Goal: Task Accomplishment & Management: Use online tool/utility

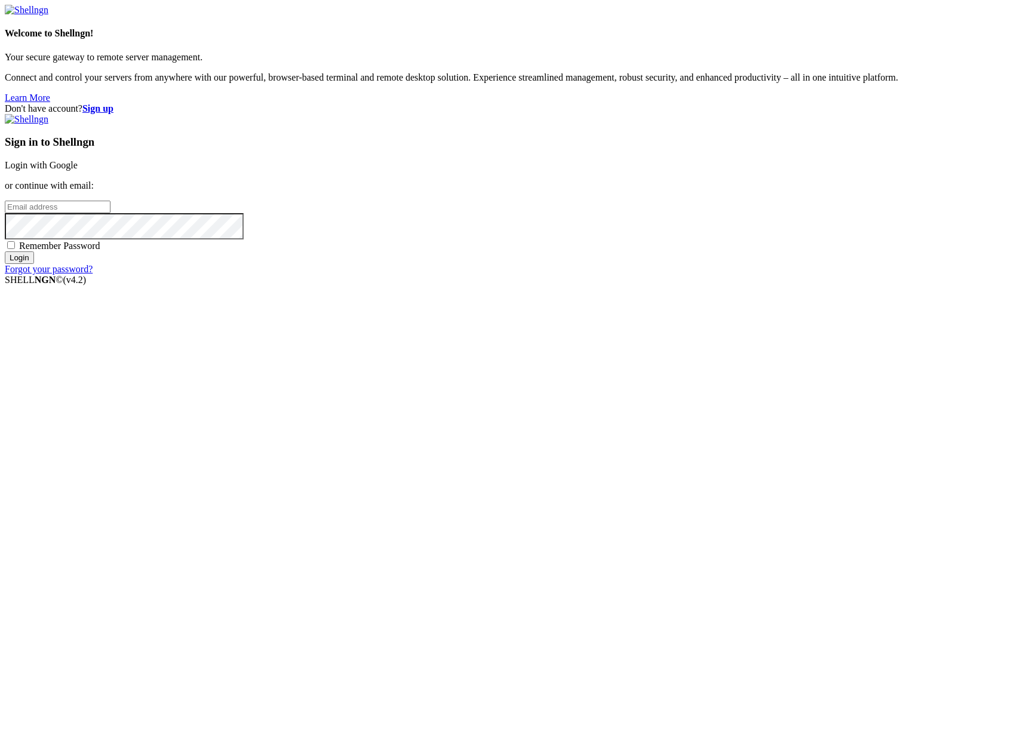
click at [110, 213] on input "email" at bounding box center [58, 207] width 106 height 13
click at [5, 251] on input "Login" at bounding box center [19, 257] width 29 height 13
click at [110, 213] on input "claude.berlouis" at bounding box center [58, 207] width 106 height 13
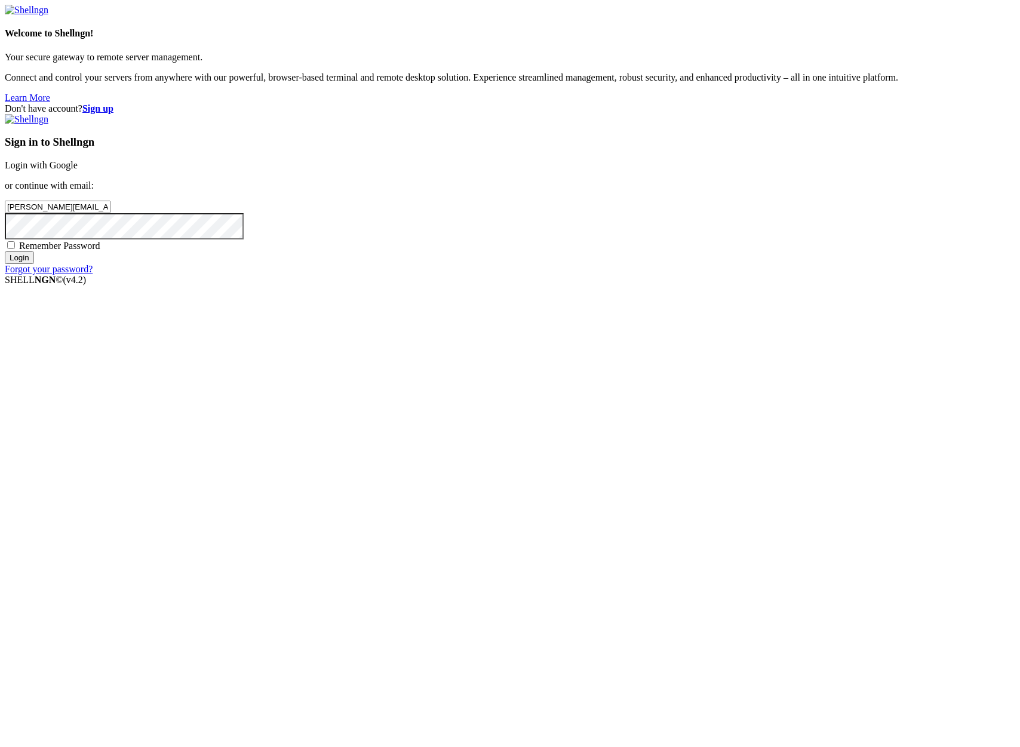
type input "claude.berlouis@gmail.com"
click at [34, 264] on input "Login" at bounding box center [19, 257] width 29 height 13
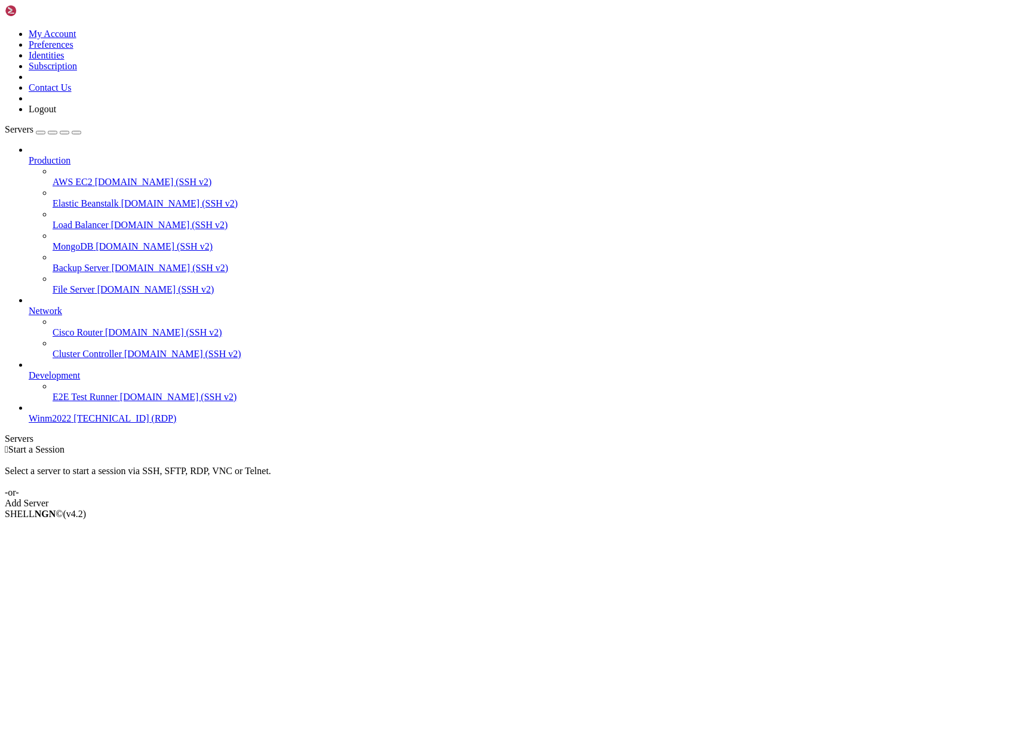
click at [73, 423] on span "[TECHNICAL_ID] (RDP)" at bounding box center [124, 418] width 103 height 10
click at [82, 402] on span "E2E Test Runner" at bounding box center [85, 397] width 65 height 10
click at [67, 423] on span "Winm2022" at bounding box center [50, 418] width 42 height 10
click at [580, 498] on link "Add Server" at bounding box center [510, 503] width 1010 height 11
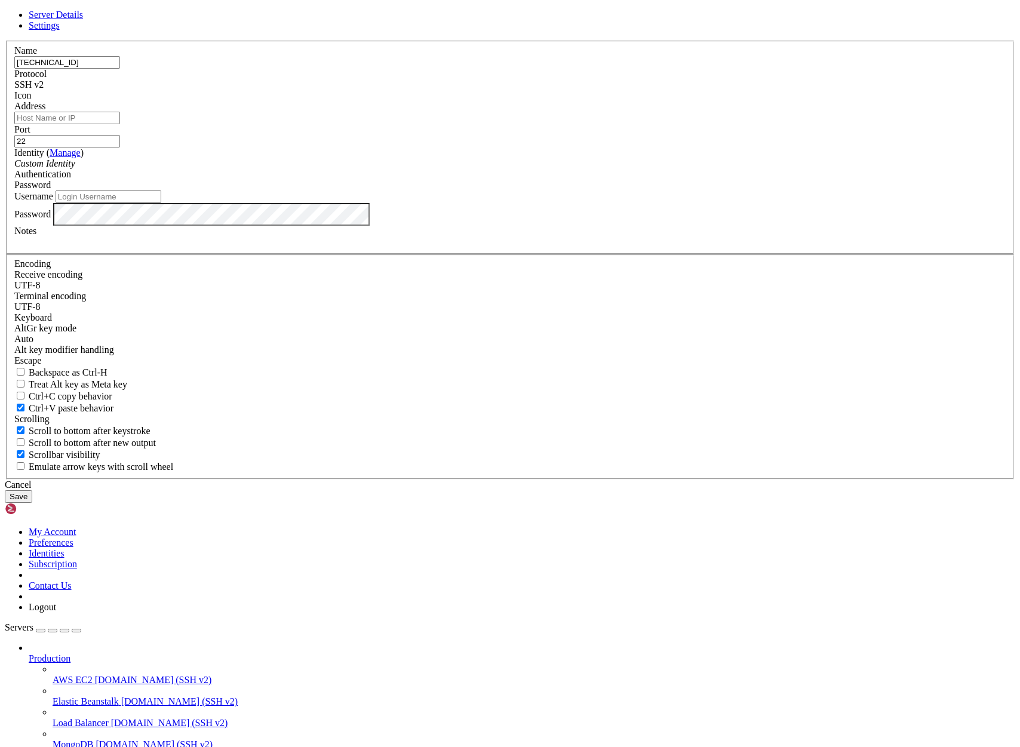
type input "[TECHNICAL_ID]"
click at [120, 124] on input "Address" at bounding box center [67, 118] width 106 height 13
paste input "[TECHNICAL_ID]"
type input "[TECHNICAL_ID]"
drag, startPoint x: 427, startPoint y: 263, endPoint x: 269, endPoint y: 268, distance: 158.3
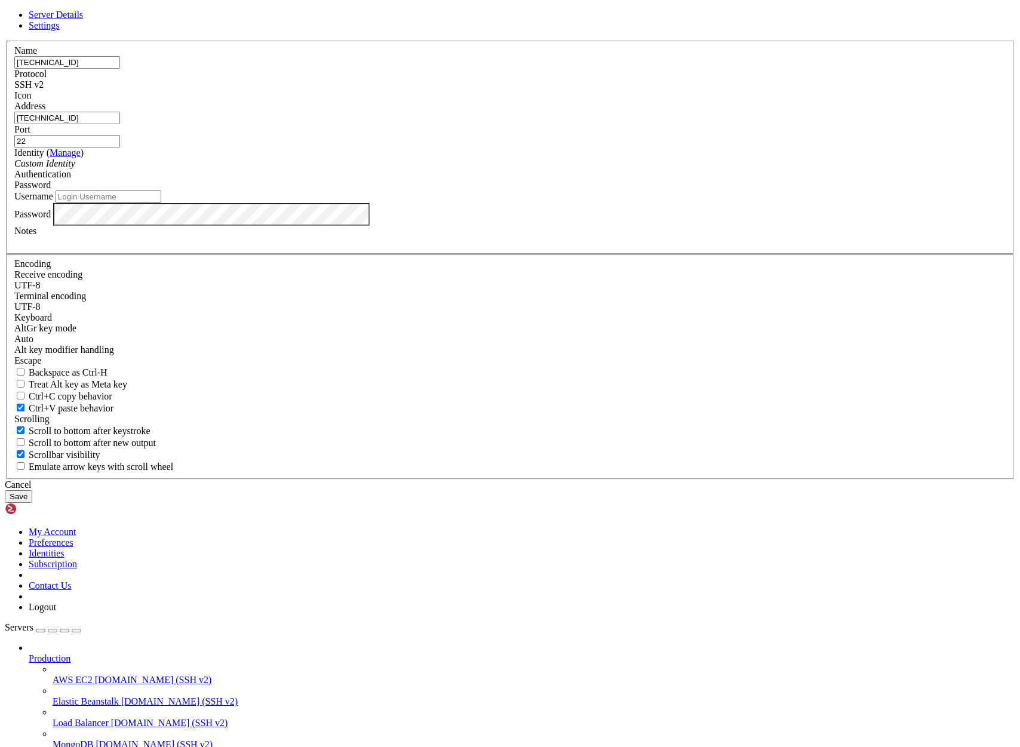
click at [269, 268] on div "Server Details Settings Name 15.235.185.15 Protocol SSH v2 Icon" at bounding box center [510, 256] width 1010 height 493
type input "UB-ETF_STOCKWATCHER"
click at [32, 503] on button "Save" at bounding box center [18, 496] width 27 height 13
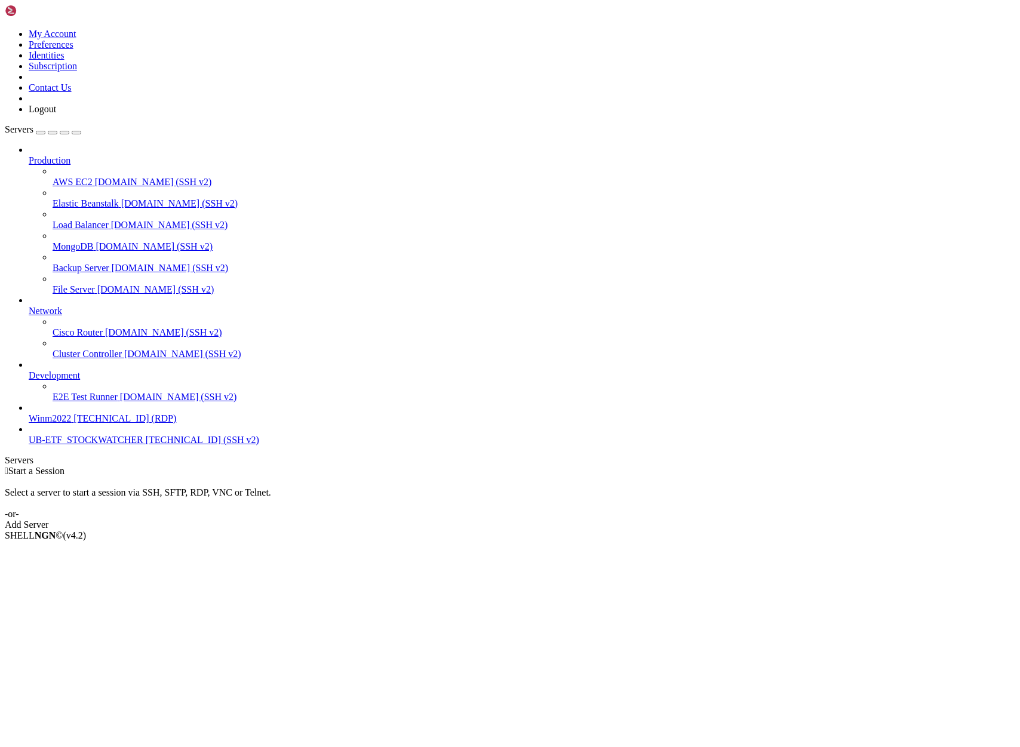
click at [146, 445] on span "[TECHNICAL_ID] (SSH v2)" at bounding box center [202, 440] width 113 height 10
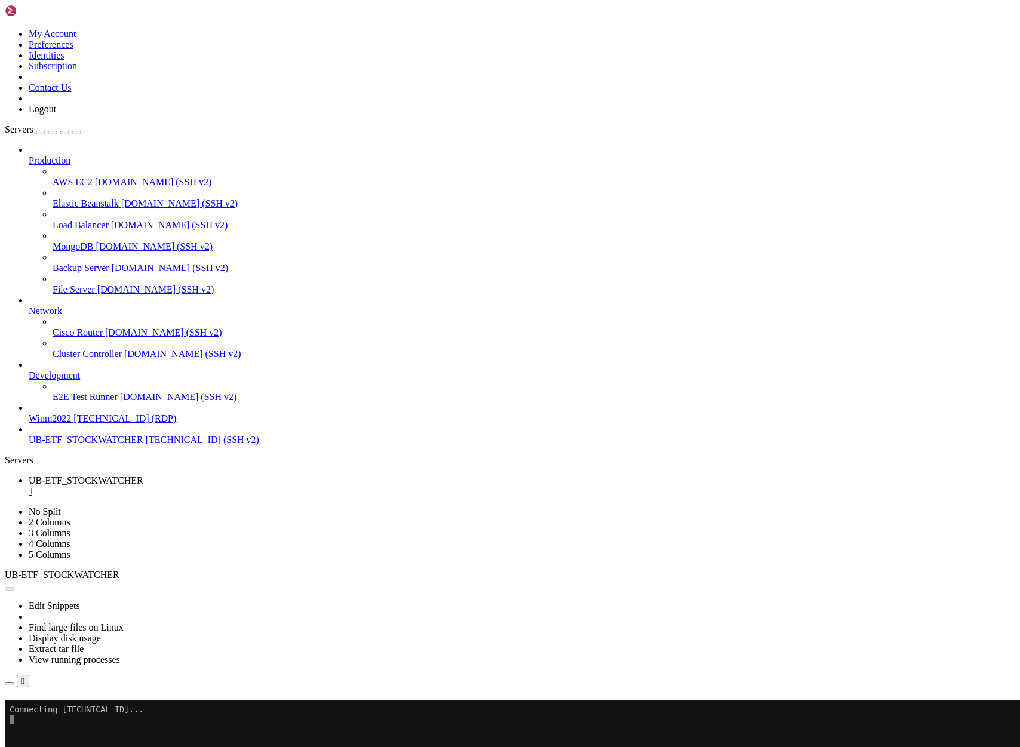
click at [91, 402] on span "E2E Test Runner" at bounding box center [85, 397] width 65 height 10
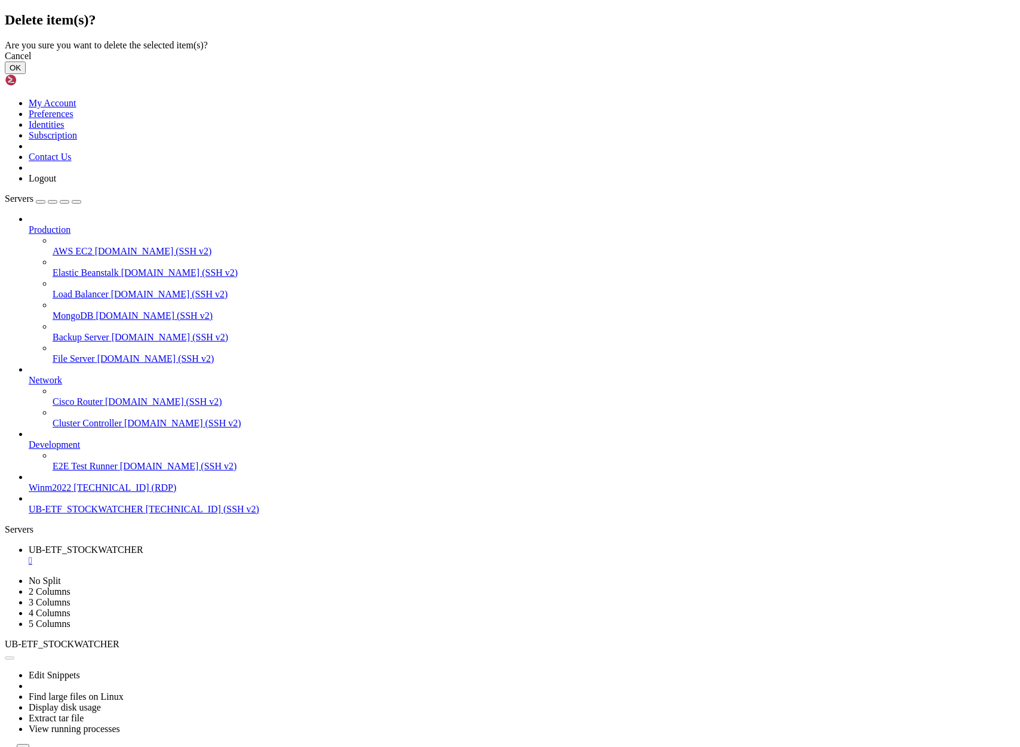
click at [26, 74] on button "OK" at bounding box center [15, 68] width 21 height 13
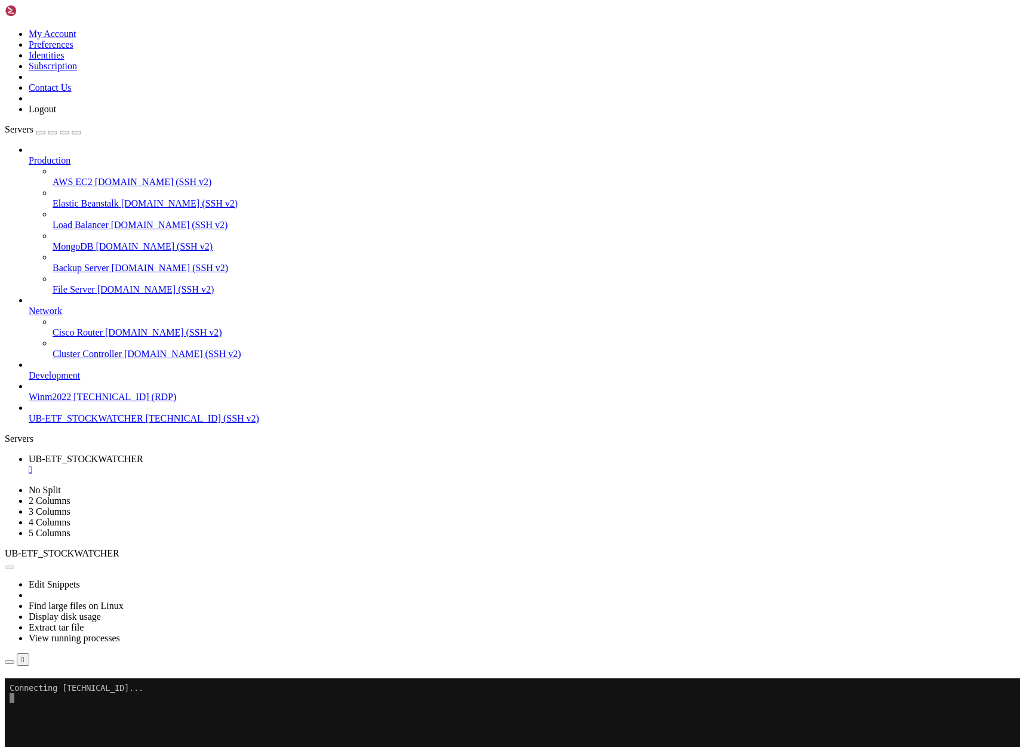
click at [45, 689] on link "Subscribe" at bounding box center [25, 694] width 41 height 10
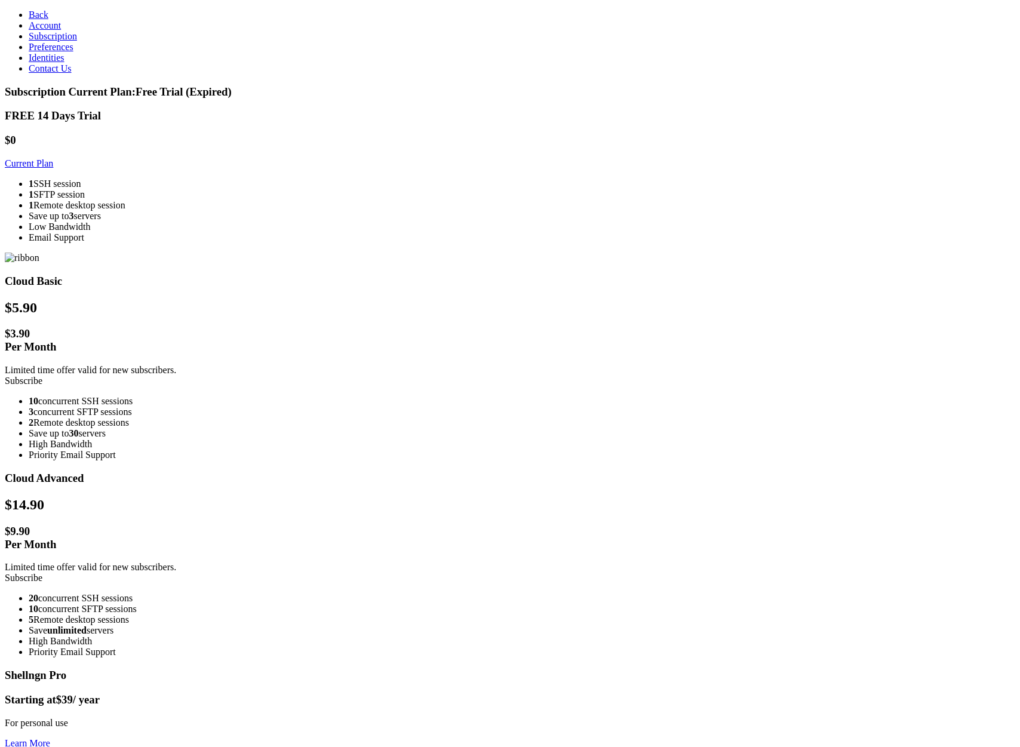
click at [42, 376] on link "Subscribe" at bounding box center [24, 381] width 38 height 10
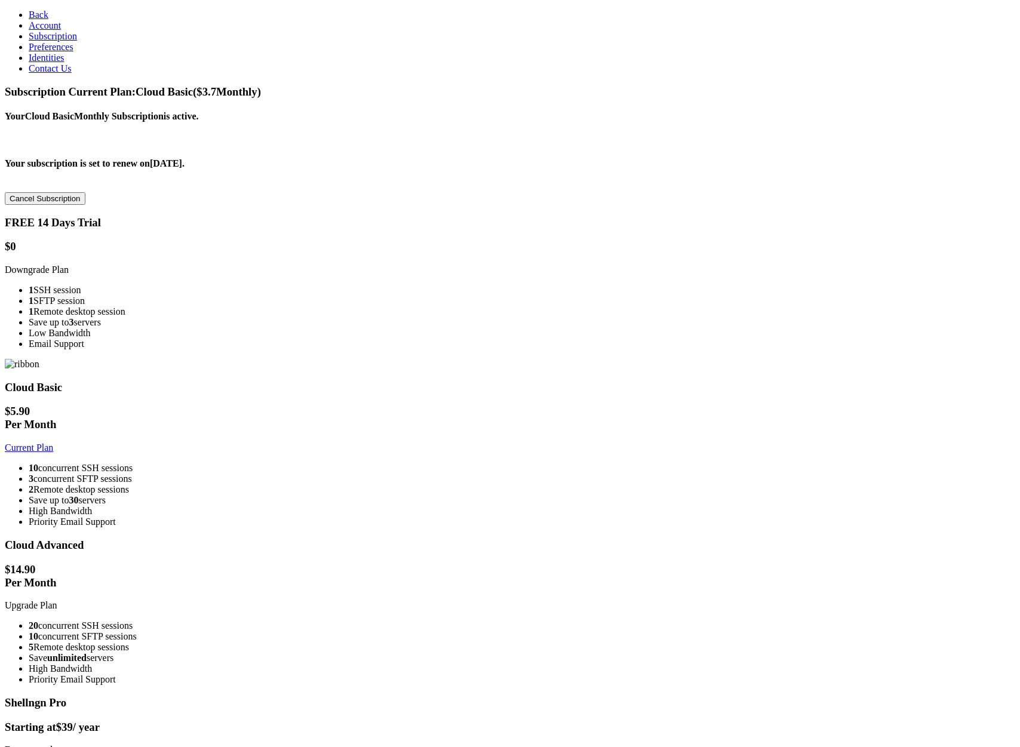
click at [29, 17] on span "Back" at bounding box center [39, 15] width 20 height 10
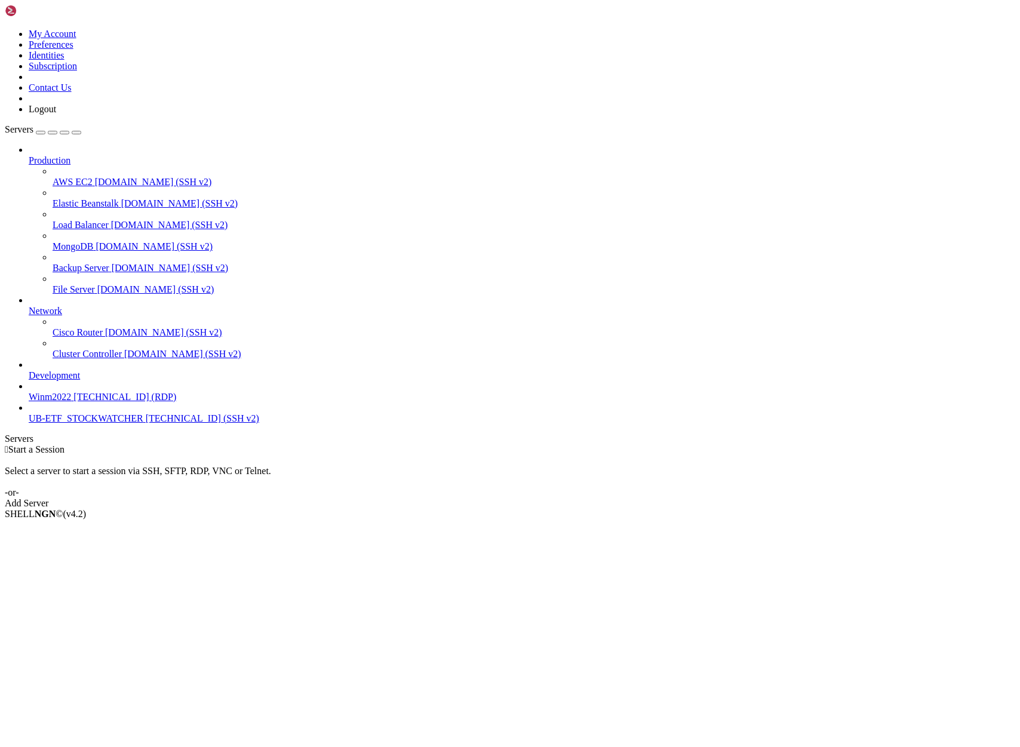
click at [146, 423] on span "[TECHNICAL_ID] (SSH v2)" at bounding box center [202, 418] width 113 height 10
click at [100, 423] on span "UB-ETF_STOCKWATCHER" at bounding box center [86, 418] width 115 height 10
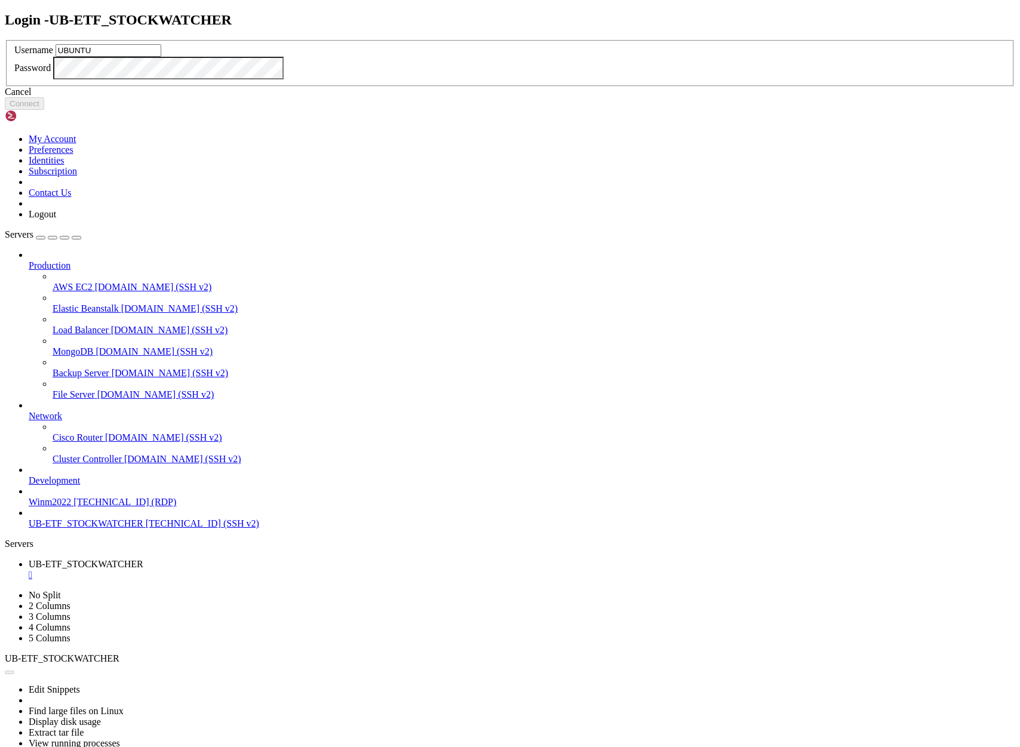
type input "UBUNTU"
click at [44, 110] on button "Connect" at bounding box center [24, 103] width 39 height 13
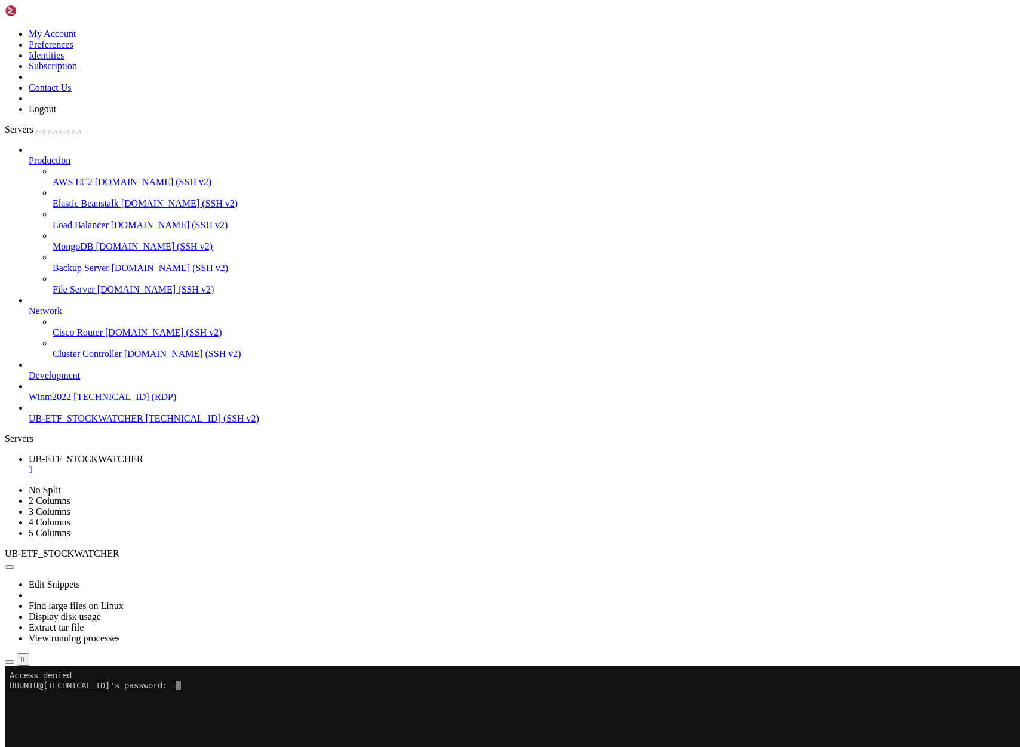
click at [10, 666] on div at bounding box center [7, 666] width 5 height 0
click at [179, 686] on x-row "UBUNTU@[TECHNICAL_ID]'s password:" at bounding box center [439, 686] width 859 height 10
click at [236, 718] on x-row "Access denied" at bounding box center [439, 716] width 859 height 10
click at [236, 734] on x-row at bounding box center [439, 735] width 859 height 10
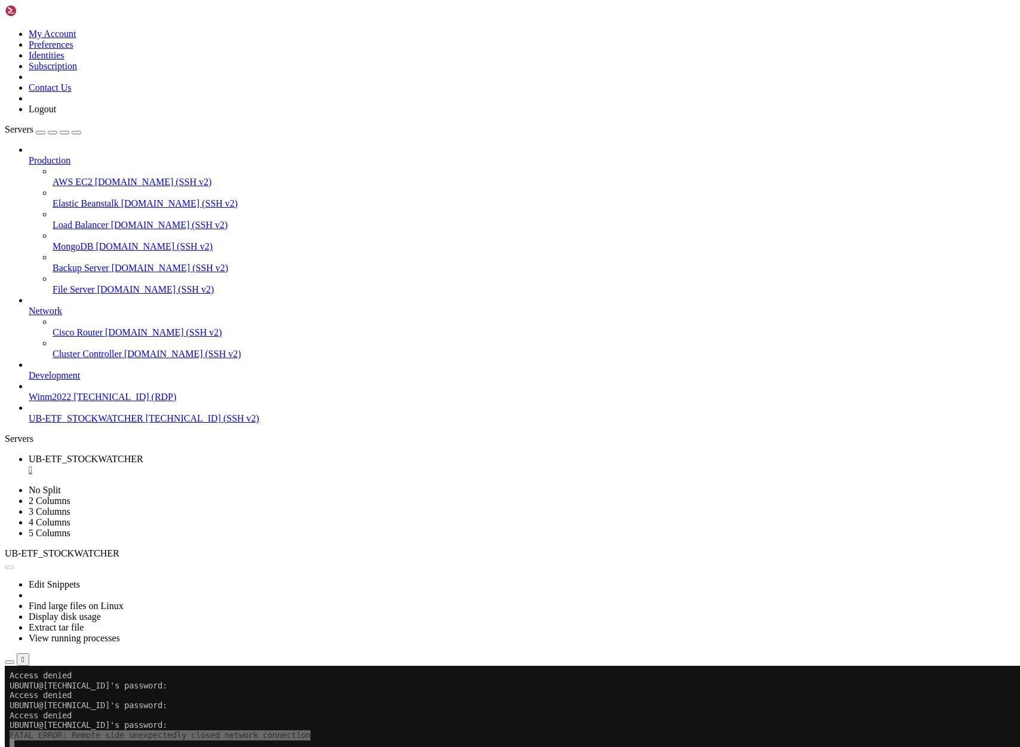
click at [53, 699] on button "Reconnect" at bounding box center [29, 705] width 48 height 13
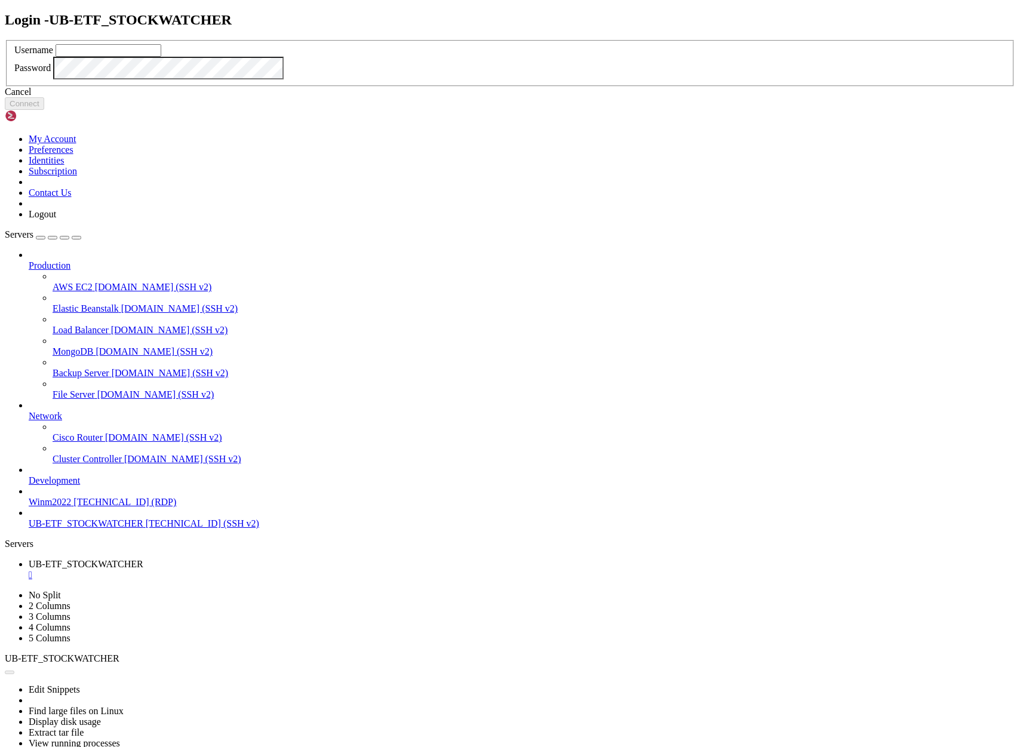
click at [161, 57] on input "text" at bounding box center [109, 50] width 106 height 13
type input "ubuntu"
click button "Connect" at bounding box center [24, 103] width 39 height 13
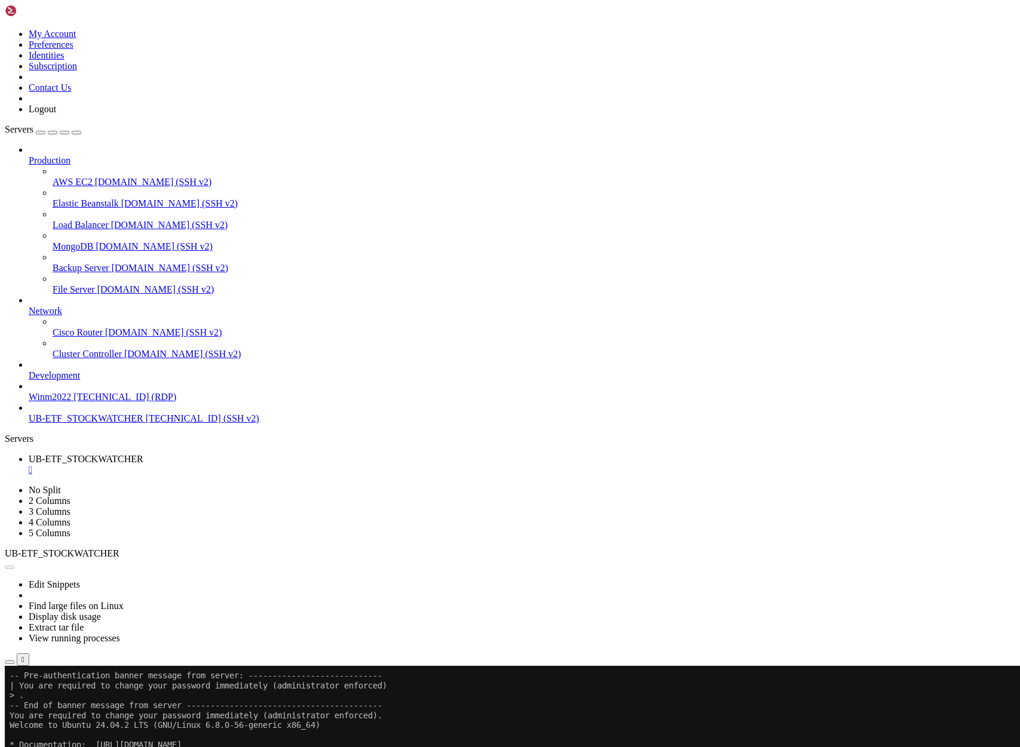
click at [53, 699] on button "Reconnect" at bounding box center [29, 705] width 48 height 13
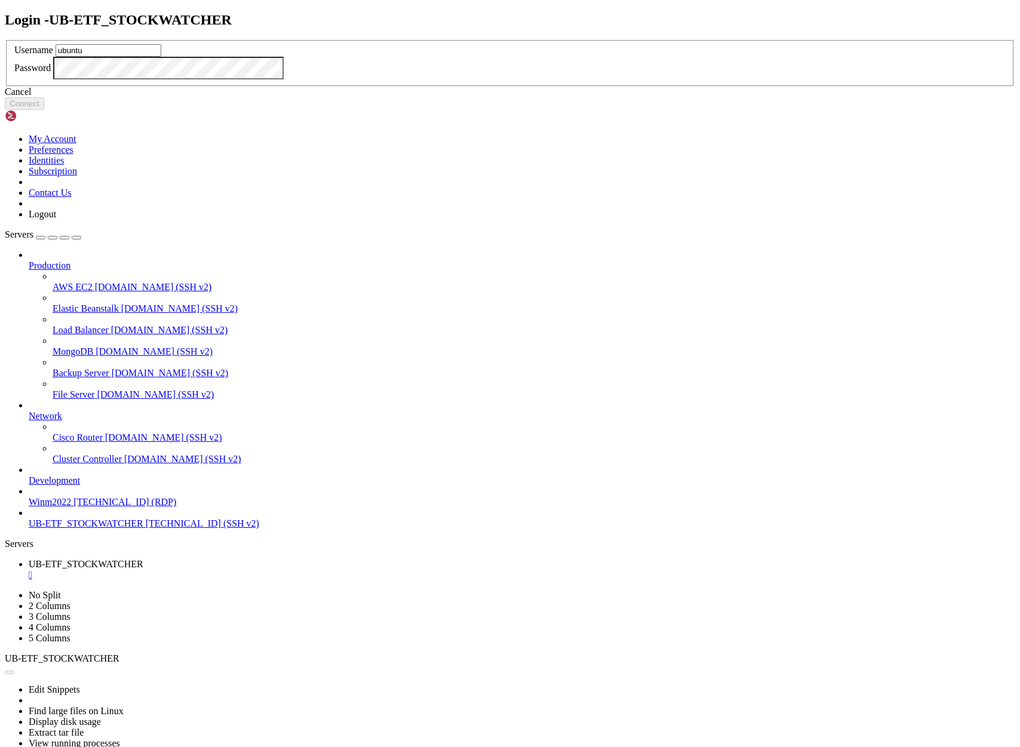
type input "ubuntu"
click button "Connect" at bounding box center [24, 103] width 39 height 13
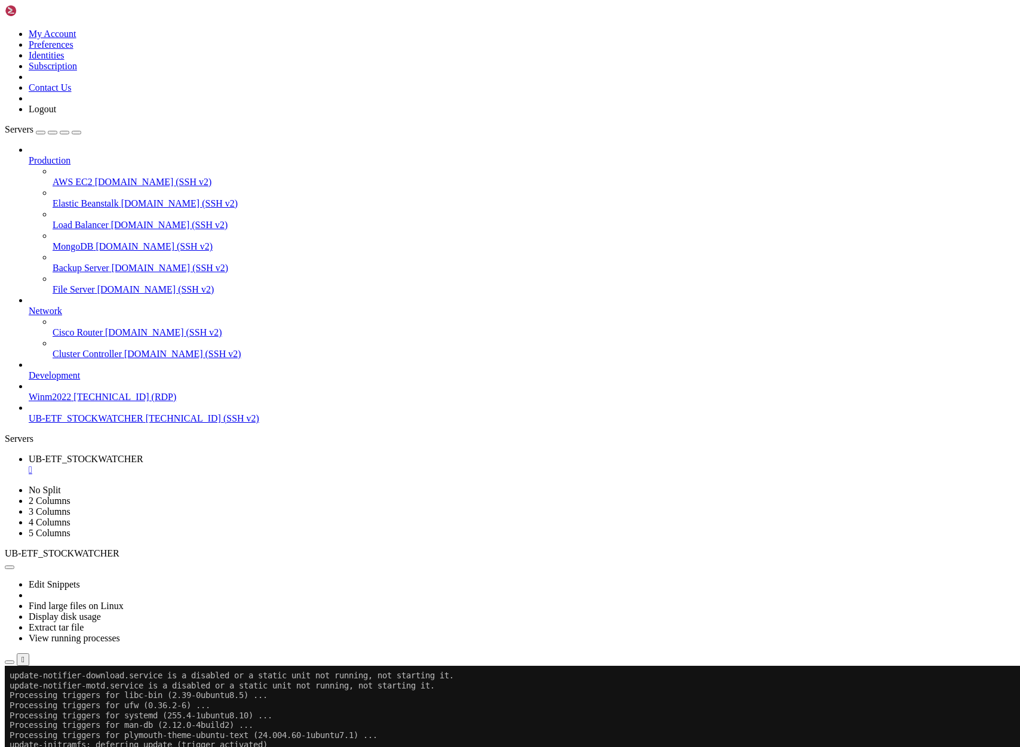
scroll to position [8462, 0]
click at [72, 424] on div "Production AWS EC2 [DOMAIN_NAME] (SSH v2) Elastic Beanstalk [DOMAIN_NAME] (SSH …" at bounding box center [510, 284] width 1010 height 279
click at [146, 423] on span "[TECHNICAL_ID] (SSH v2)" at bounding box center [202, 418] width 113 height 10
click at [53, 699] on button "Reconnect" at bounding box center [29, 705] width 48 height 13
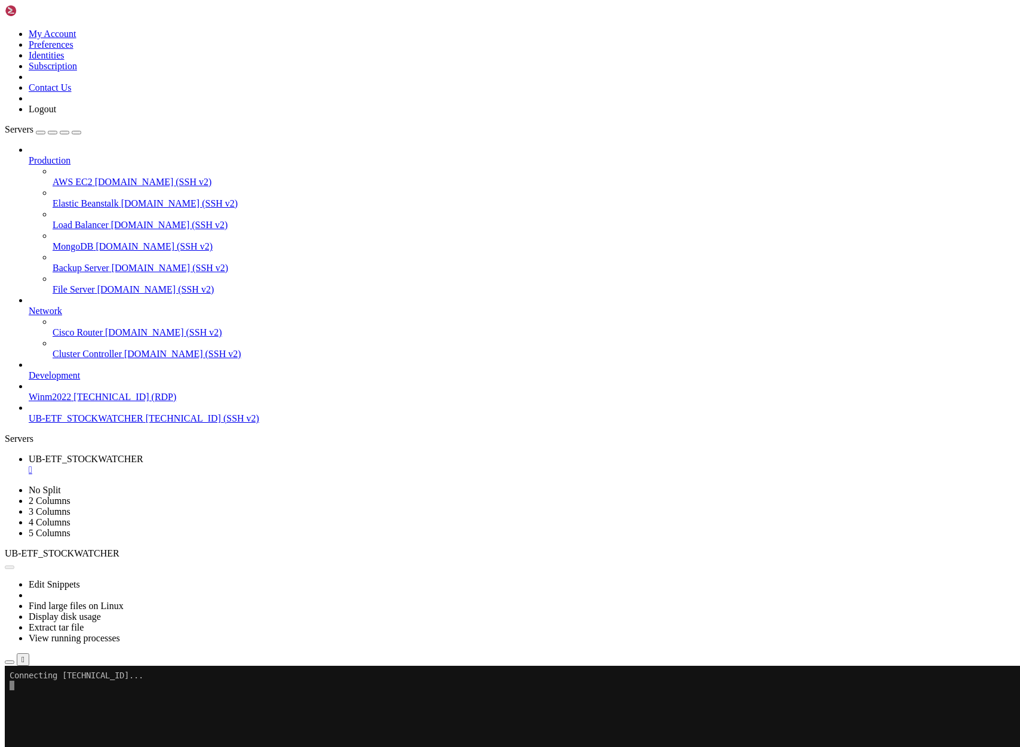
click at [146, 423] on span "[TECHNICAL_ID] (SSH v2)" at bounding box center [202, 418] width 113 height 10
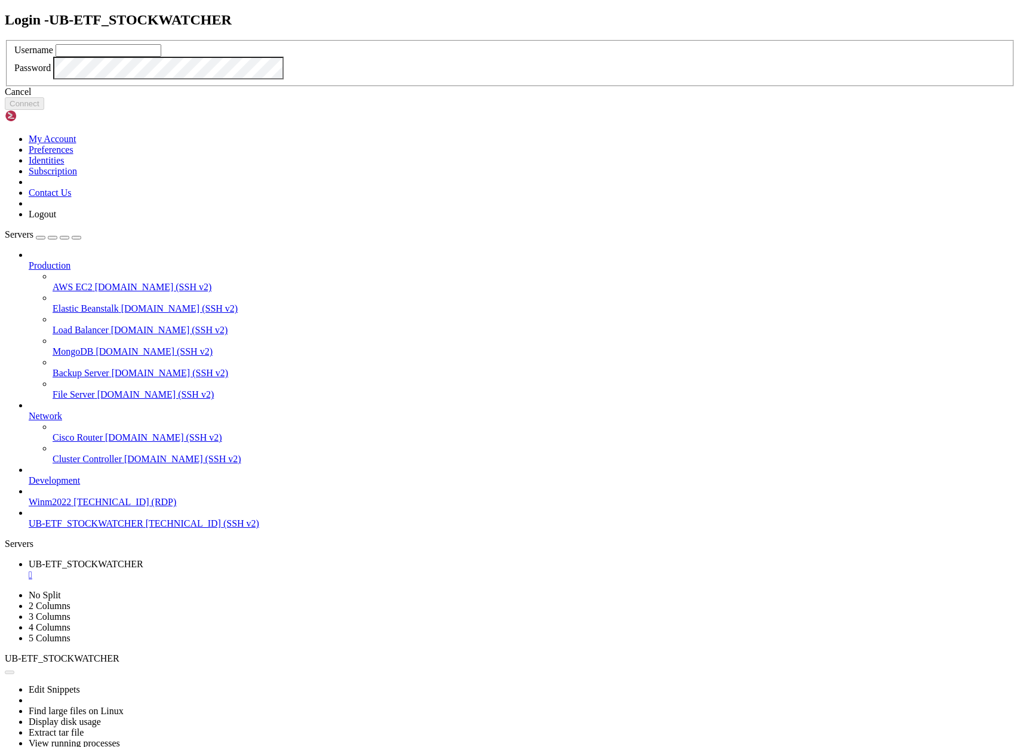
click at [514, 97] on div "Cancel" at bounding box center [510, 92] width 1010 height 11
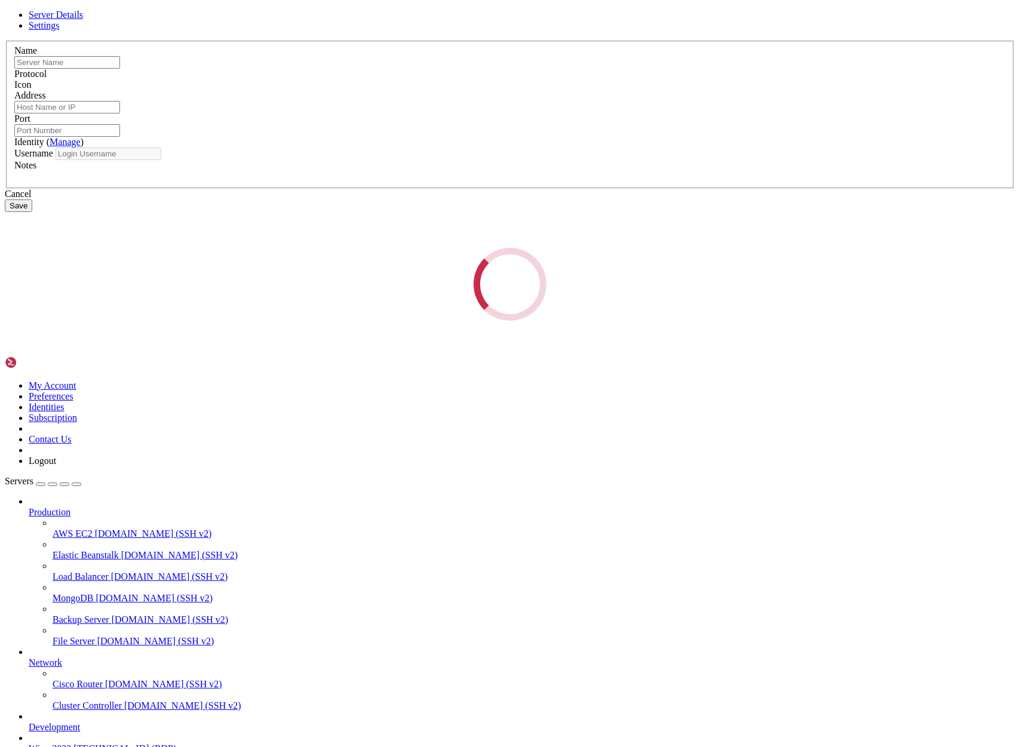
type input "UB-ETF_STOCKWATCHER"
type input "[TECHNICAL_ID]"
type input "22"
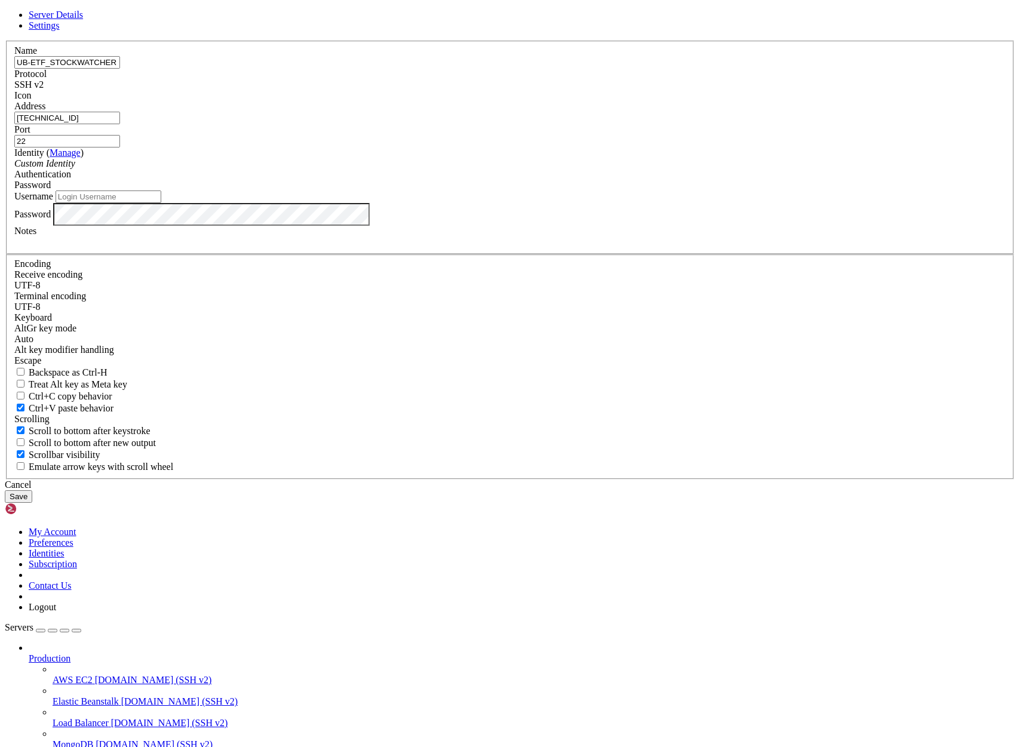
click at [161, 203] on input "Username" at bounding box center [109, 197] width 106 height 13
type input "ubuntu"
click at [32, 503] on button "Save" at bounding box center [18, 496] width 27 height 13
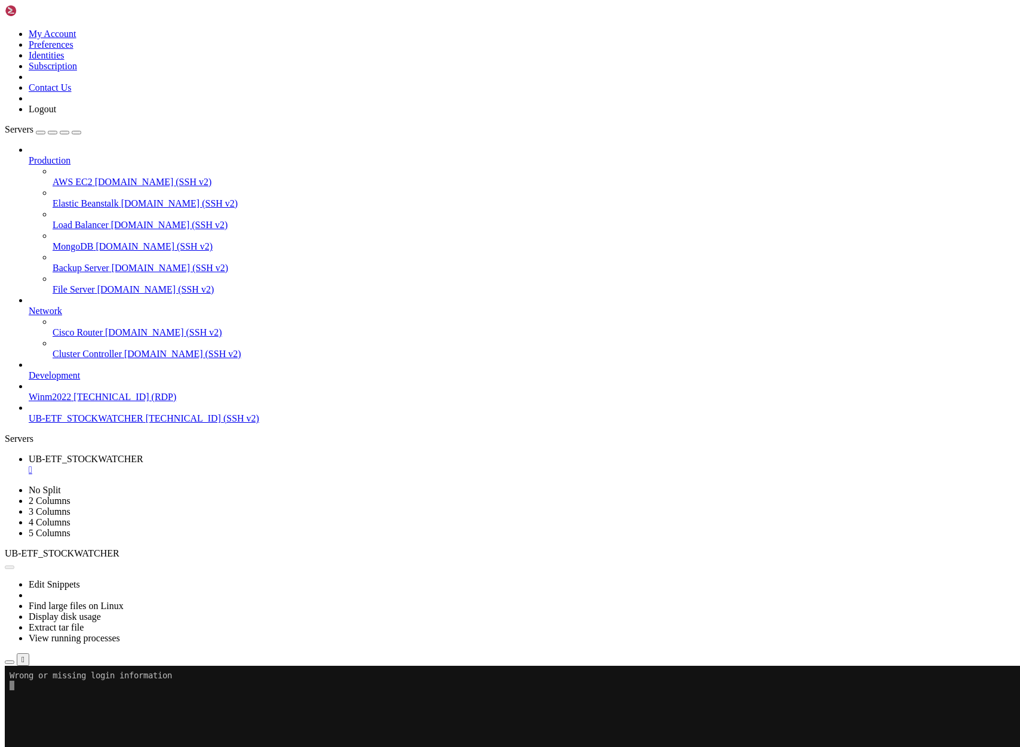
click at [53, 699] on button "Reconnect" at bounding box center [29, 705] width 48 height 13
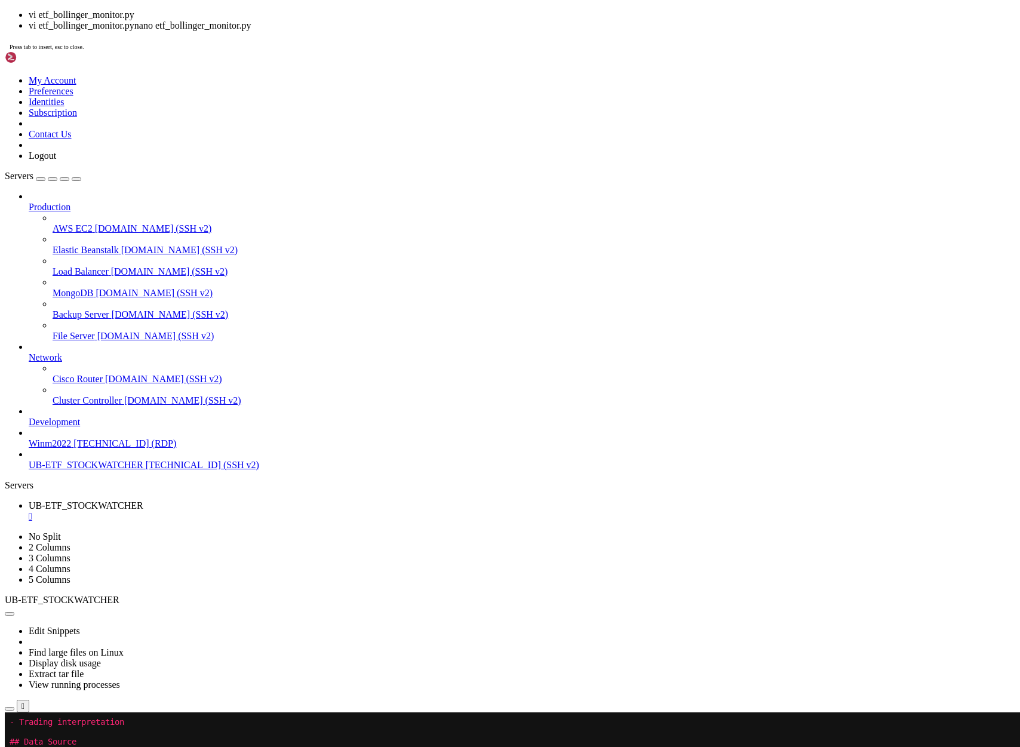
scroll to position [7986, 0]
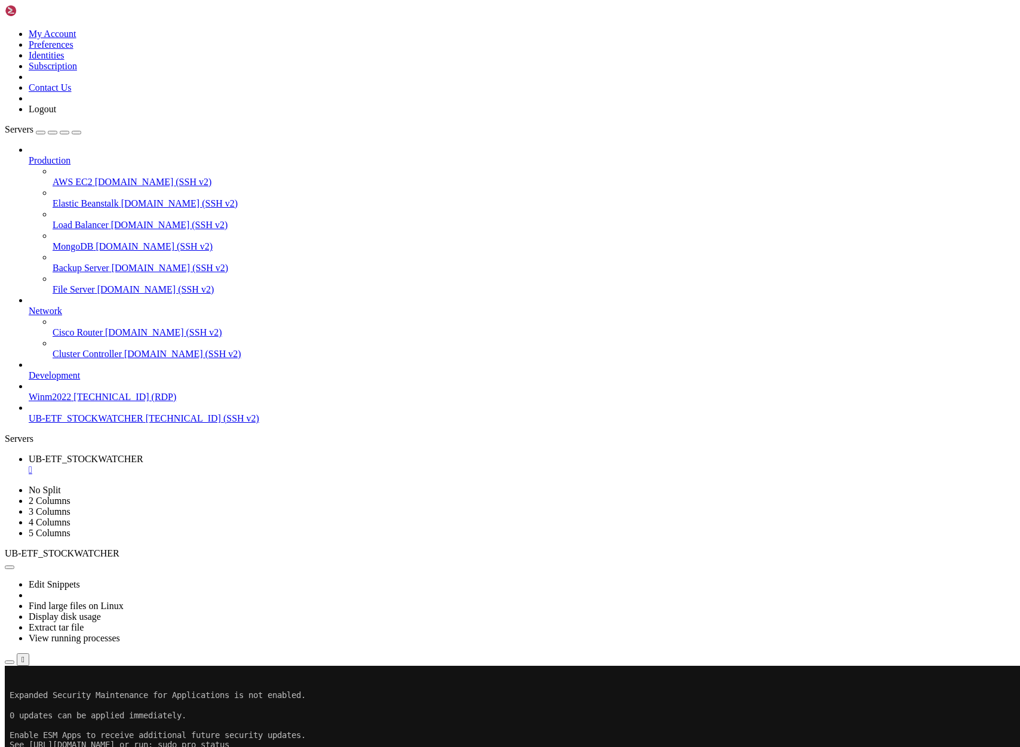
scroll to position [7996, 0]
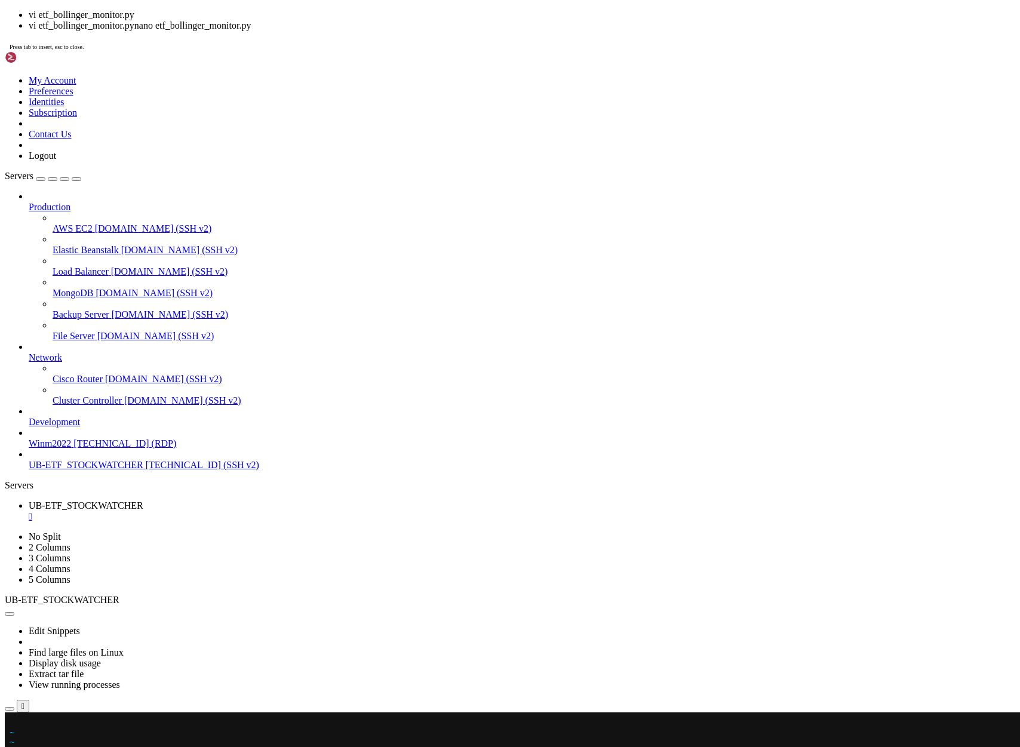
scroll to position [8005, 0]
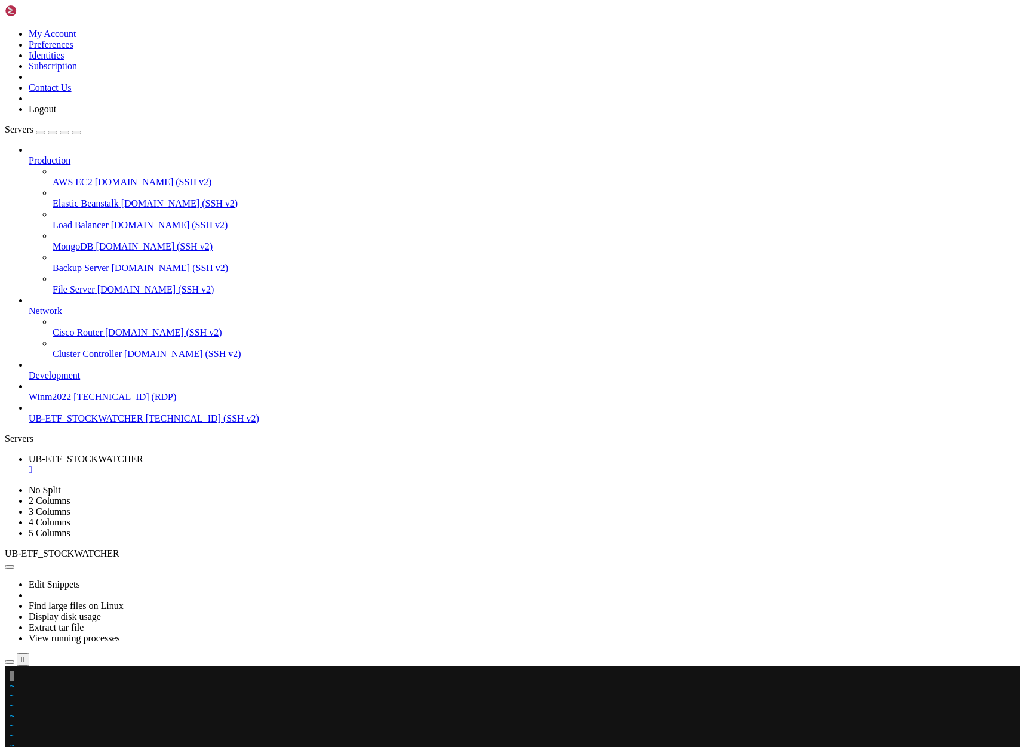
click at [14, 746] on span "~" at bounding box center [12, 755] width 5 height 10
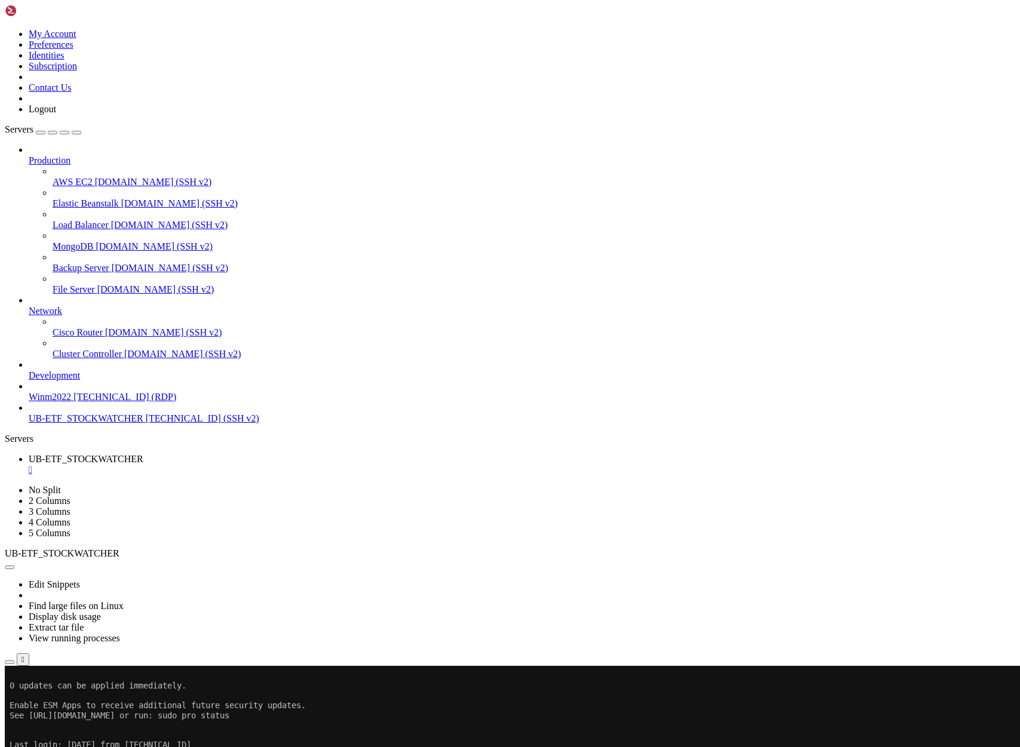
scroll to position [8075, 0]
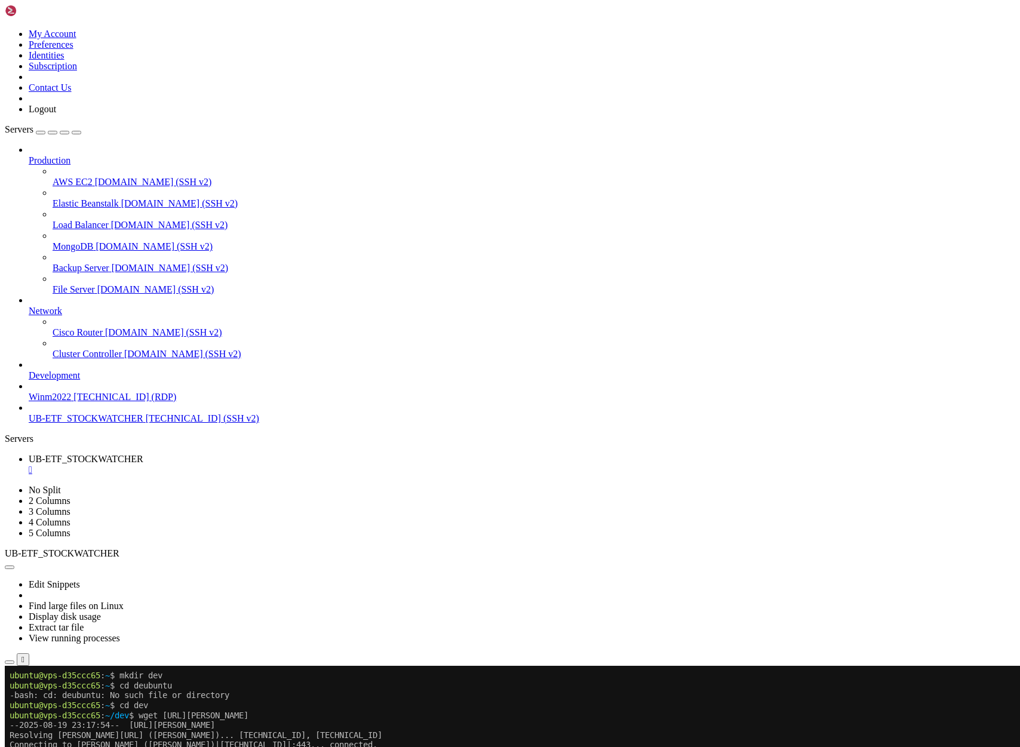
scroll to position [8184, 0]
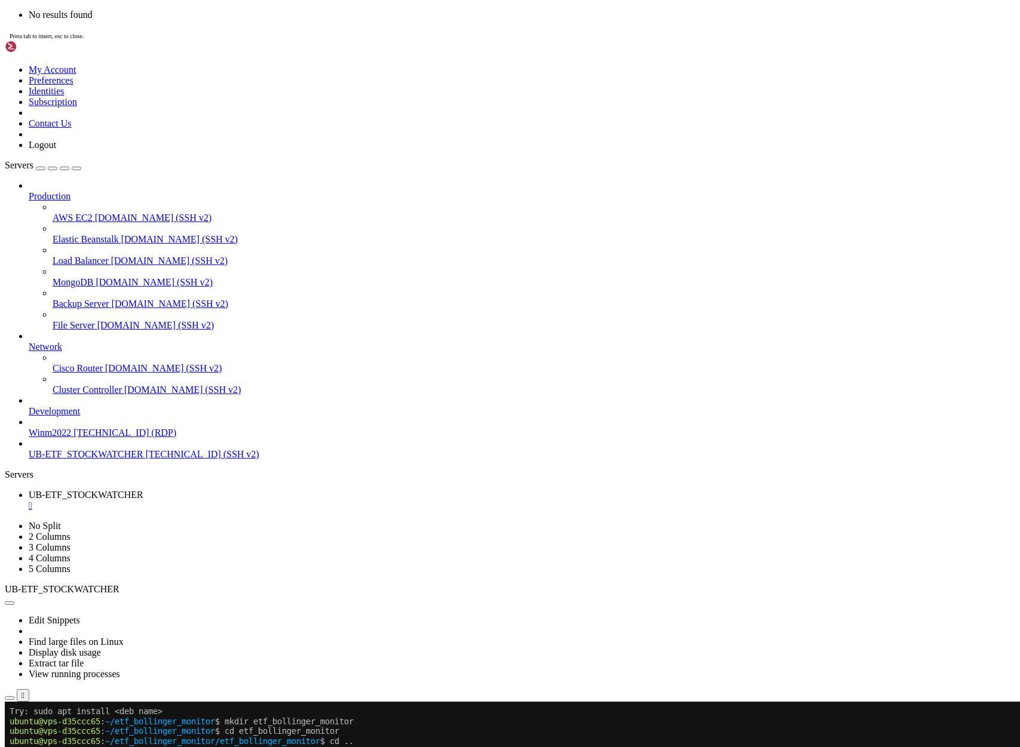
scroll to position [0, 0]
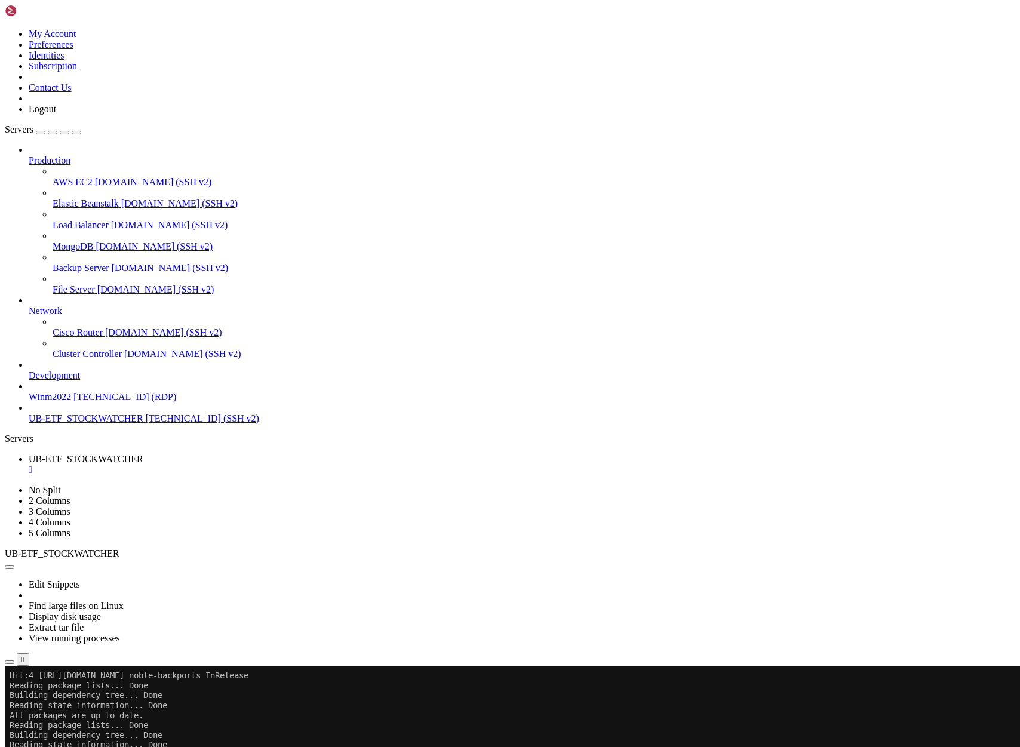
scroll to position [189, 0]
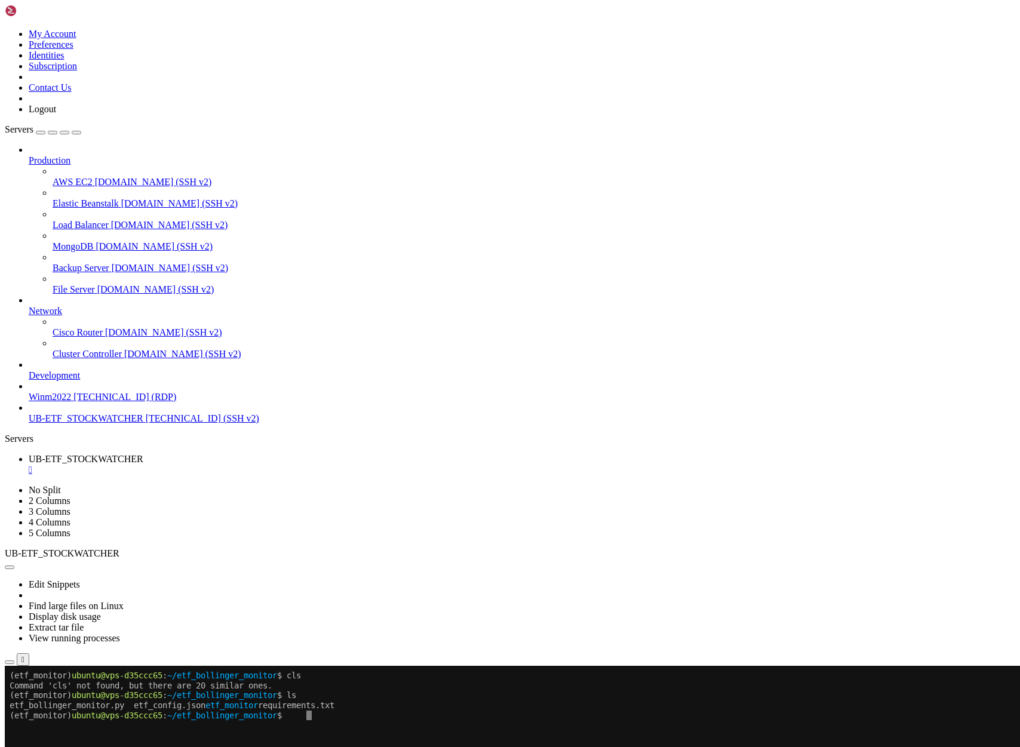
click at [337, 727] on x-row at bounding box center [439, 725] width 859 height 10
click at [10, 666] on div at bounding box center [7, 666] width 5 height 0
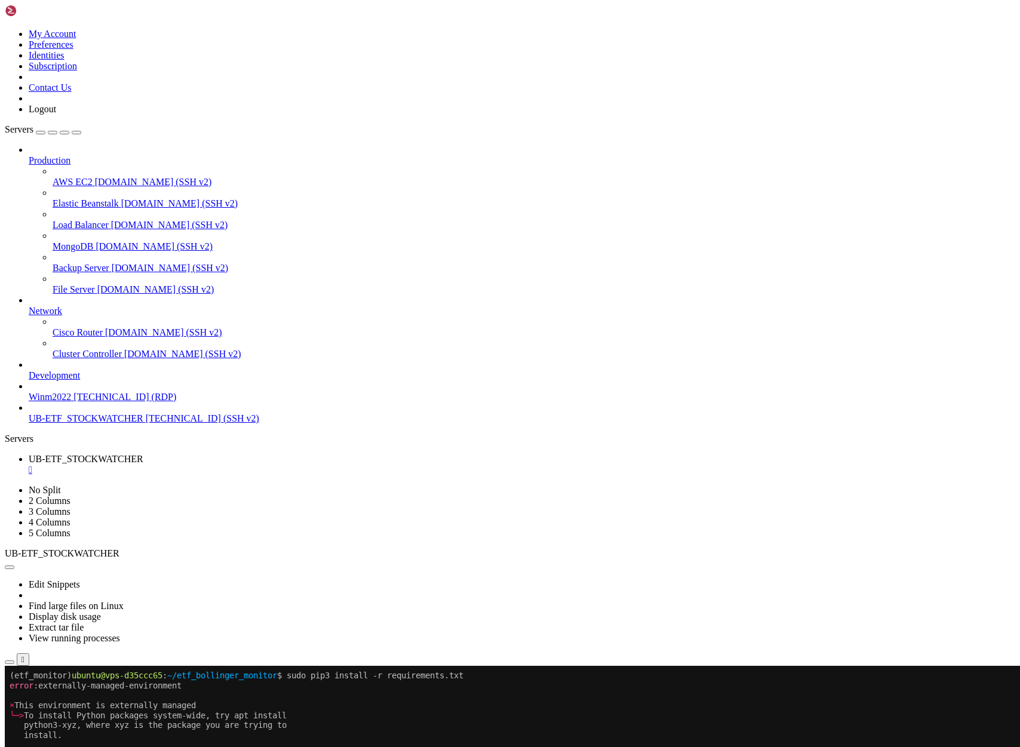
drag, startPoint x: 12, startPoint y: 927, endPoint x: 192, endPoint y: 985, distance: 188.9
drag, startPoint x: 9, startPoint y: 924, endPoint x: 77, endPoint y: 1013, distance: 111.6
copy div "Traceback (most recent call last): File "/home/ubuntu/etf_bollinger_monitor/etf…"
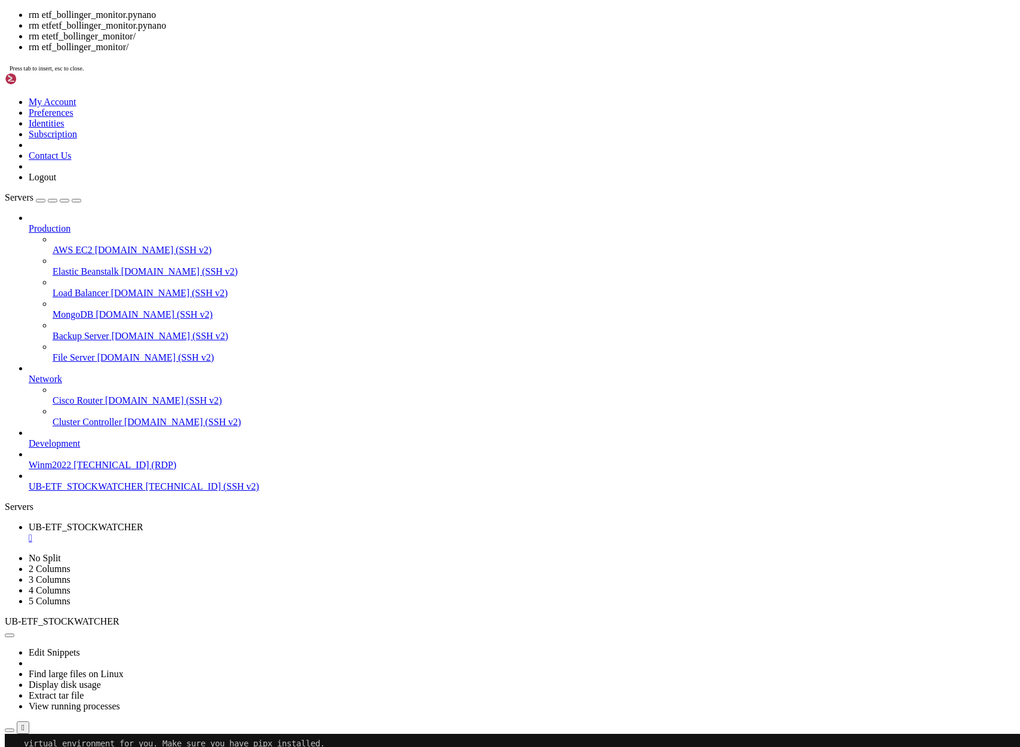
drag, startPoint x: 142, startPoint y: 1242, endPoint x: 280, endPoint y: 1240, distance: 138.6
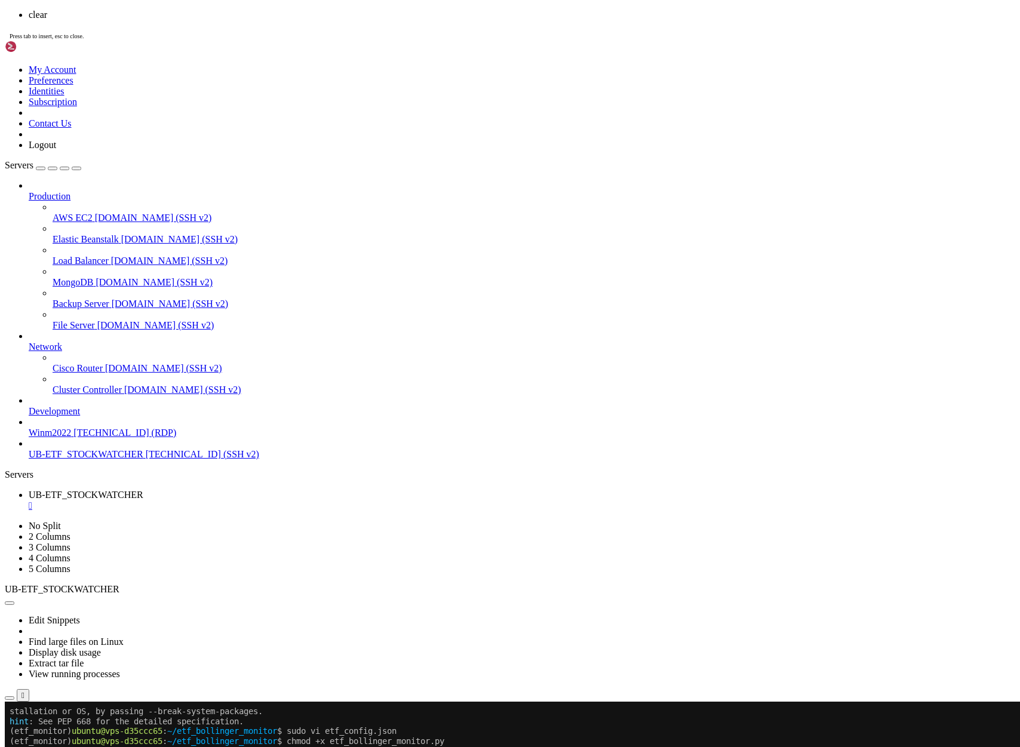
scroll to position [0, 0]
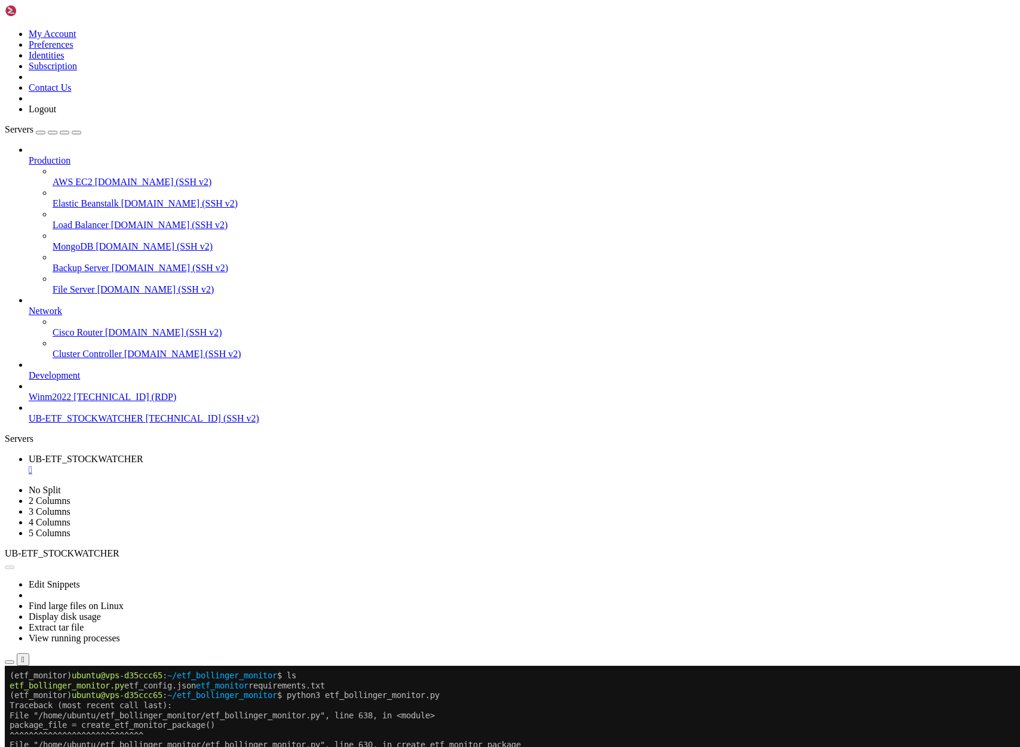
click at [53, 699] on button "Reconnect" at bounding box center [29, 705] width 48 height 13
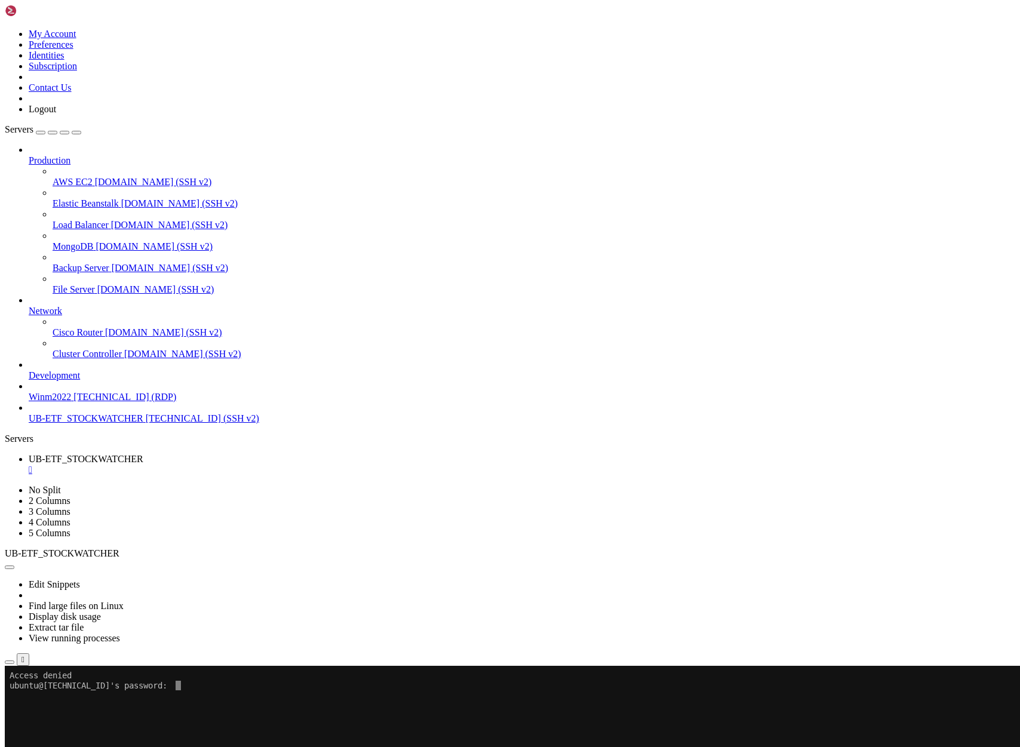
click at [228, 691] on x-row at bounding box center [439, 695] width 859 height 10
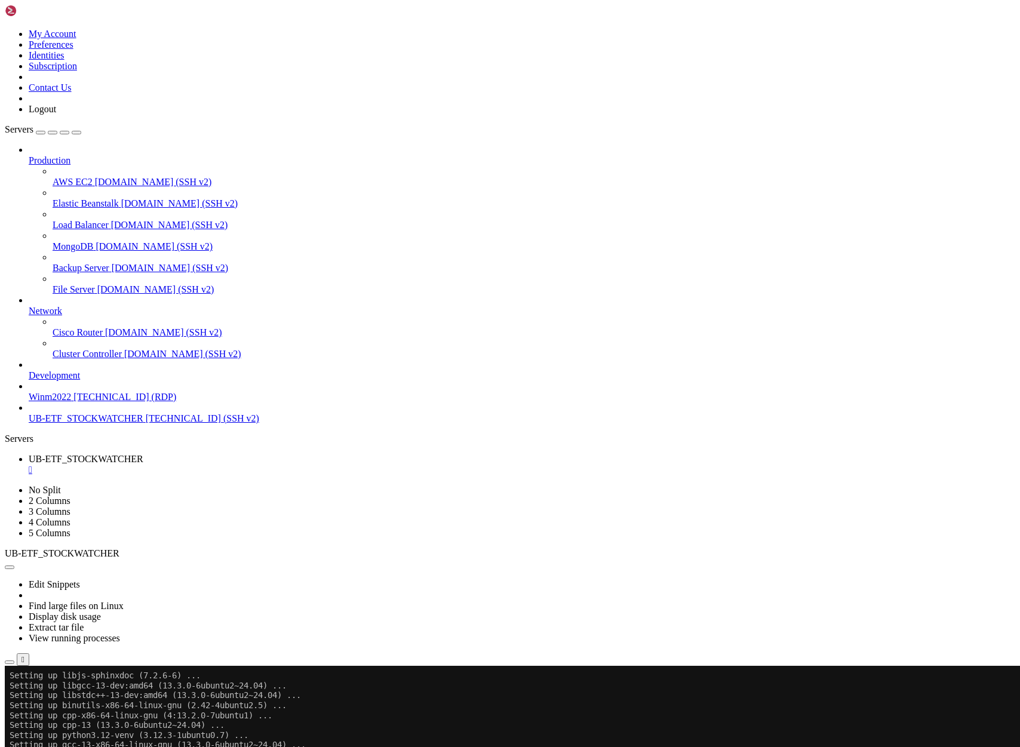
scroll to position [4390, 0]
copy x-row "$ sudo apt update"
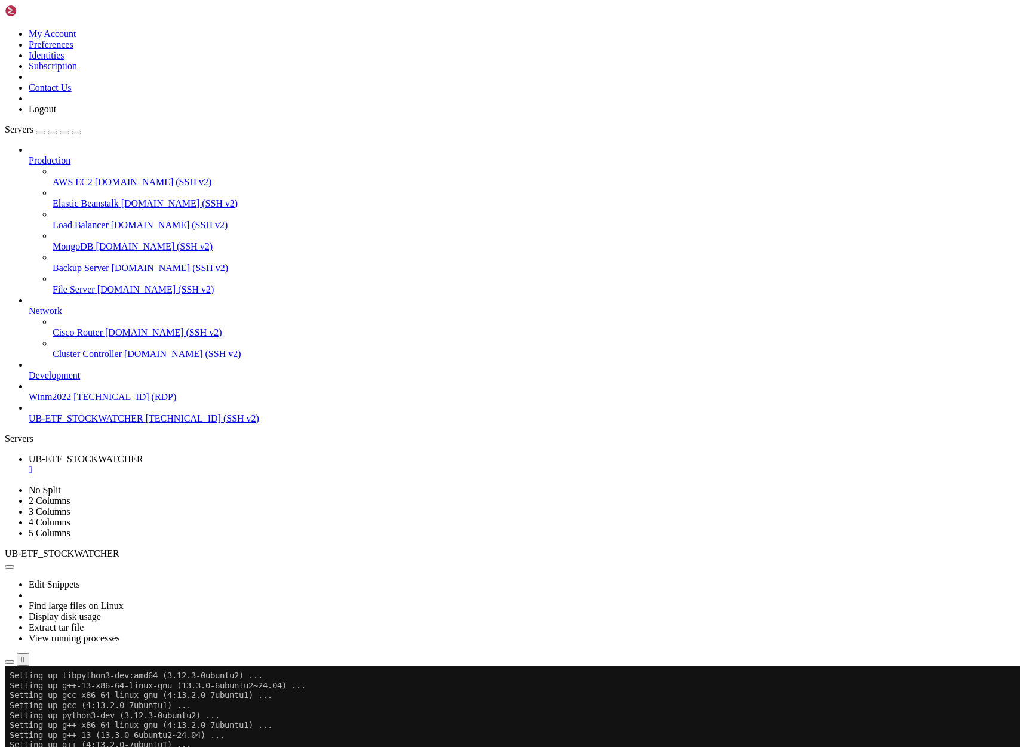
drag, startPoint x: 12, startPoint y: 1302, endPoint x: 237, endPoint y: 1321, distance: 225.9
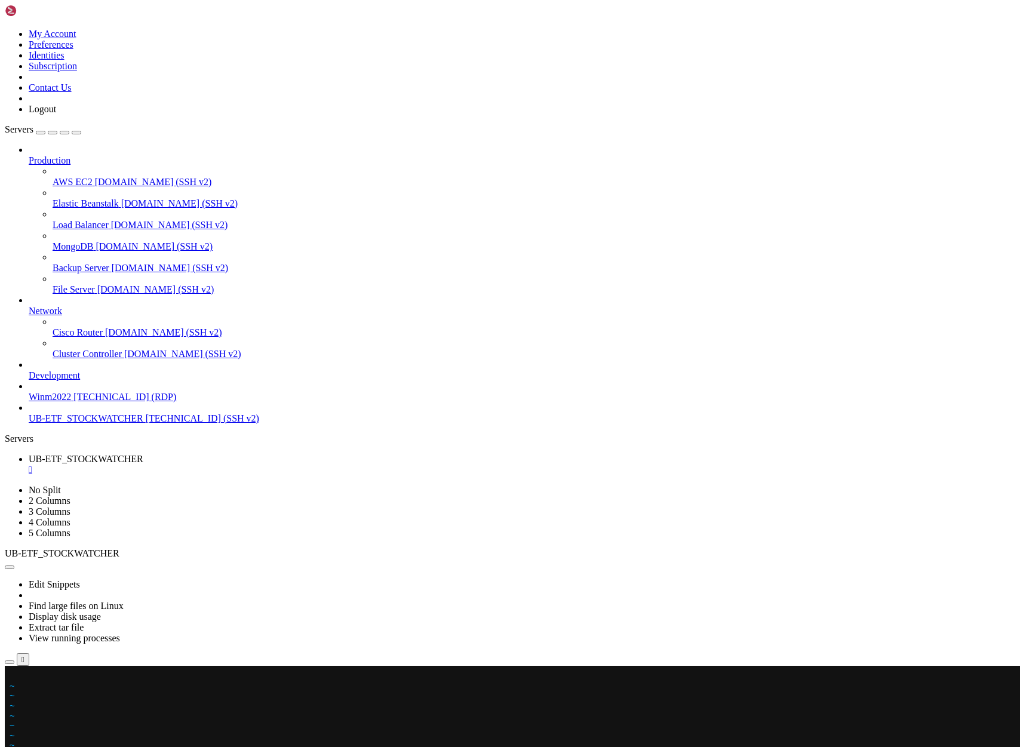
scroll to position [4599, 0]
click at [14, 683] on span "~" at bounding box center [12, 686] width 5 height 10
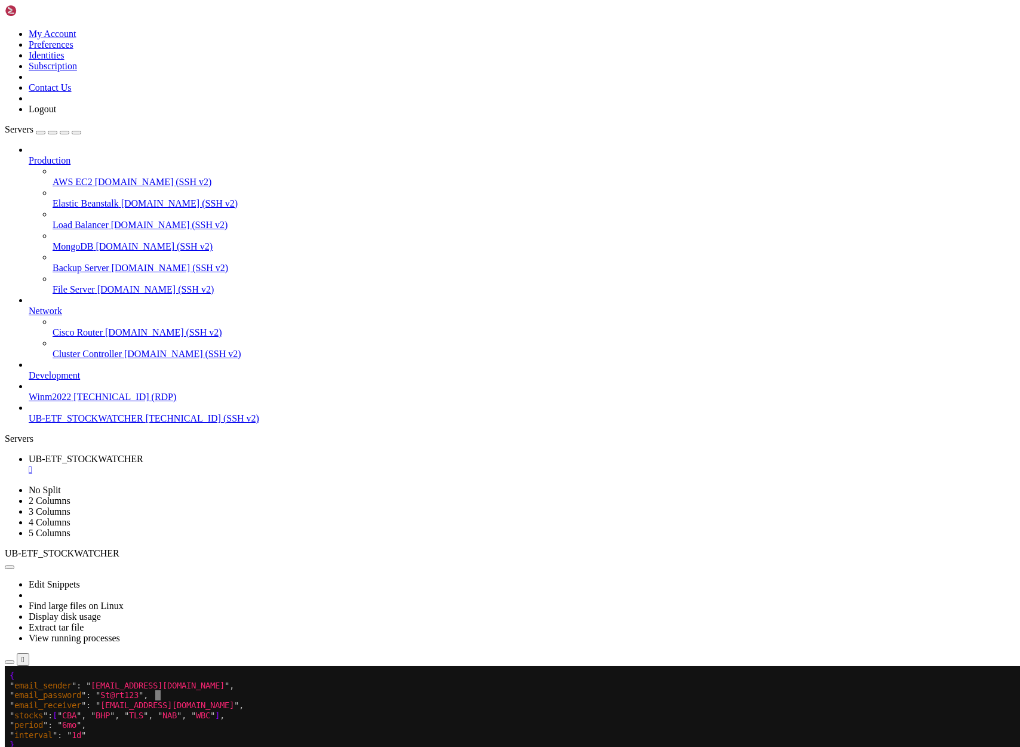
click at [160, 695] on x-row "" email_password ": " S t @ r t 1 2 3 "," at bounding box center [439, 695] width 859 height 10
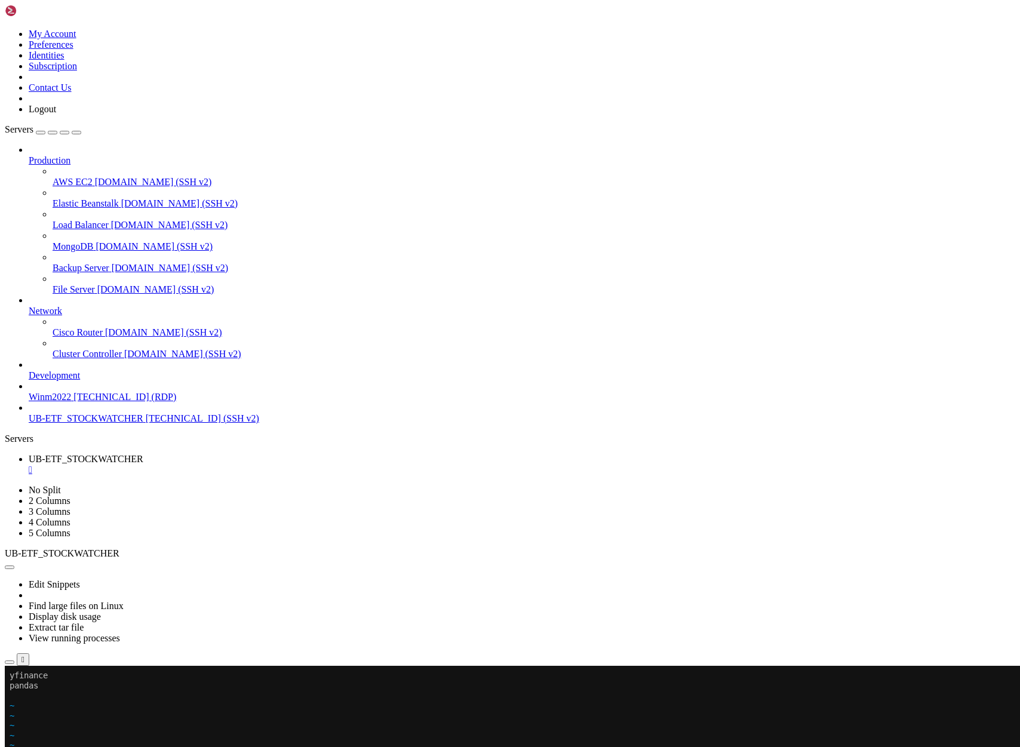
scroll to position [4628, 0]
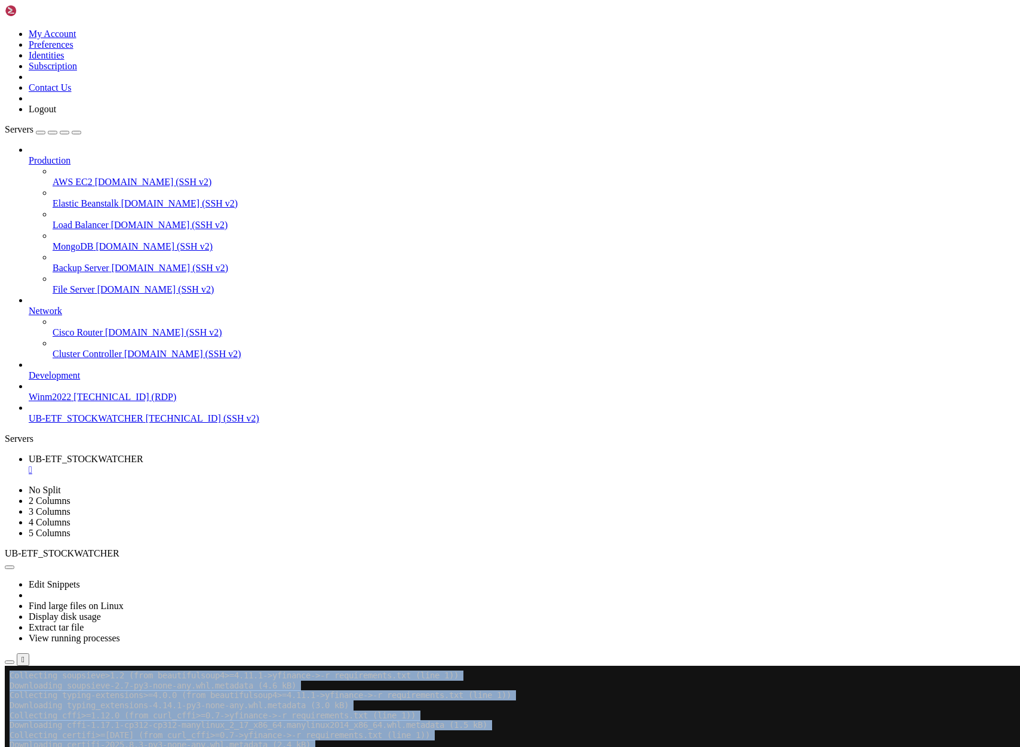
scroll to position [6158, 0]
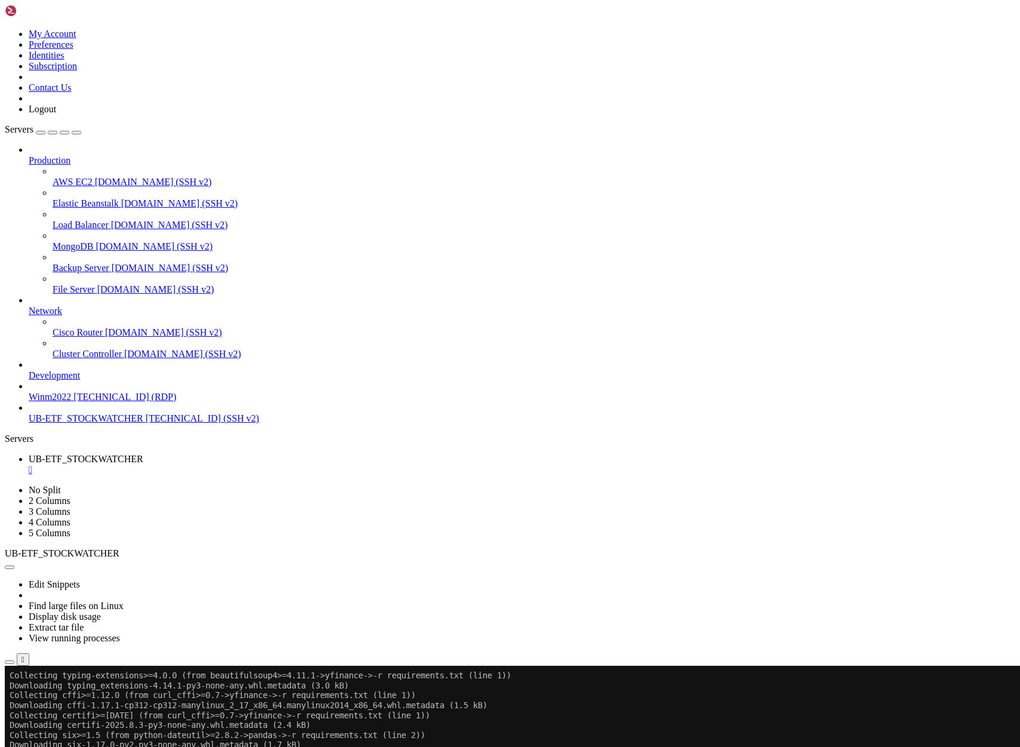
scroll to position [6188, 0]
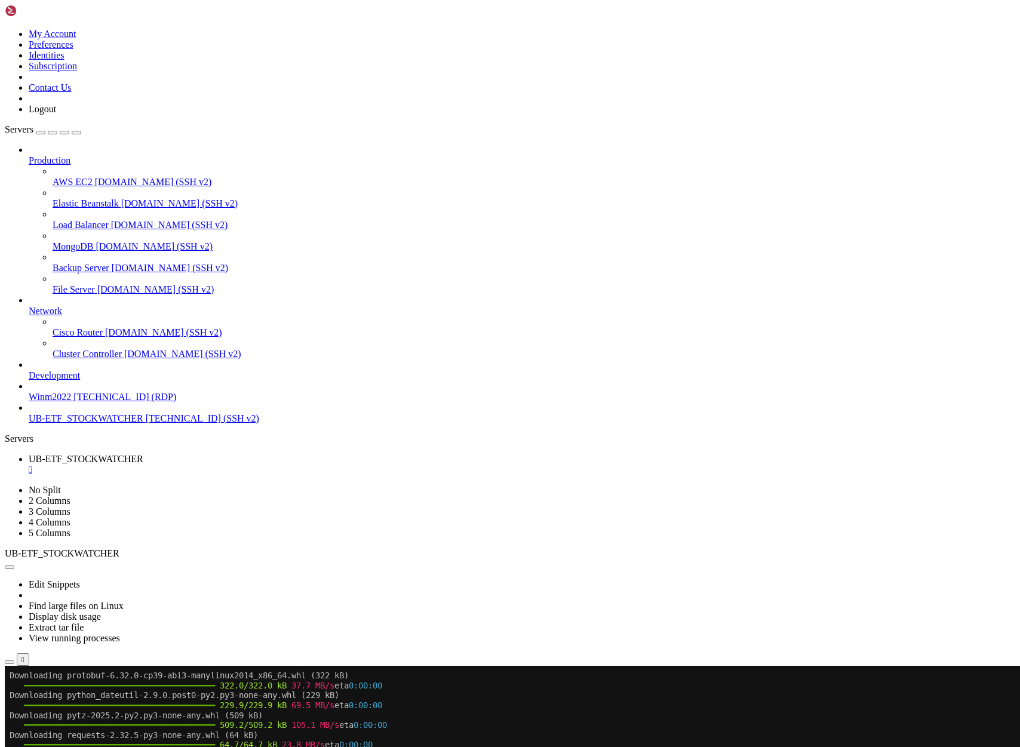
scroll to position [6436, 0]
drag, startPoint x: 202, startPoint y: 1282, endPoint x: 236, endPoint y: 1319, distance: 50.3
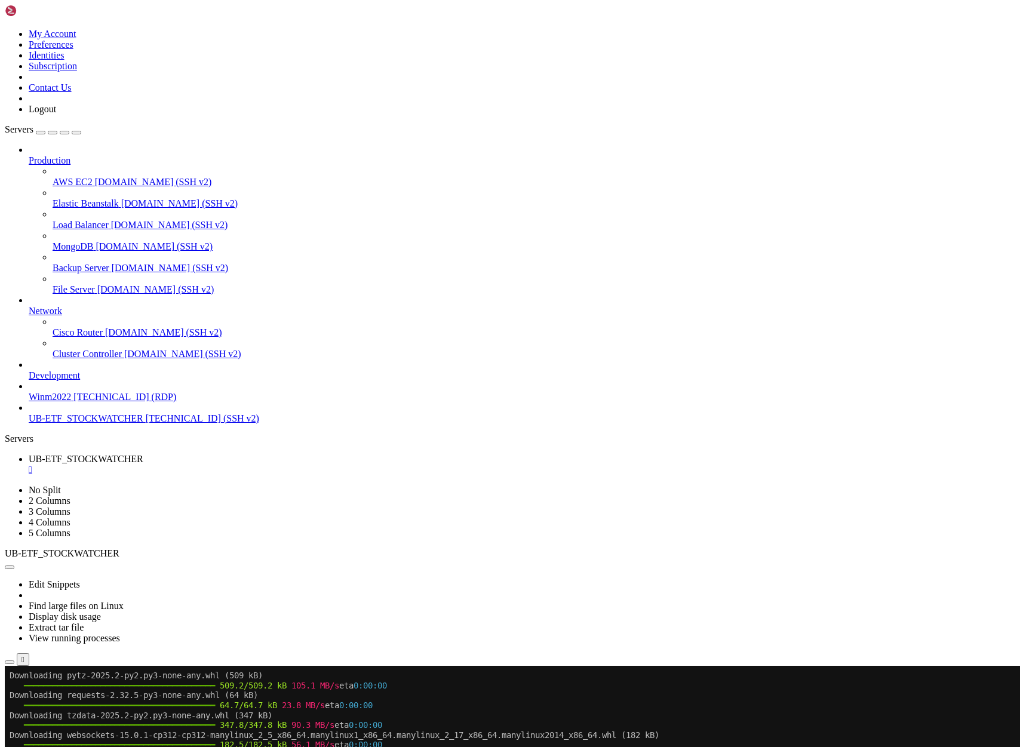
copy div "python3 webapp.py Traceback (most recent call last): File "/home/ubuntu/asx-app…"
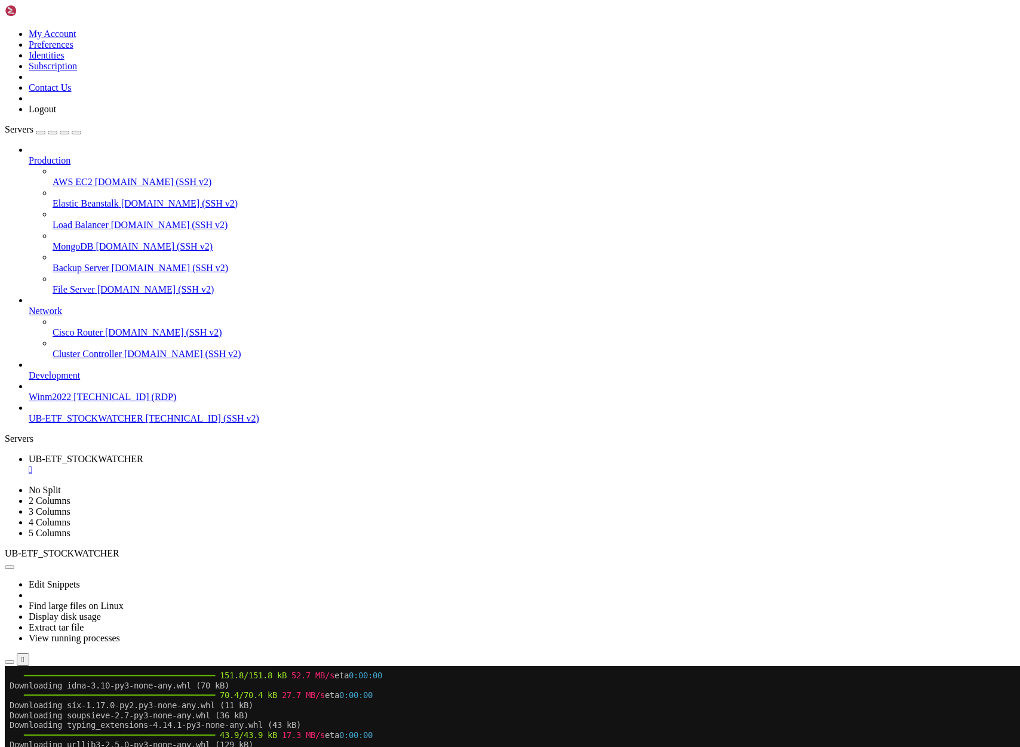
scroll to position [6645, 0]
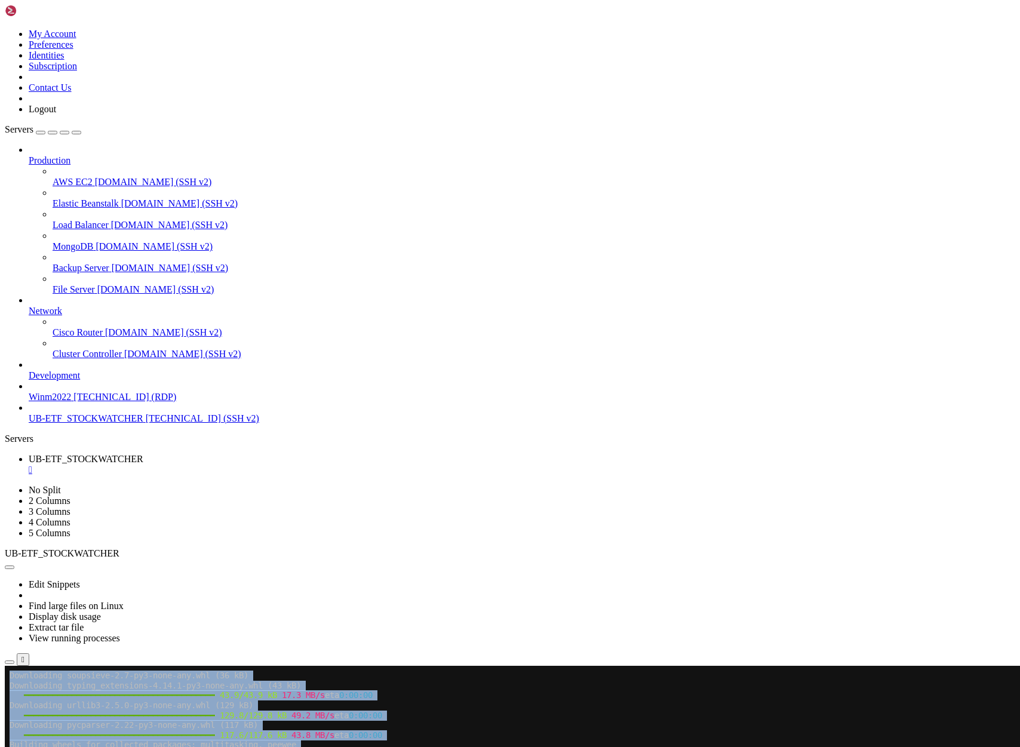
drag, startPoint x: 8, startPoint y: 1274, endPoint x: 83, endPoint y: 1274, distance: 75.2
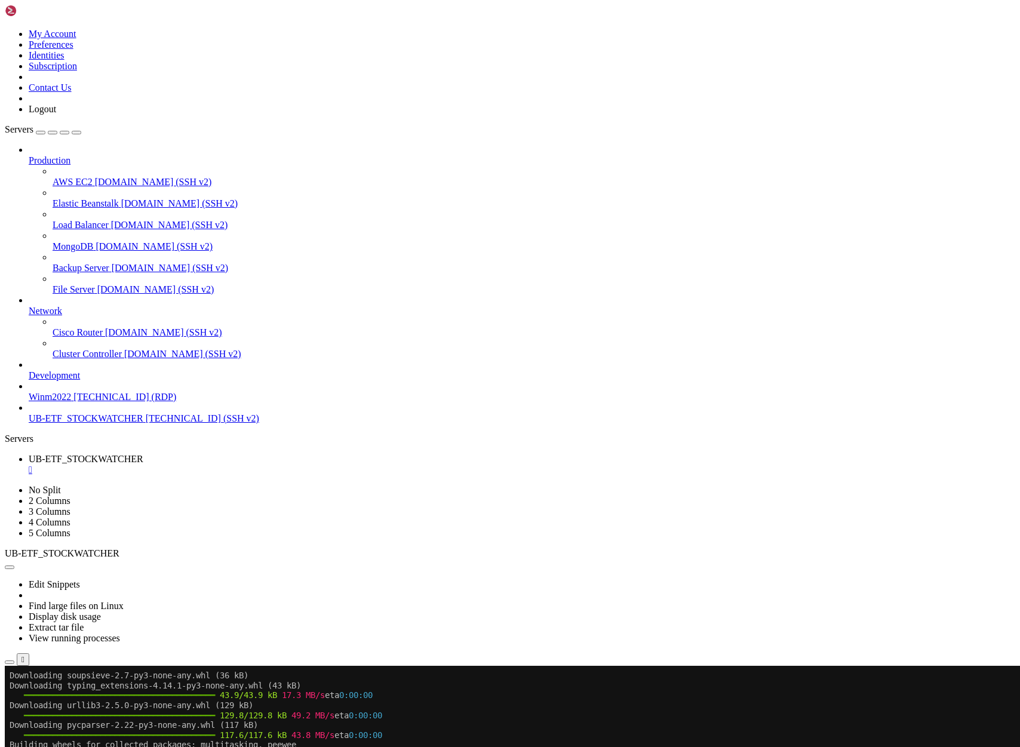
drag, startPoint x: 102, startPoint y: 1282, endPoint x: 10, endPoint y: 1274, distance: 92.3
copy div "source venv/bin/activate python webapp.py"
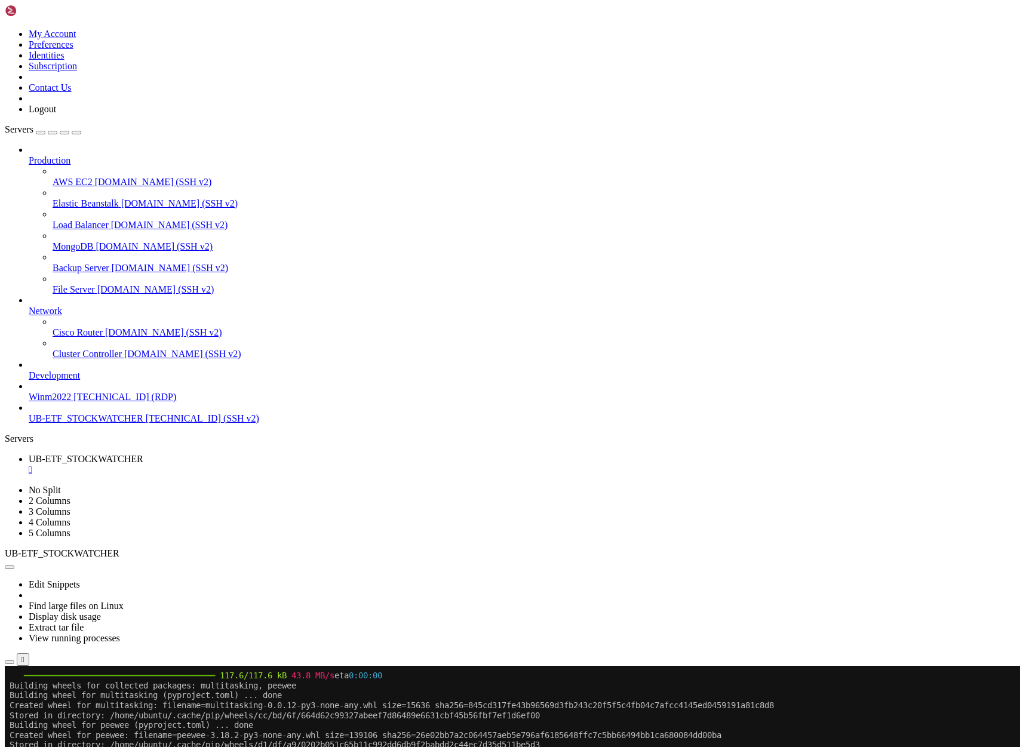
drag, startPoint x: 10, startPoint y: 1320, endPoint x: 231, endPoint y: 1321, distance: 221.6
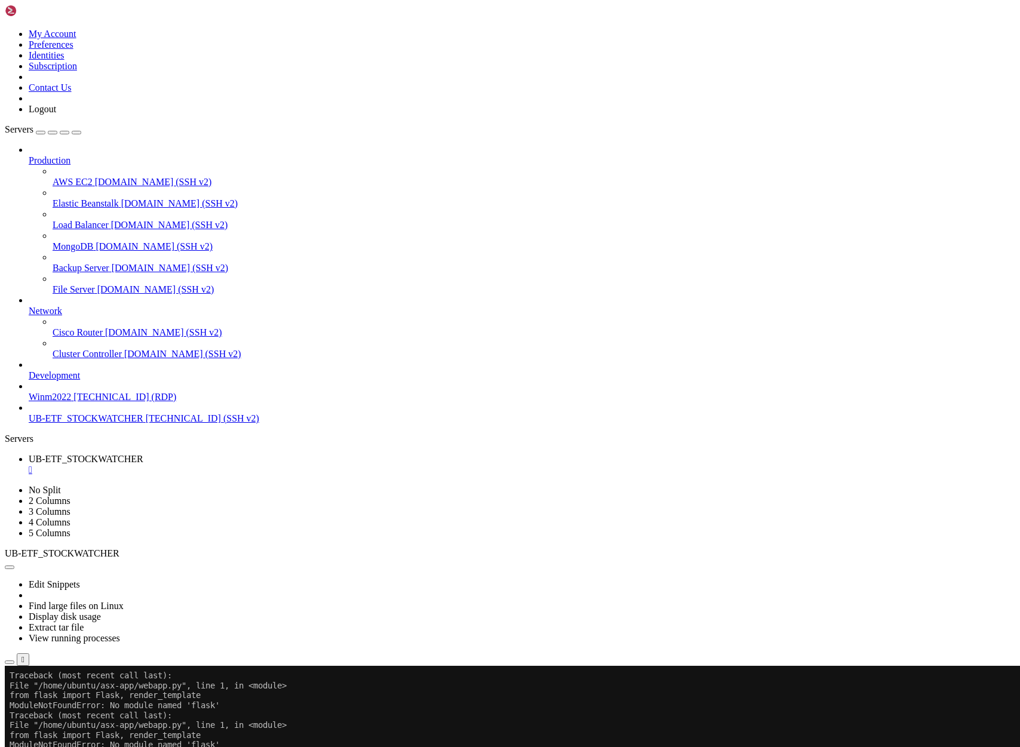
scroll to position [7102, 0]
click at [10, 666] on div at bounding box center [7, 666] width 5 height 0
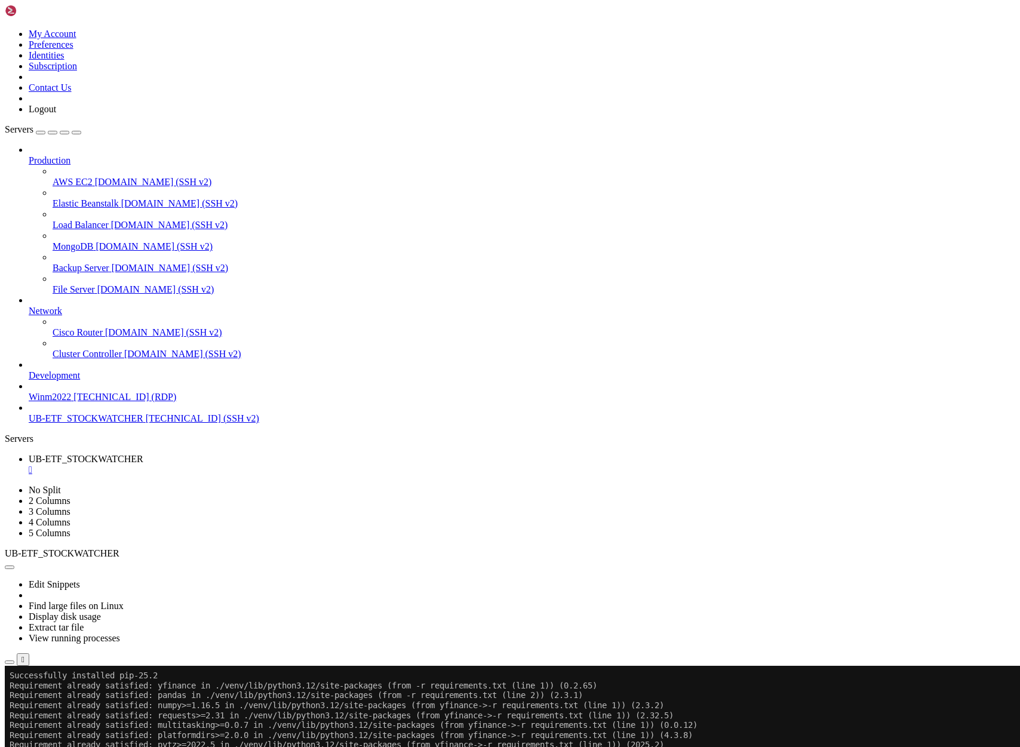
click at [10, 666] on div at bounding box center [7, 666] width 5 height 0
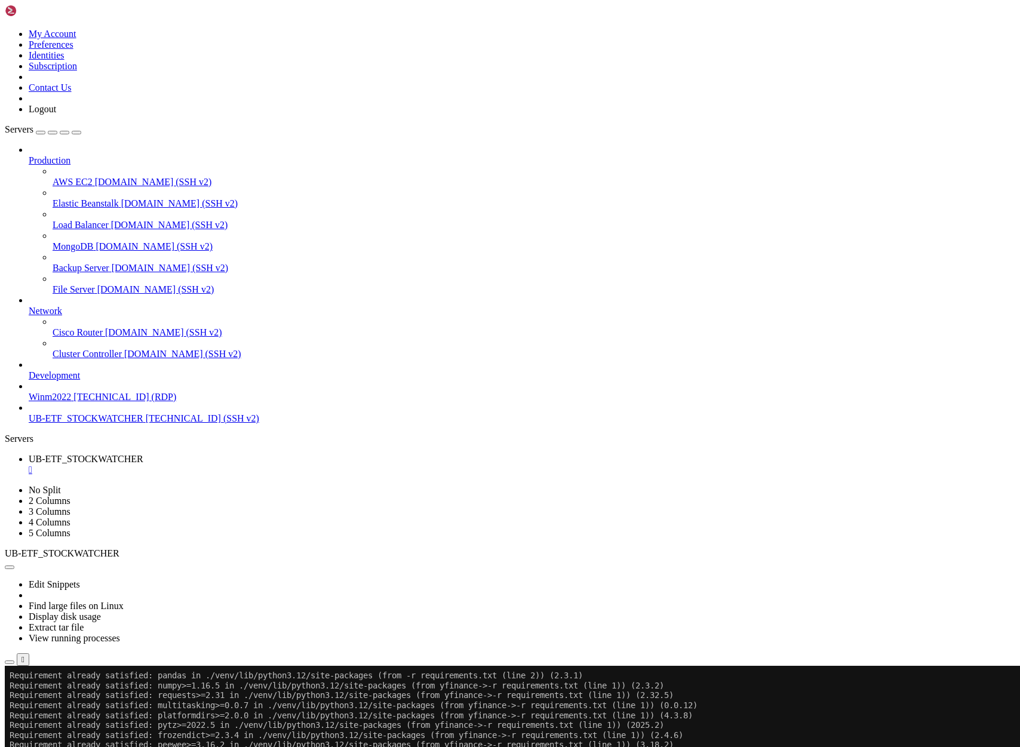
scroll to position [7837, 0]
drag, startPoint x: 13, startPoint y: 1294, endPoint x: 236, endPoint y: 1320, distance: 224.9
click at [10, 666] on div at bounding box center [7, 666] width 5 height 0
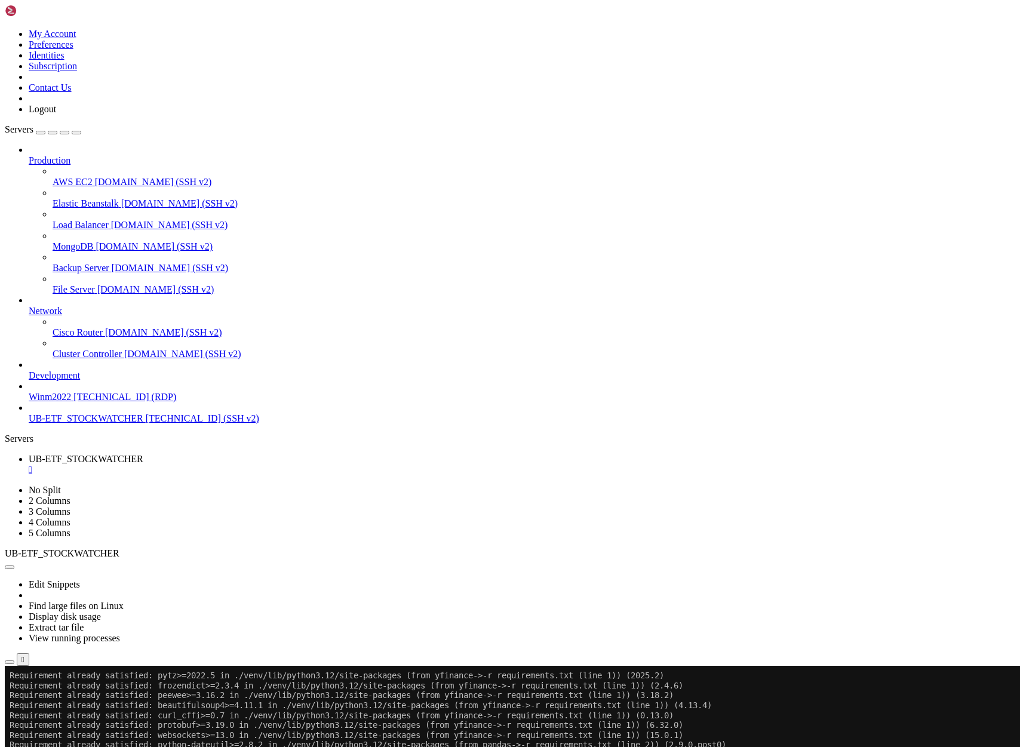
scroll to position [7846, 0]
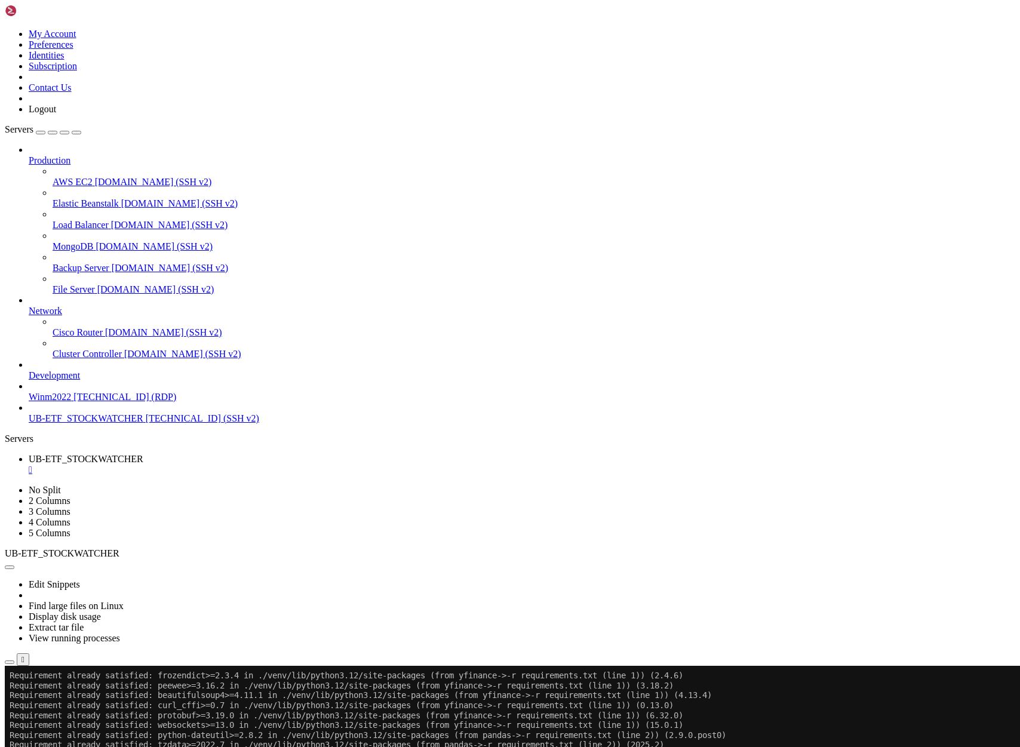
click at [10, 666] on div at bounding box center [7, 666] width 5 height 0
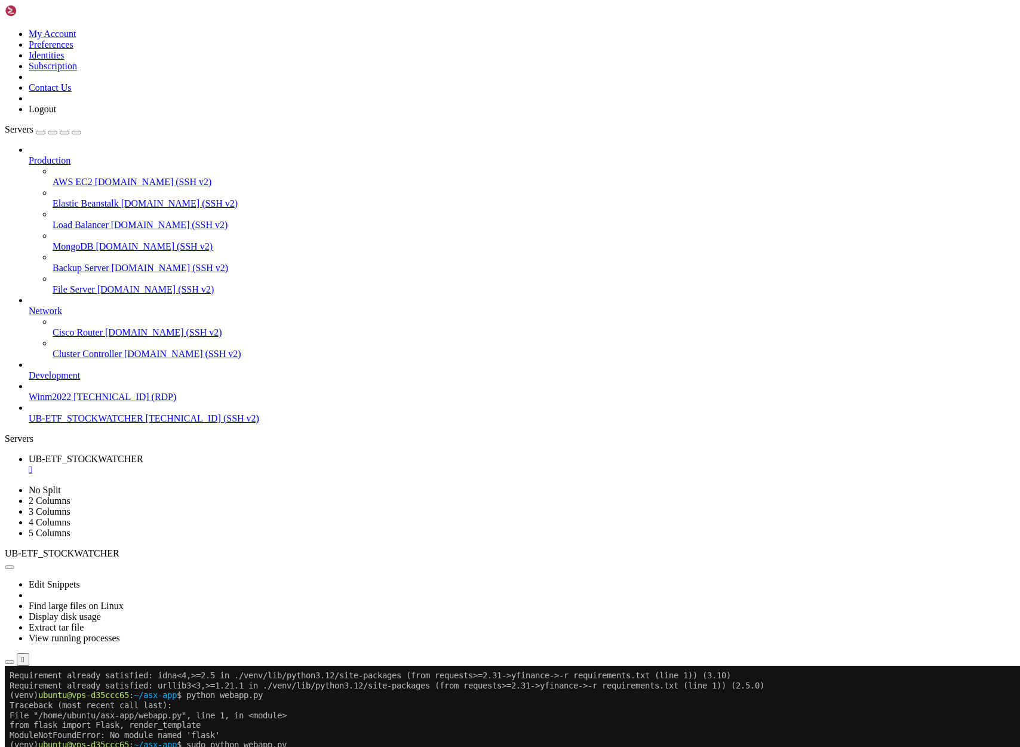
scroll to position [8204, 0]
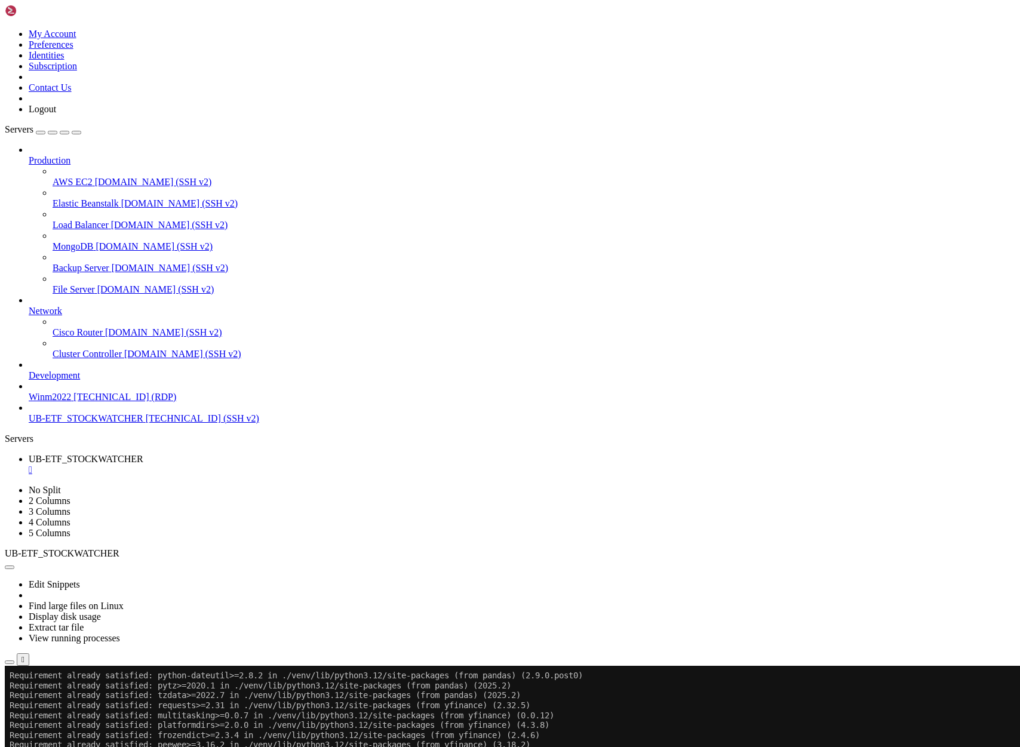
scroll to position [8800, 0]
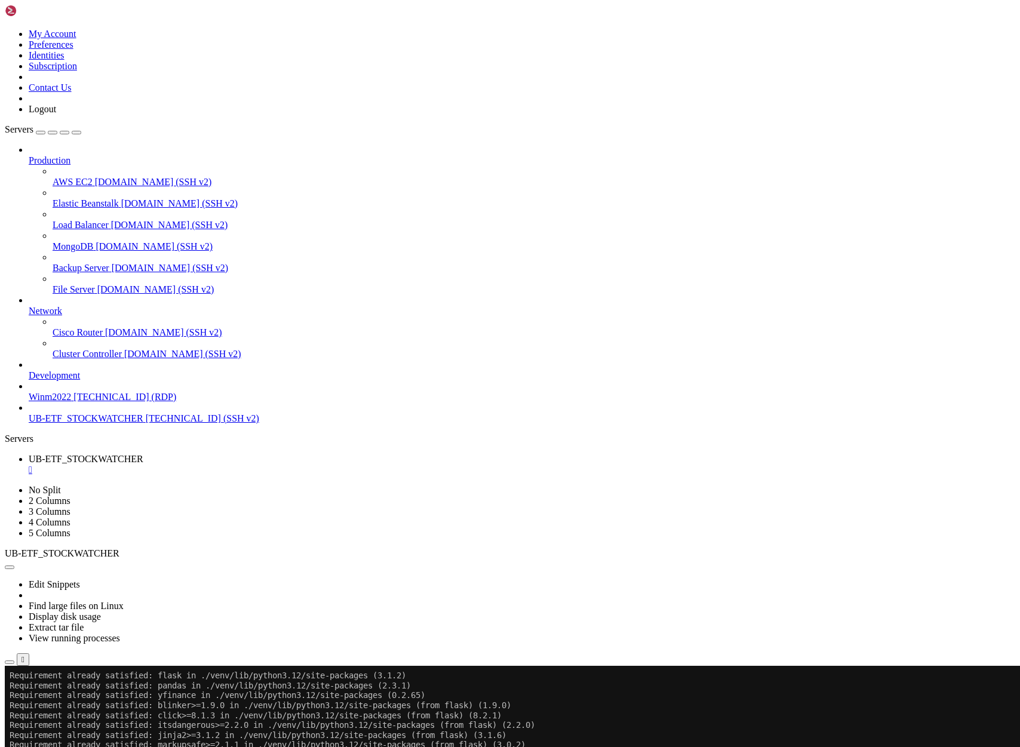
scroll to position [8889, 0]
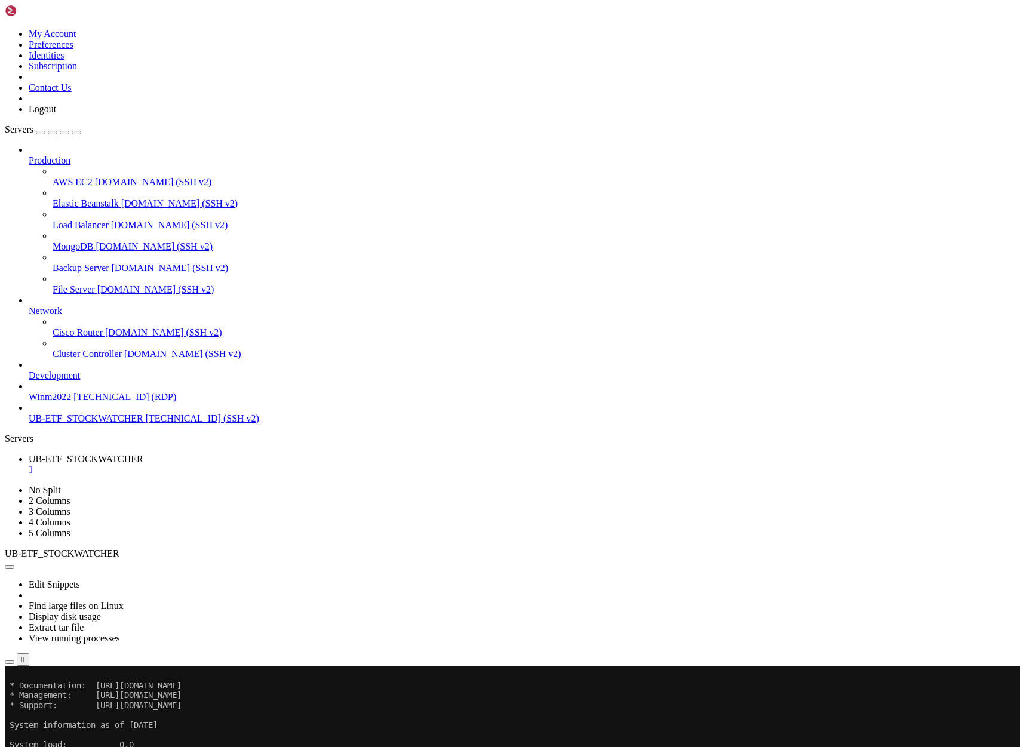
scroll to position [9128, 0]
click at [10, 666] on div at bounding box center [7, 666] width 5 height 0
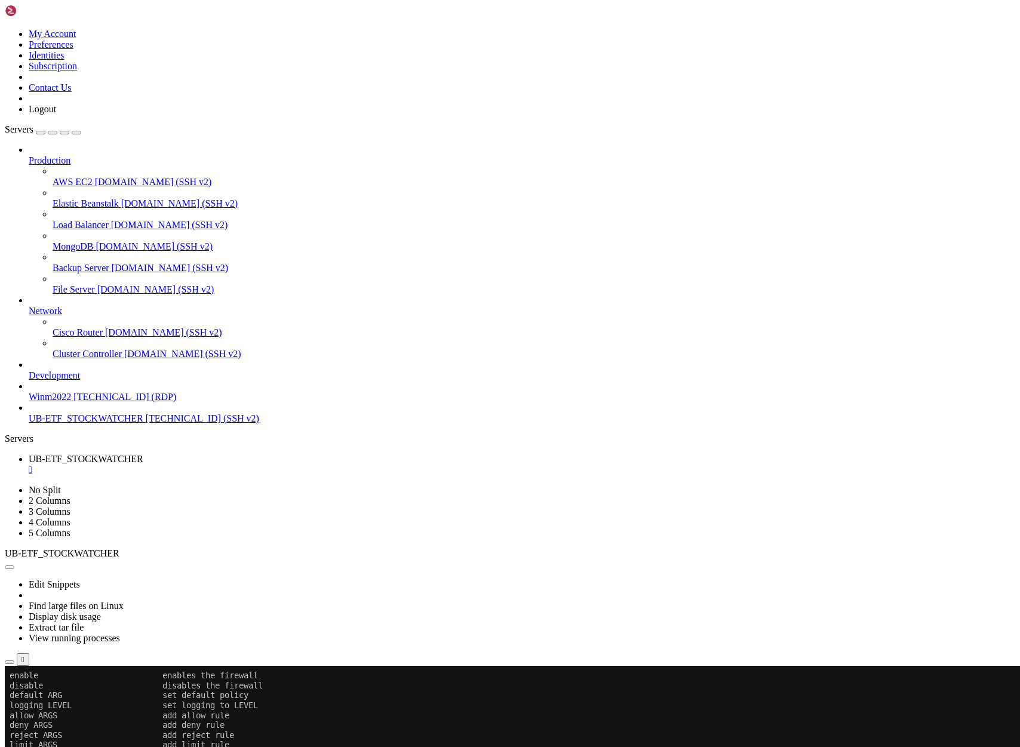
scroll to position [9476, 0]
click at [25, 674] on x-row at bounding box center [439, 676] width 859 height 10
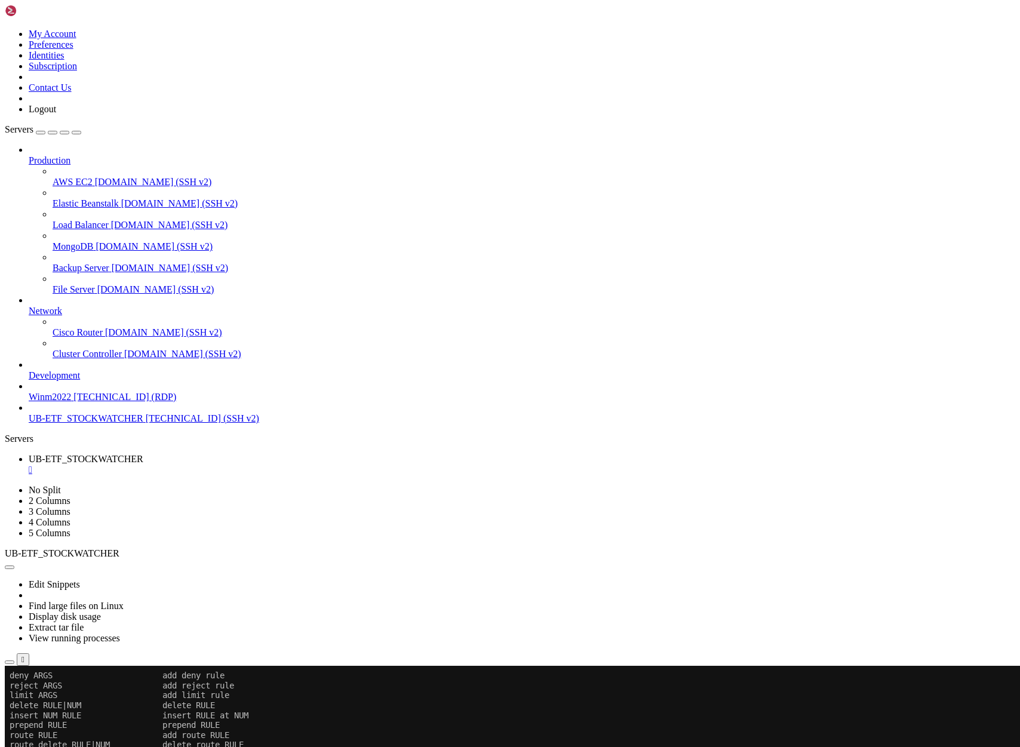
scroll to position [9555, 0]
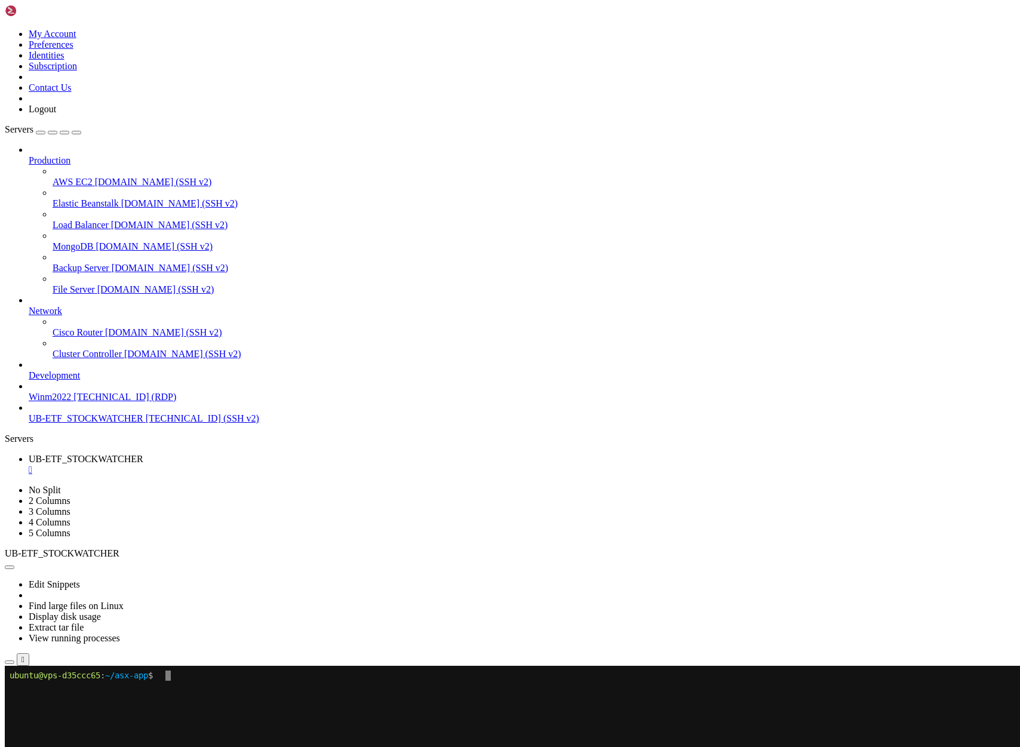
scroll to position [0, 0]
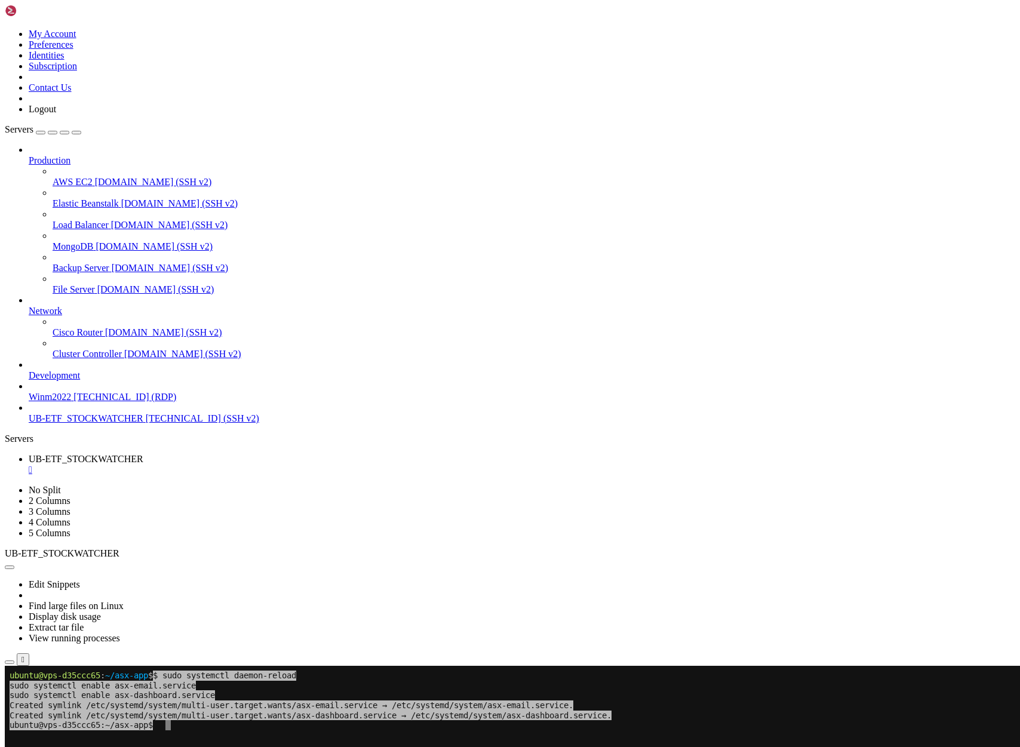
click at [168, 746] on x-row at bounding box center [439, 755] width 859 height 10
click at [196, 746] on x-row at bounding box center [439, 745] width 859 height 10
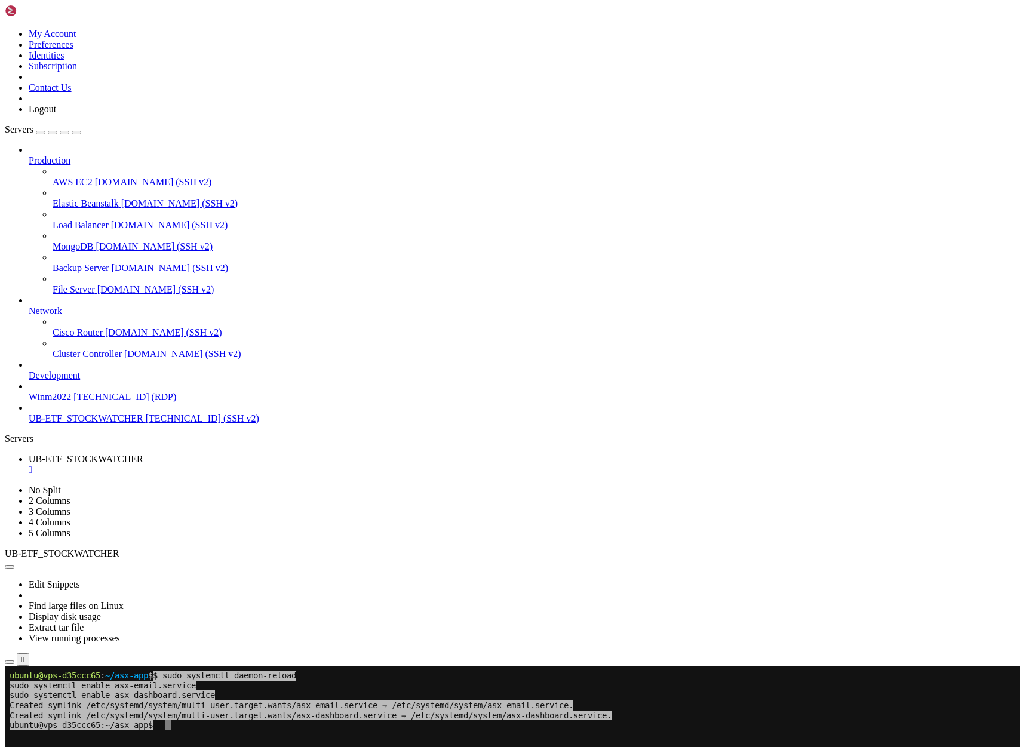
click at [196, 740] on x-row at bounding box center [439, 745] width 859 height 10
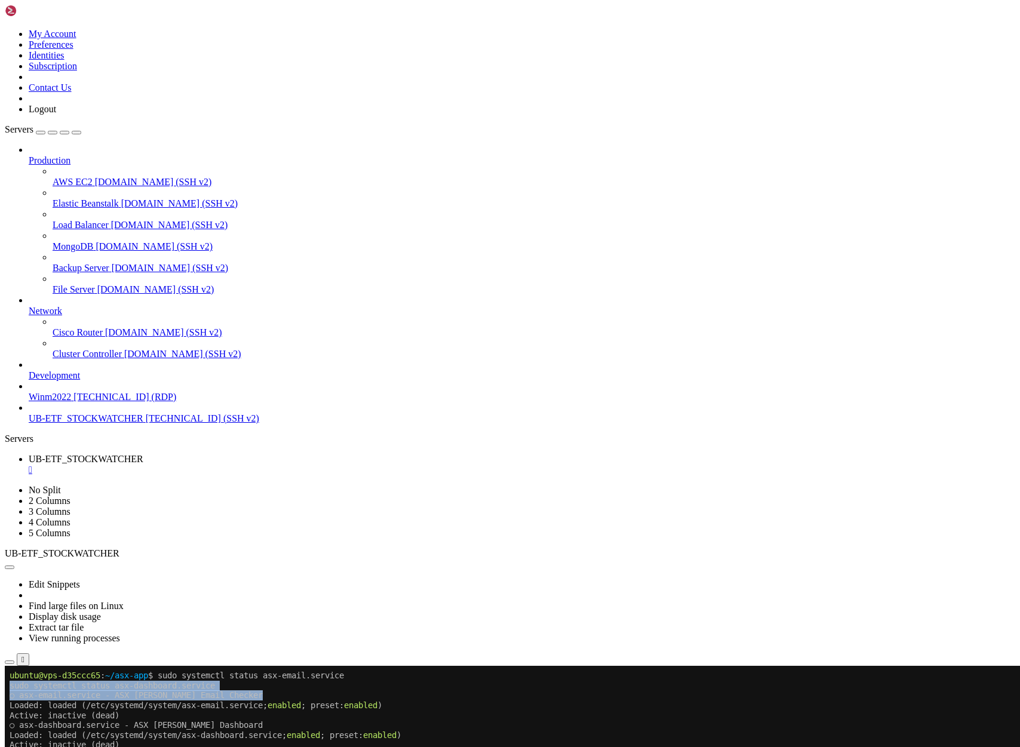
click at [71, 402] on span "Winm2022" at bounding box center [50, 397] width 42 height 10
click at [63, 402] on span "Winm2022" at bounding box center [50, 397] width 42 height 10
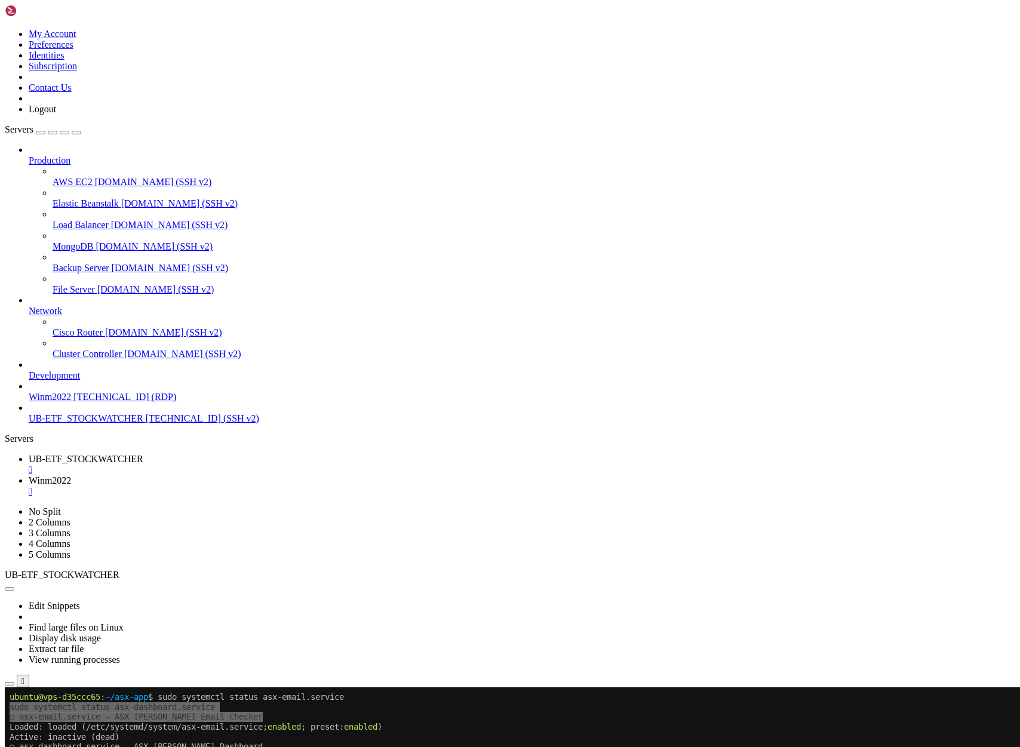
click at [59, 423] on span "UB-ETF_STOCKWATCHER" at bounding box center [86, 418] width 115 height 10
click at [212, 454] on link "UB-ETF_STOCKWATCHER " at bounding box center [522, 464] width 987 height 21
click at [53, 721] on button "Reconnect" at bounding box center [29, 727] width 48 height 13
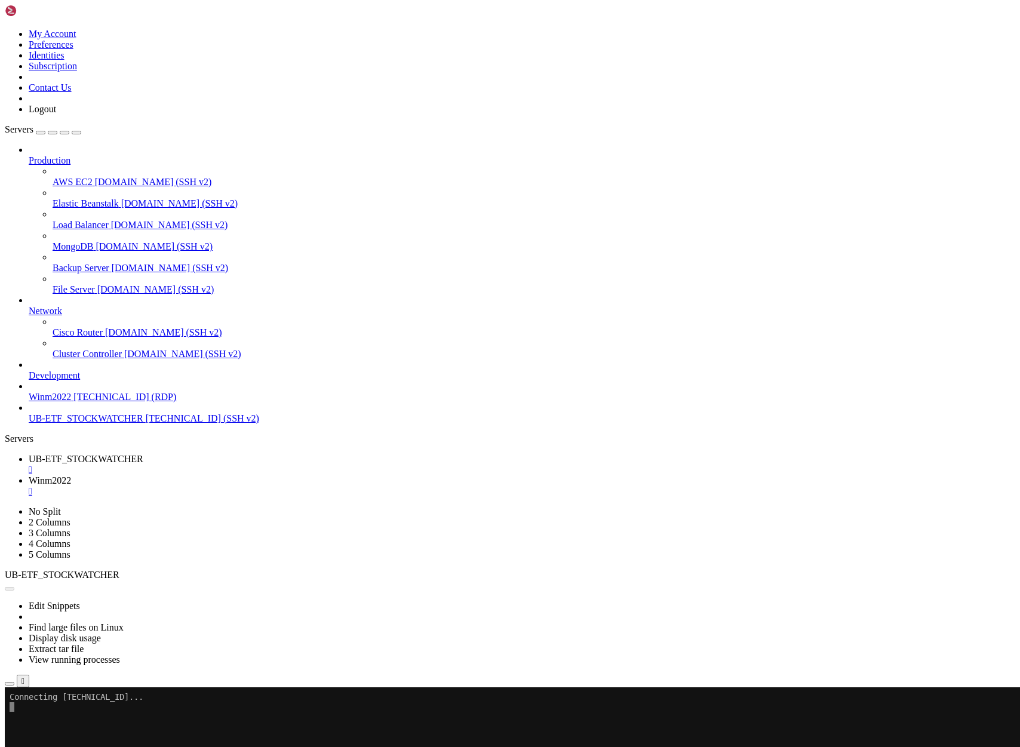
click at [296, 475] on link "Winm2022 " at bounding box center [522, 485] width 987 height 21
click at [143, 454] on span "UB-ETF_STOCKWATCHER" at bounding box center [86, 459] width 115 height 10
click at [53, 721] on button "Reconnect" at bounding box center [29, 727] width 48 height 13
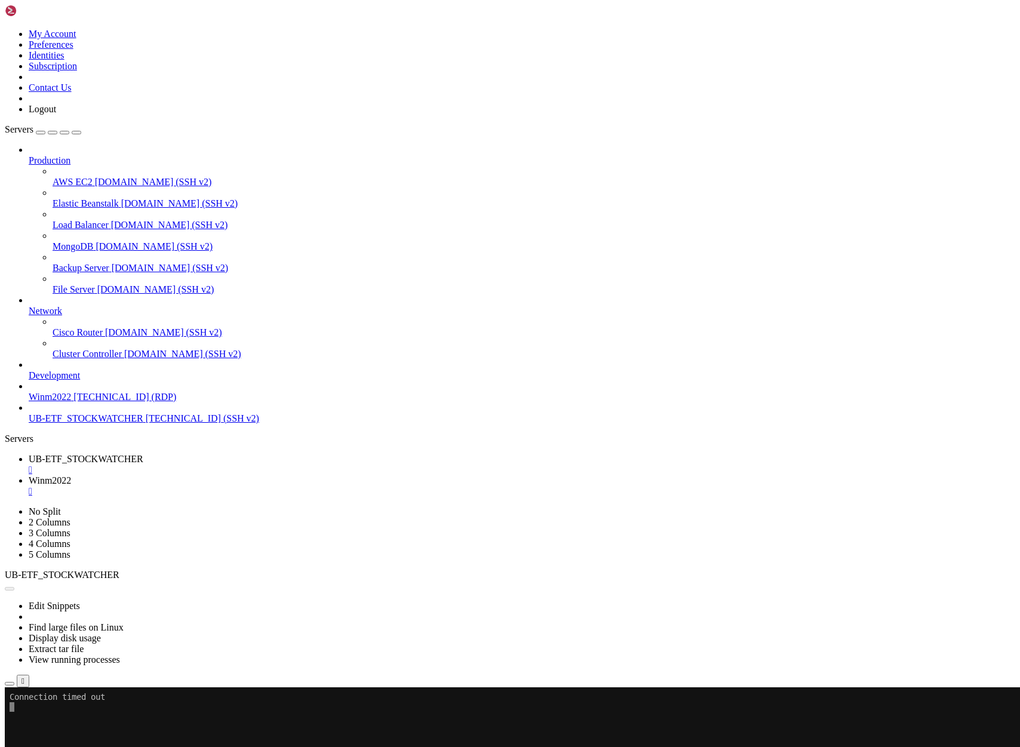
click at [53, 721] on button "Reconnect" at bounding box center [29, 727] width 48 height 13
click at [71, 475] on span "Winm2022" at bounding box center [50, 480] width 42 height 10
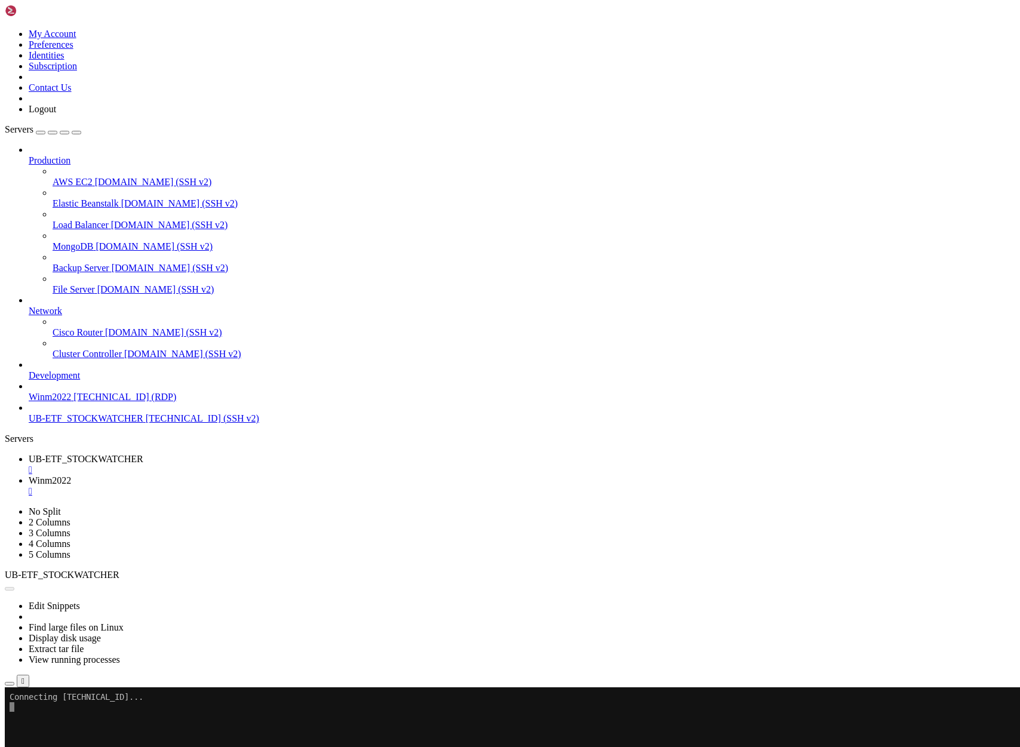
click at [143, 454] on span "UB-ETF_STOCKWATCHER" at bounding box center [86, 459] width 115 height 10
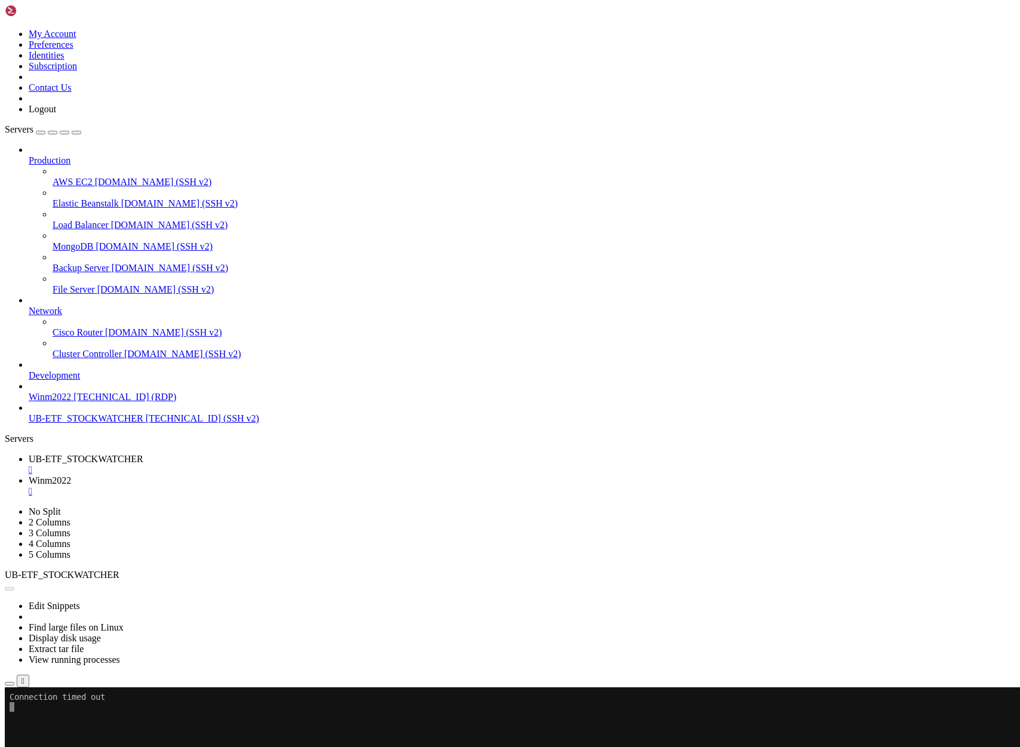
click at [53, 721] on button "Reconnect" at bounding box center [29, 727] width 48 height 13
click at [71, 475] on span "Winm2022" at bounding box center [50, 480] width 42 height 10
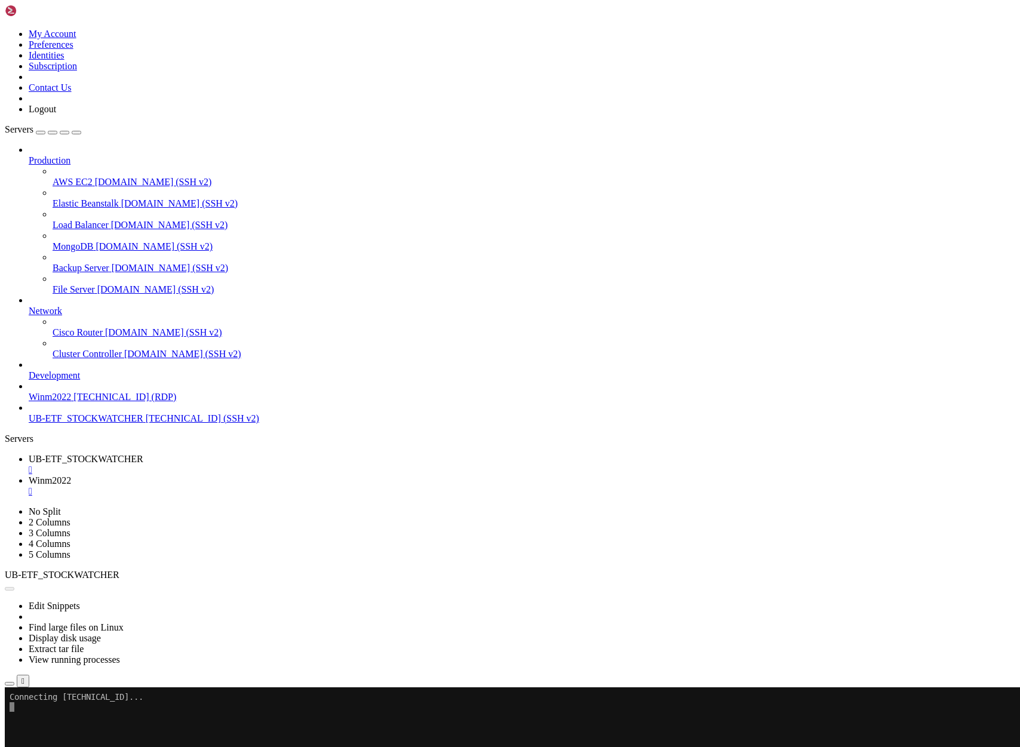
click at [143, 454] on span "UB-ETF_STOCKWATCHER" at bounding box center [86, 459] width 115 height 10
click at [94, 402] on span "[TECHNICAL_ID] (RDP)" at bounding box center [124, 397] width 103 height 10
click at [249, 465] on div "" at bounding box center [522, 470] width 987 height 11
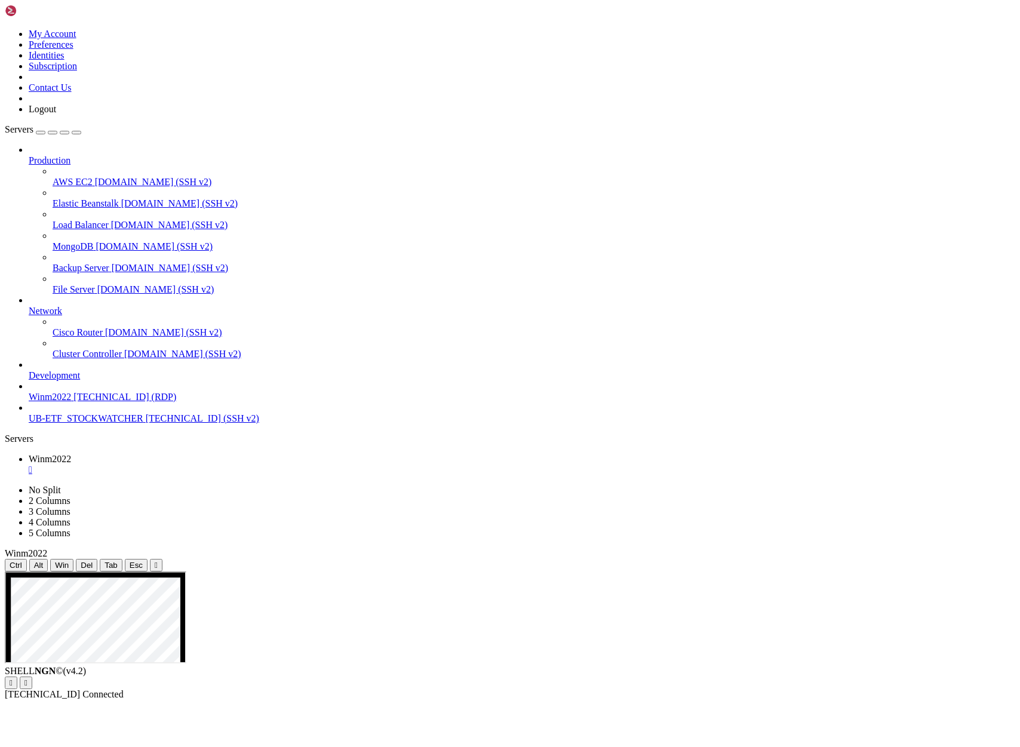
click at [86, 423] on span "UB-ETF_STOCKWATCHER" at bounding box center [86, 418] width 115 height 10
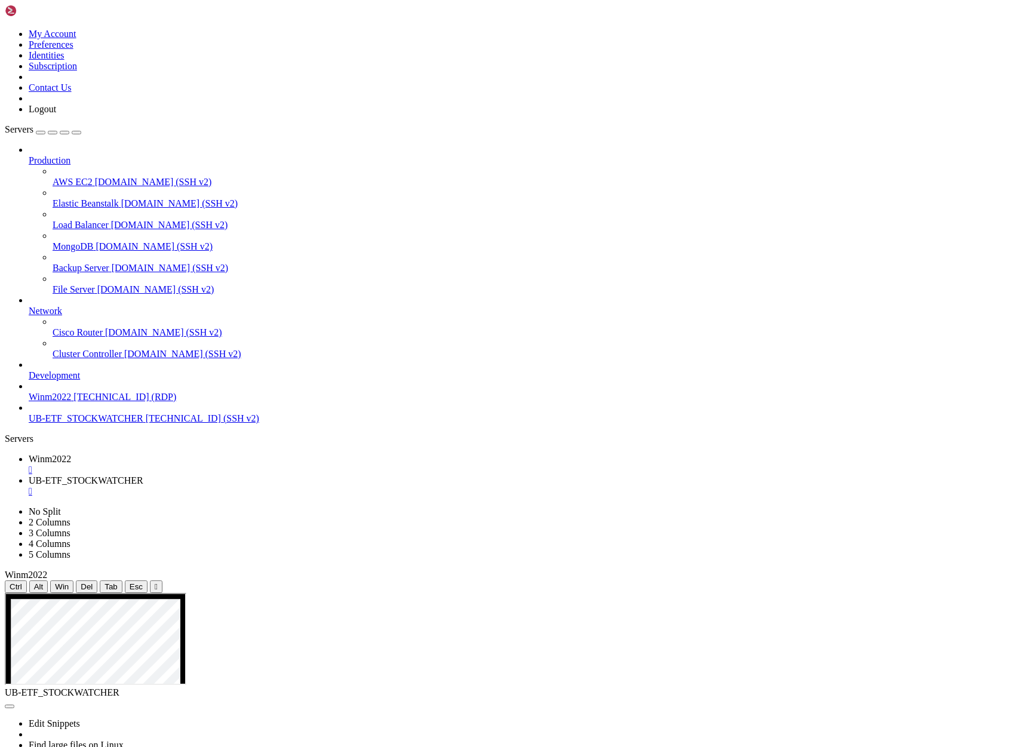
drag, startPoint x: 33, startPoint y: 936, endPoint x: 5, endPoint y: 828, distance: 111.5
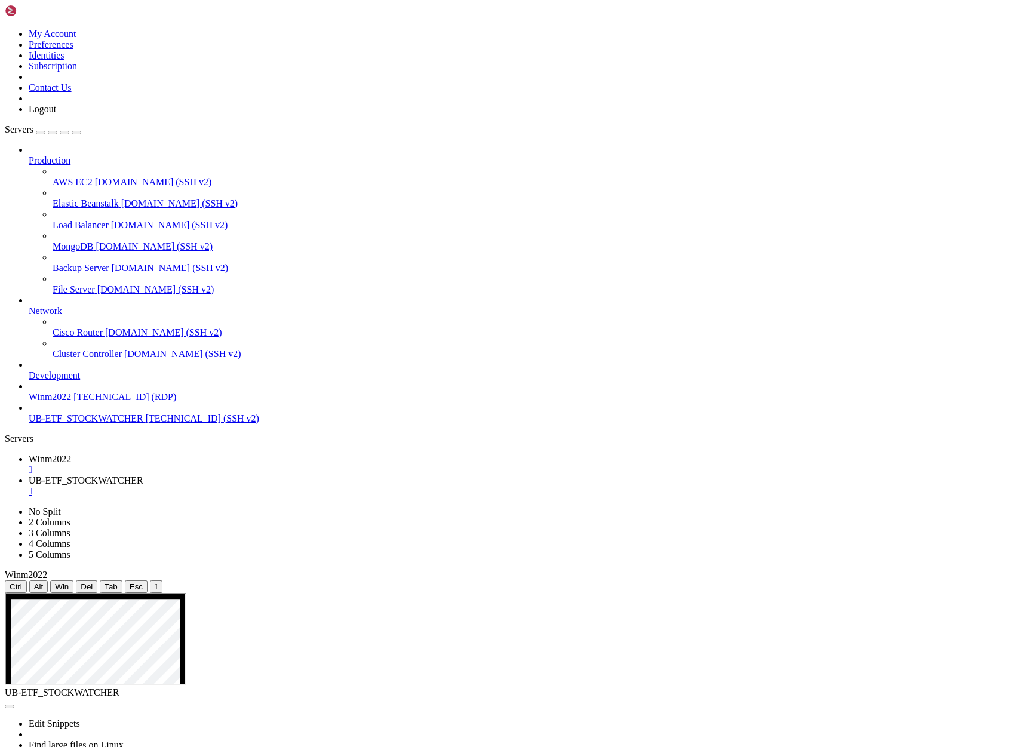
scroll to position [189, 0]
click at [143, 475] on span "UB-ETF_STOCKWATCHER" at bounding box center [86, 480] width 115 height 10
click at [71, 454] on span "Winm2022" at bounding box center [50, 459] width 42 height 10
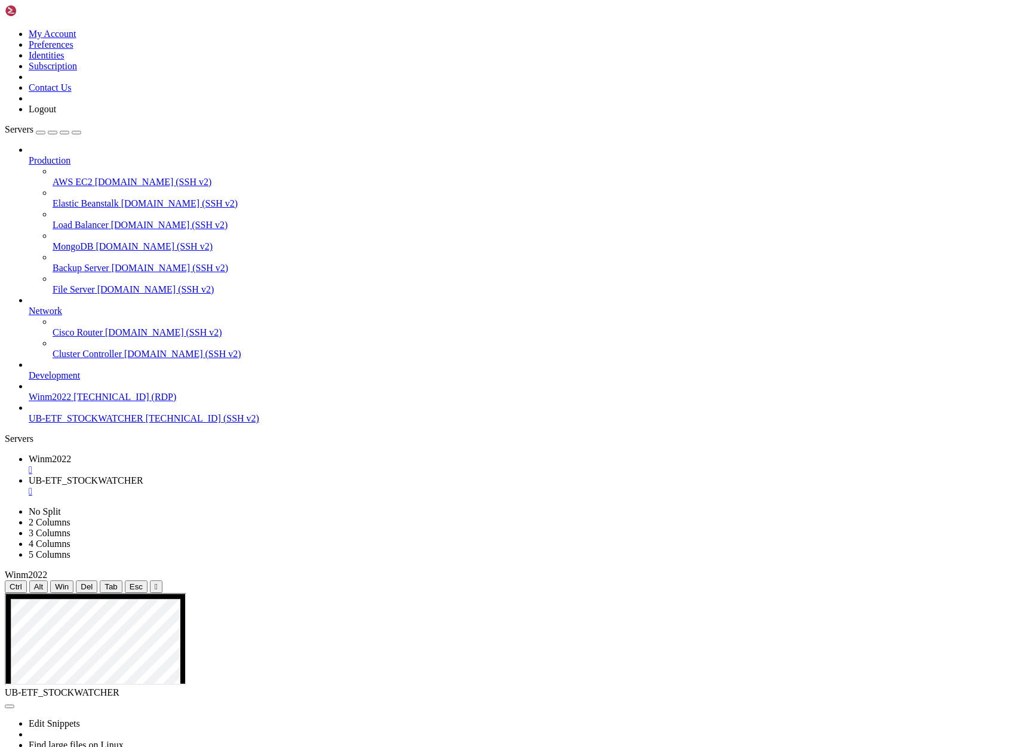
click at [222, 465] on div "" at bounding box center [522, 470] width 987 height 11
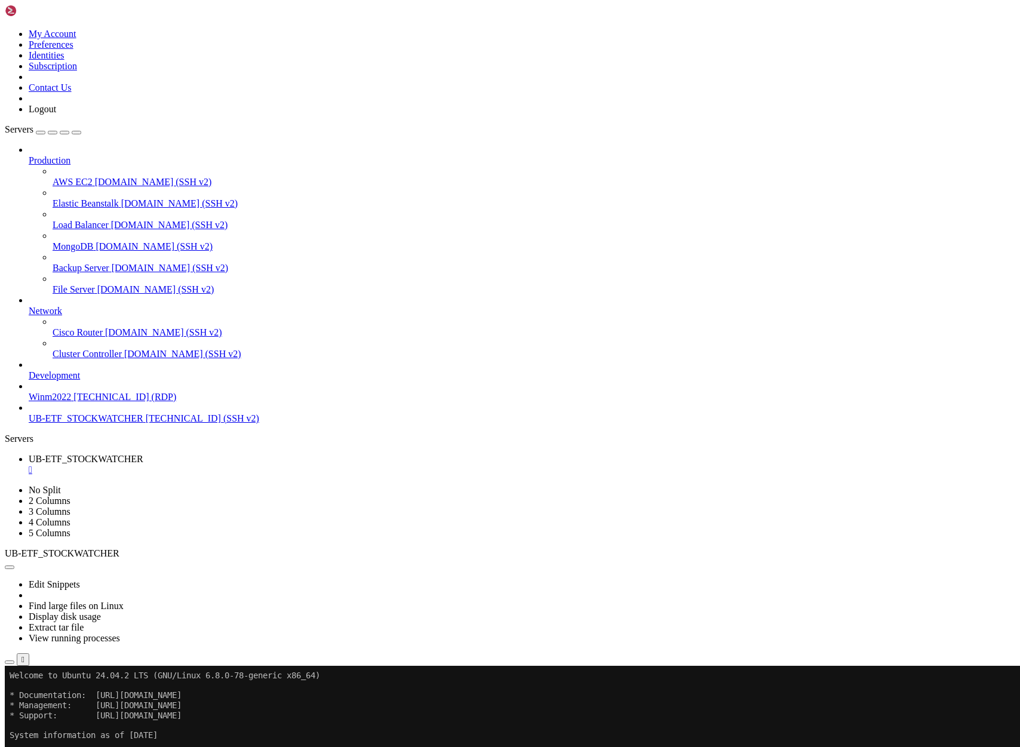
click at [53, 699] on button "Reconnect" at bounding box center [29, 705] width 48 height 13
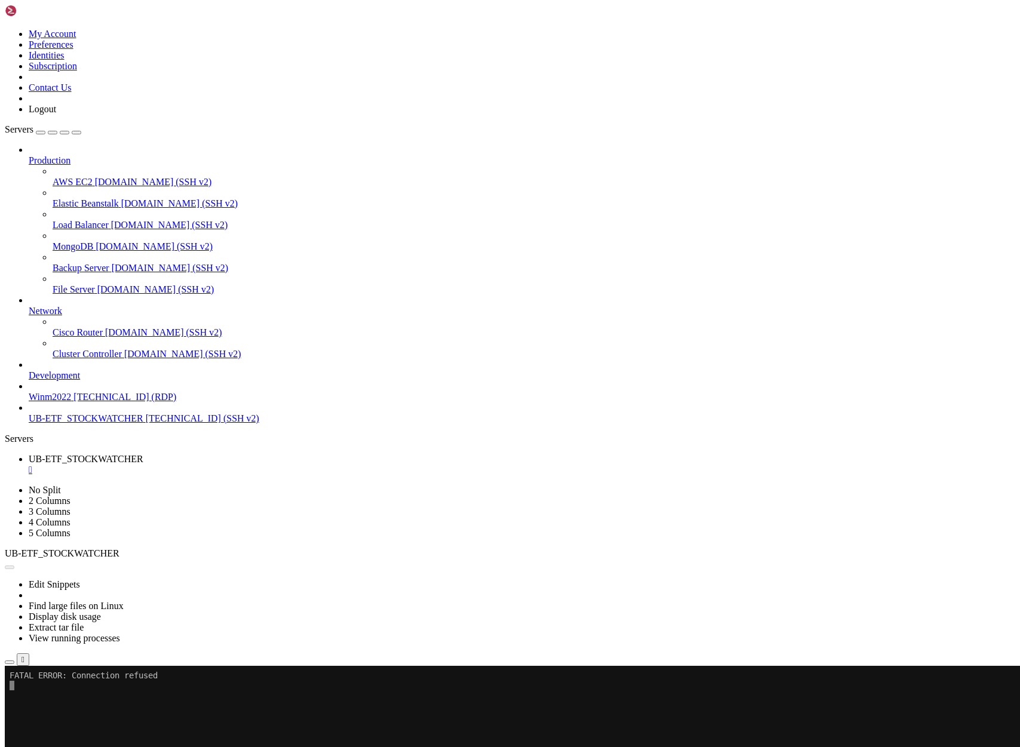
click at [53, 699] on button "Reconnect" at bounding box center [29, 705] width 48 height 13
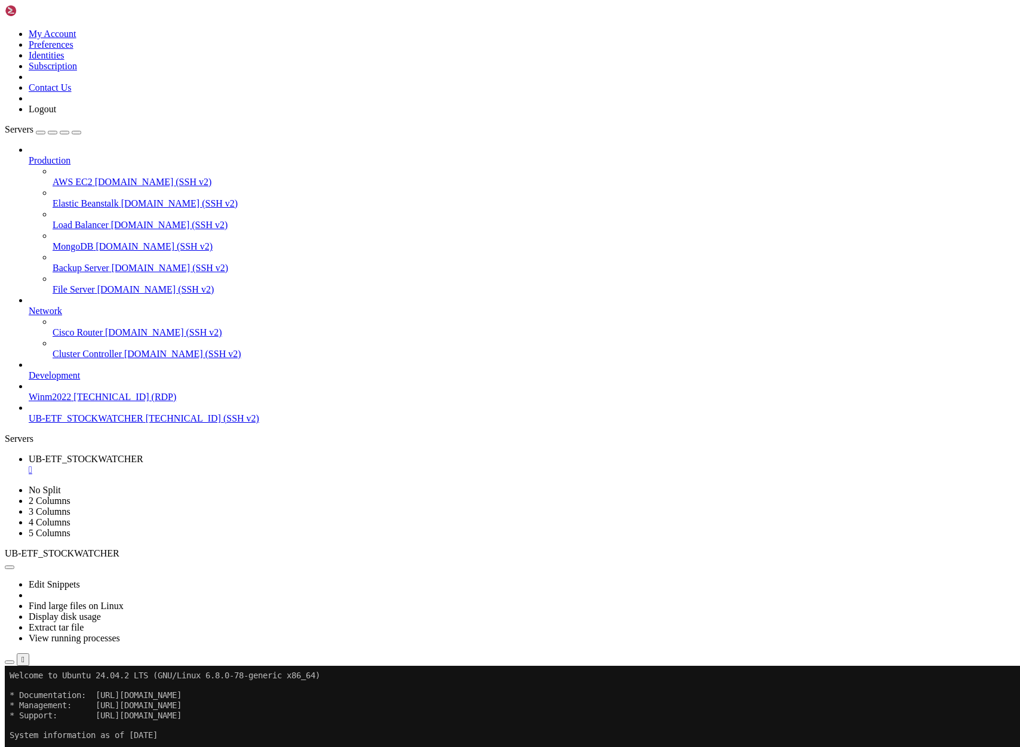
click at [53, 699] on button "Reconnect" at bounding box center [29, 705] width 48 height 13
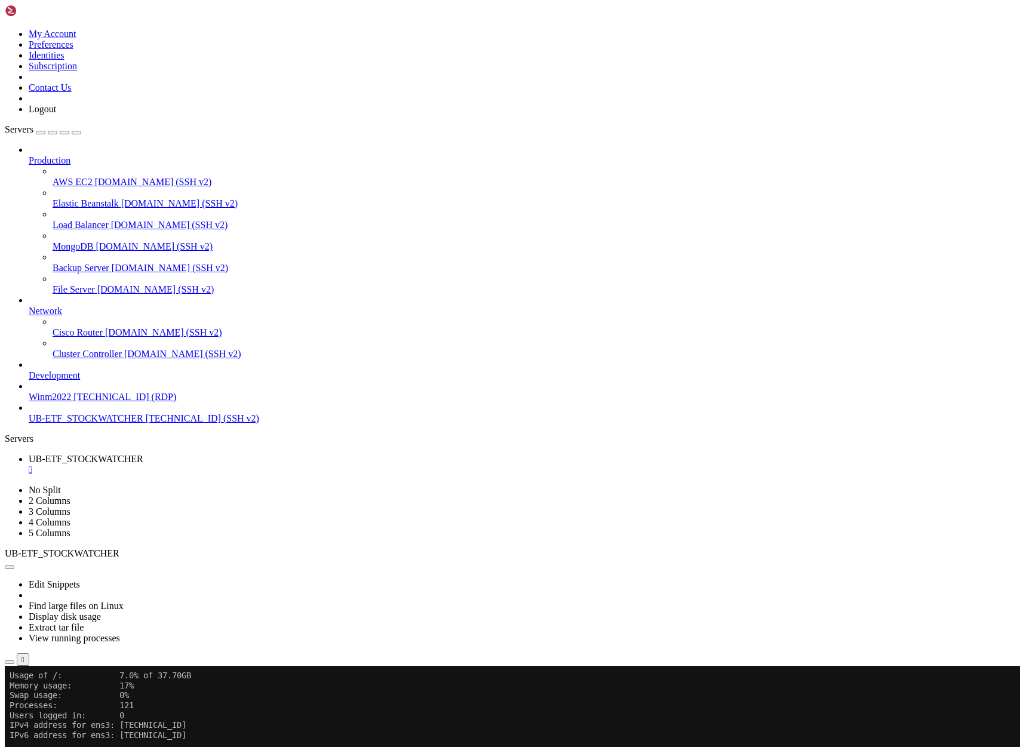
scroll to position [337, 0]
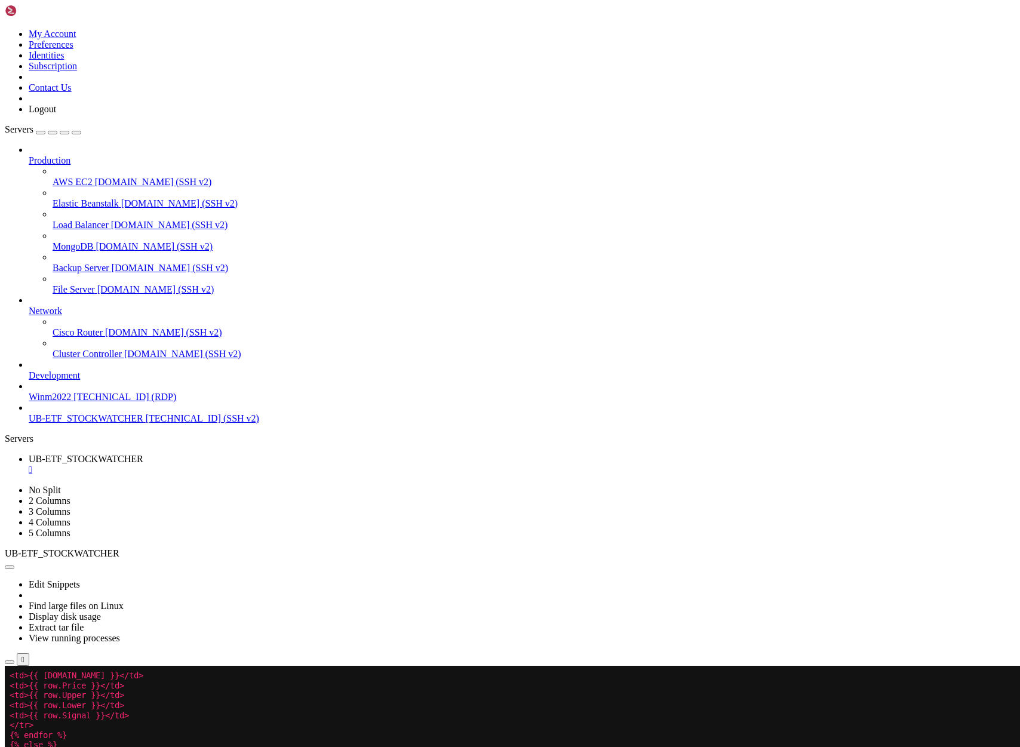
scroll to position [417, 0]
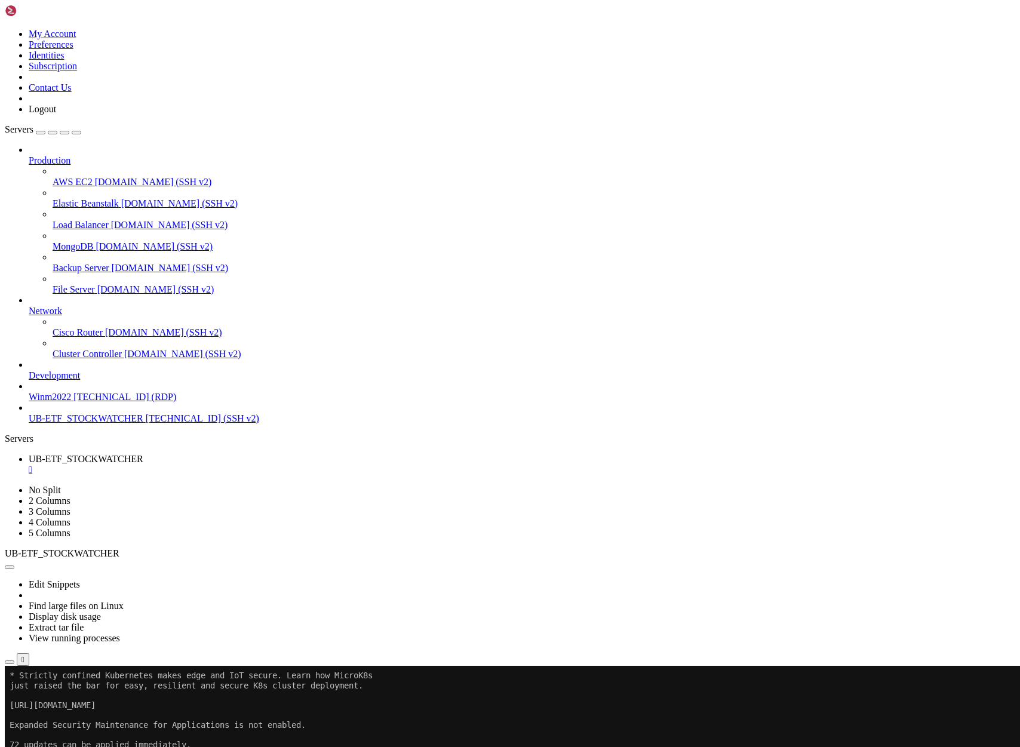
scroll to position [437, 0]
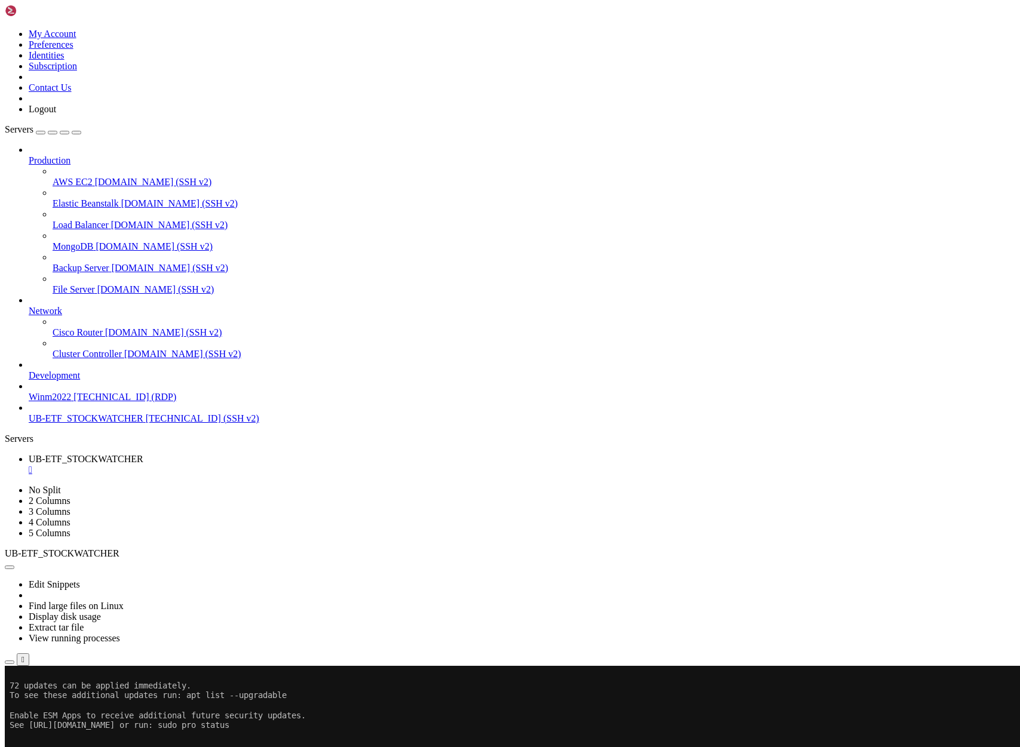
scroll to position [506, 0]
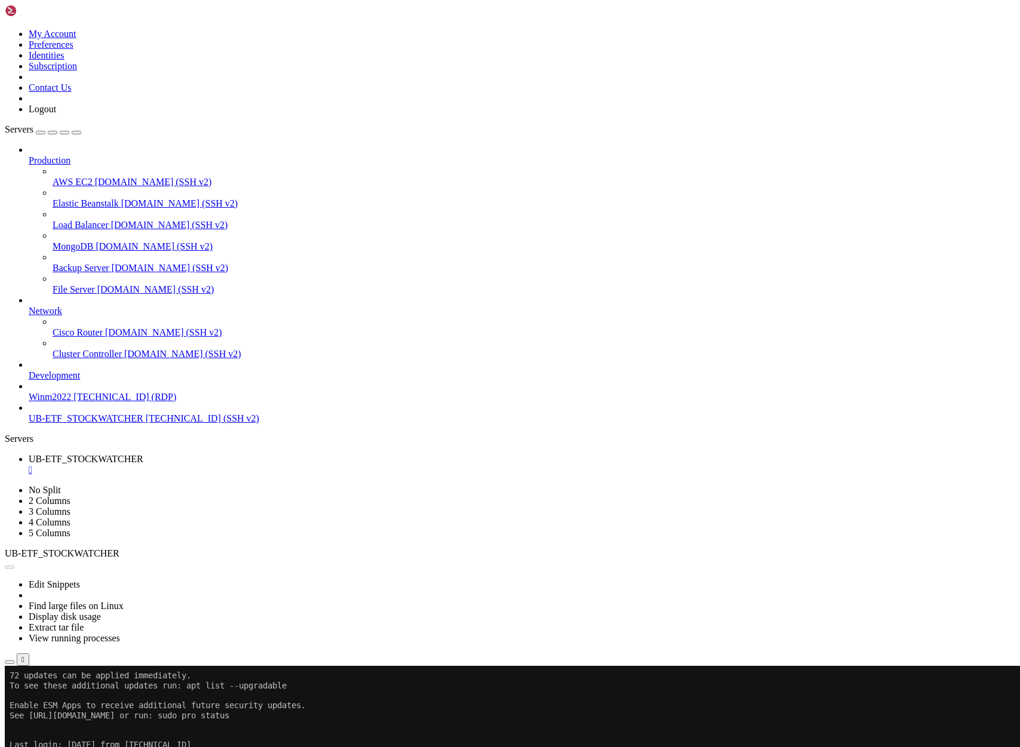
click at [53, 699] on button "Reconnect" at bounding box center [29, 705] width 48 height 13
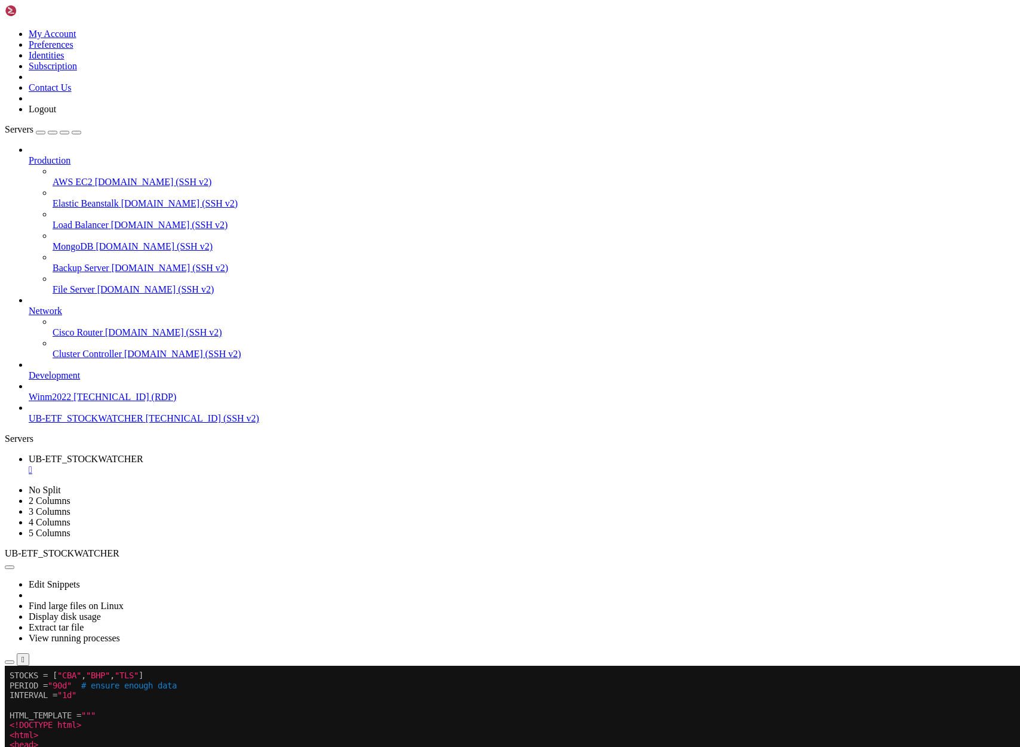
scroll to position [517, 0]
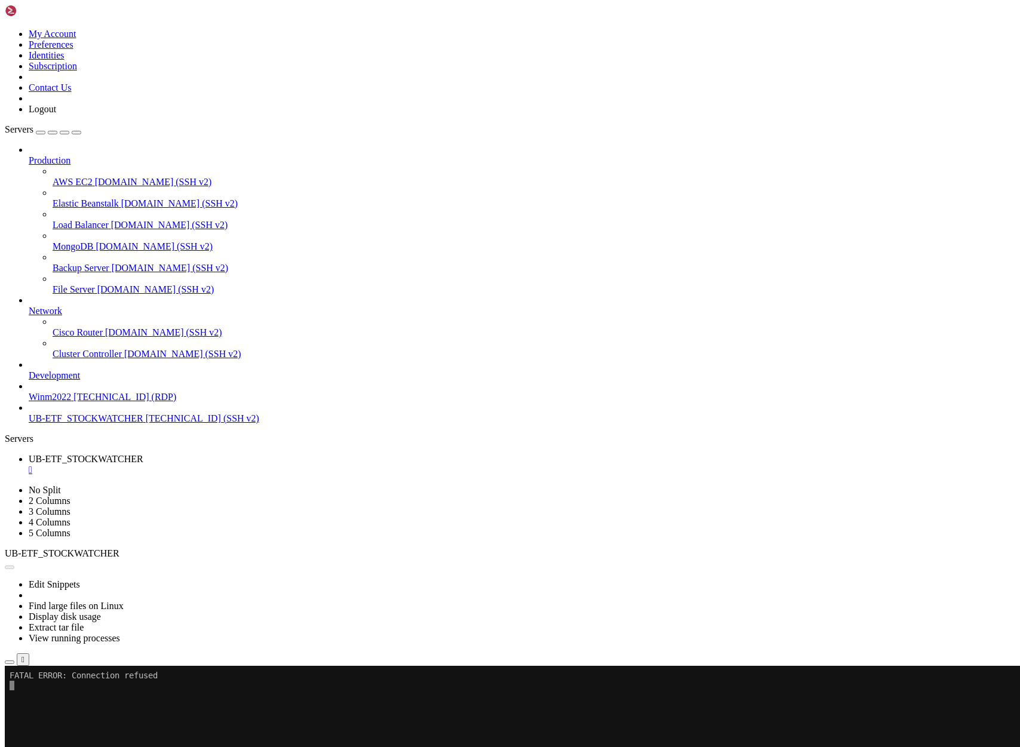
click at [53, 699] on button "Reconnect" at bounding box center [29, 705] width 48 height 13
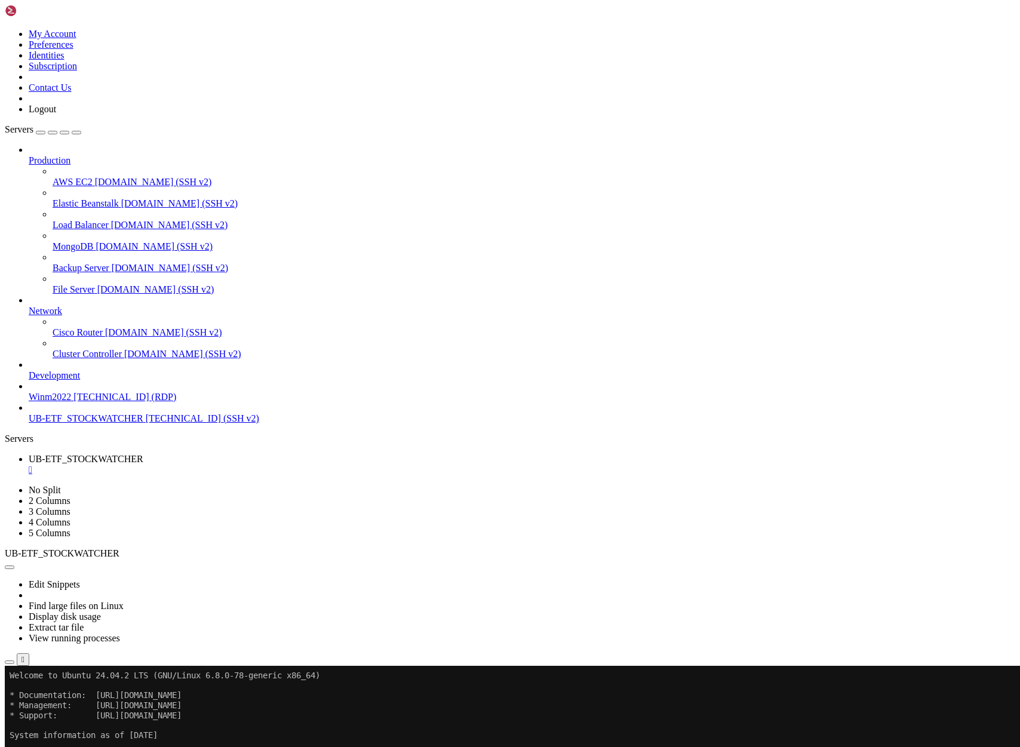
drag, startPoint x: 263, startPoint y: 1271, endPoint x: 11, endPoint y: 1274, distance: 251.4
copy x-row "ModuleNotFoundError: No module named 'yfinance'"
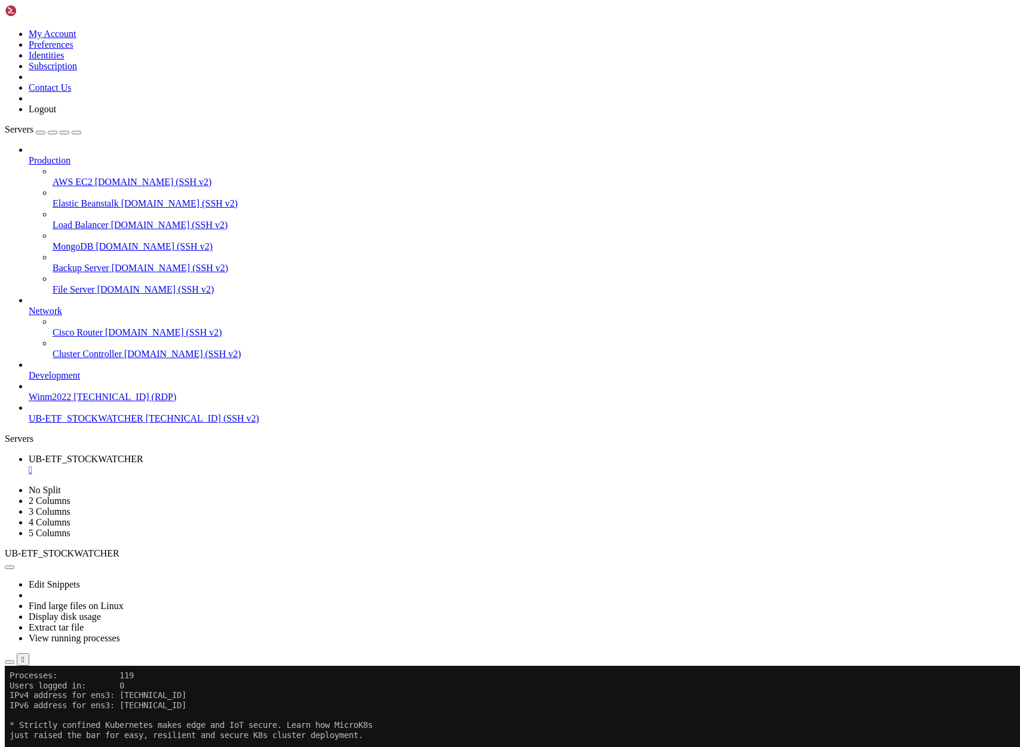
scroll to position [635, 0]
drag, startPoint x: 10, startPoint y: 1324, endPoint x: 278, endPoint y: 1319, distance: 267.6
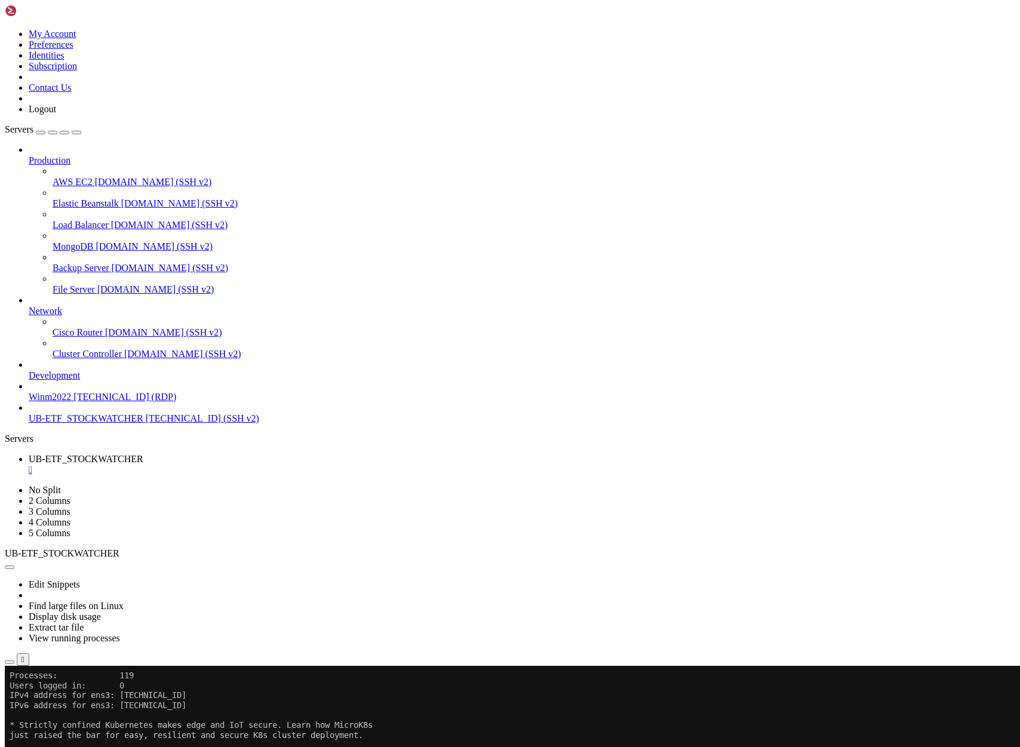
copy x-row "-bash: venv/bin/activate: No such file or directory"
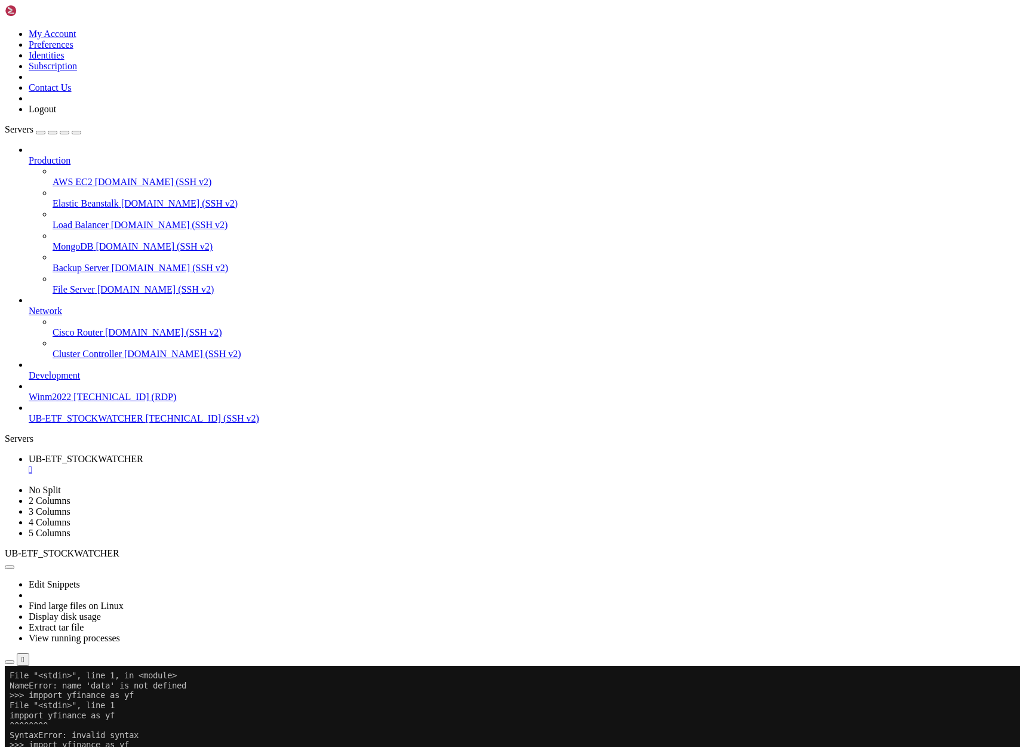
scroll to position [1013, 0]
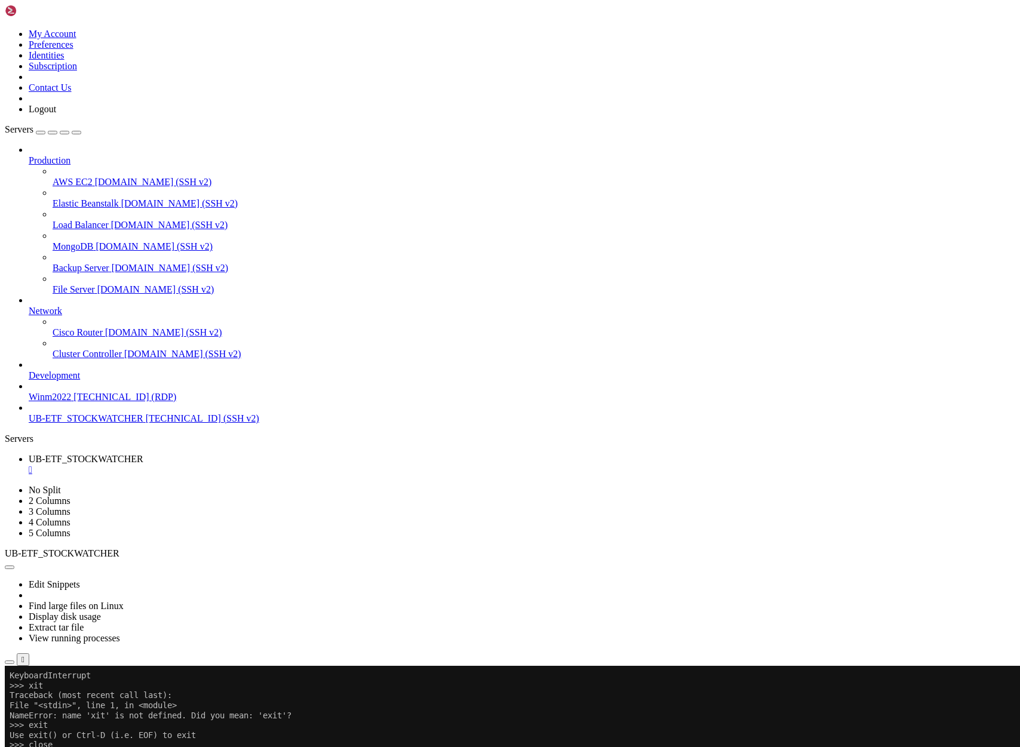
scroll to position [1222, 0]
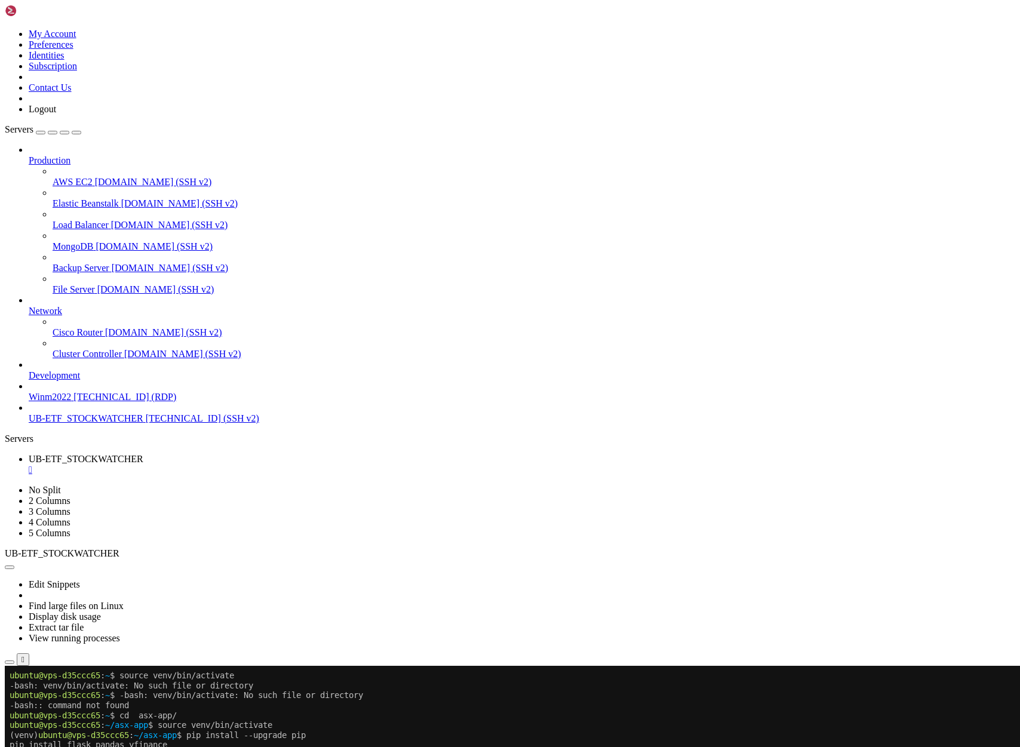
scroll to position [1311, 0]
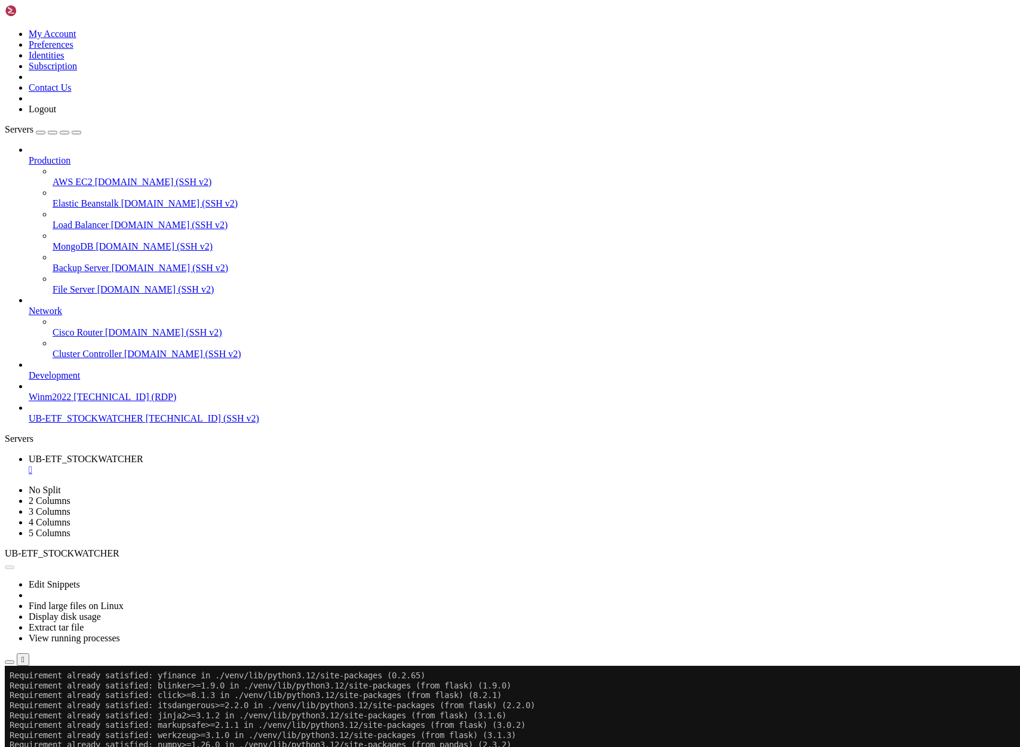
scroll to position [1381, 0]
click at [53, 699] on button "Reconnect" at bounding box center [29, 705] width 48 height 13
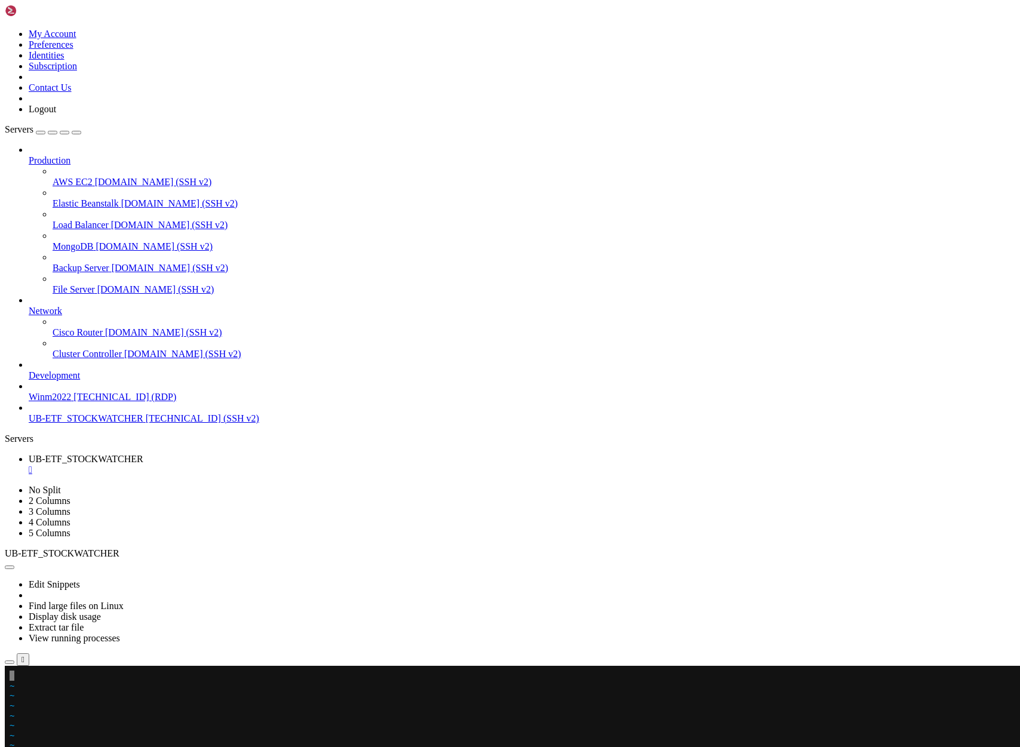
click at [30, 674] on x-row at bounding box center [439, 676] width 859 height 10
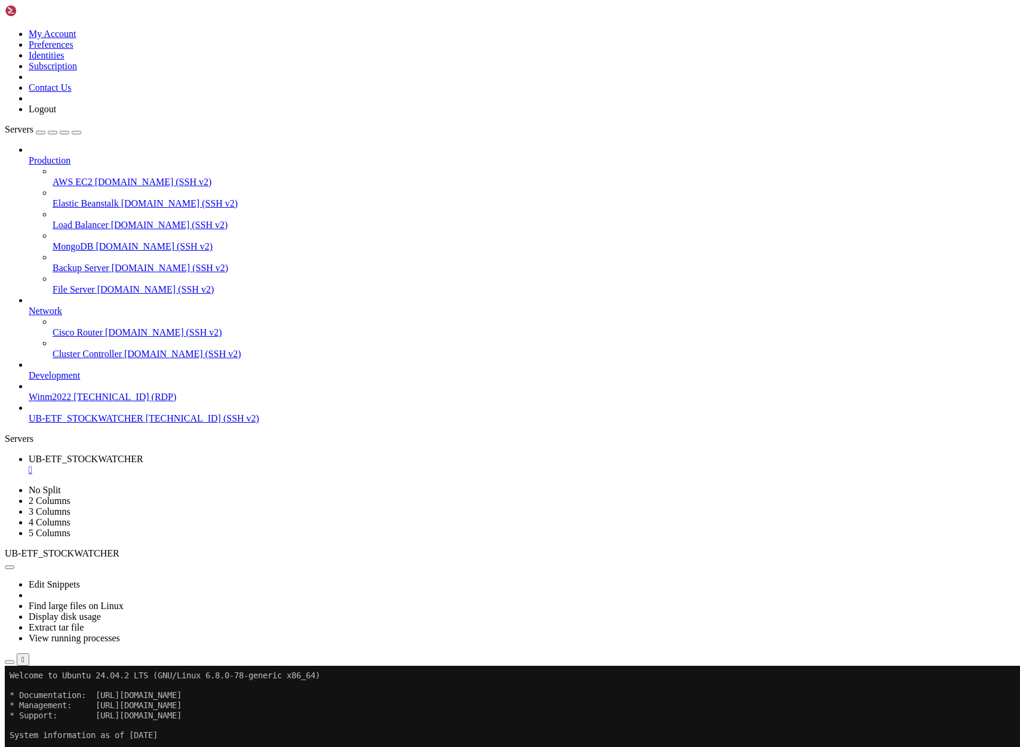
scroll to position [1400, 0]
click at [53, 699] on button "Reconnect" at bounding box center [29, 705] width 48 height 13
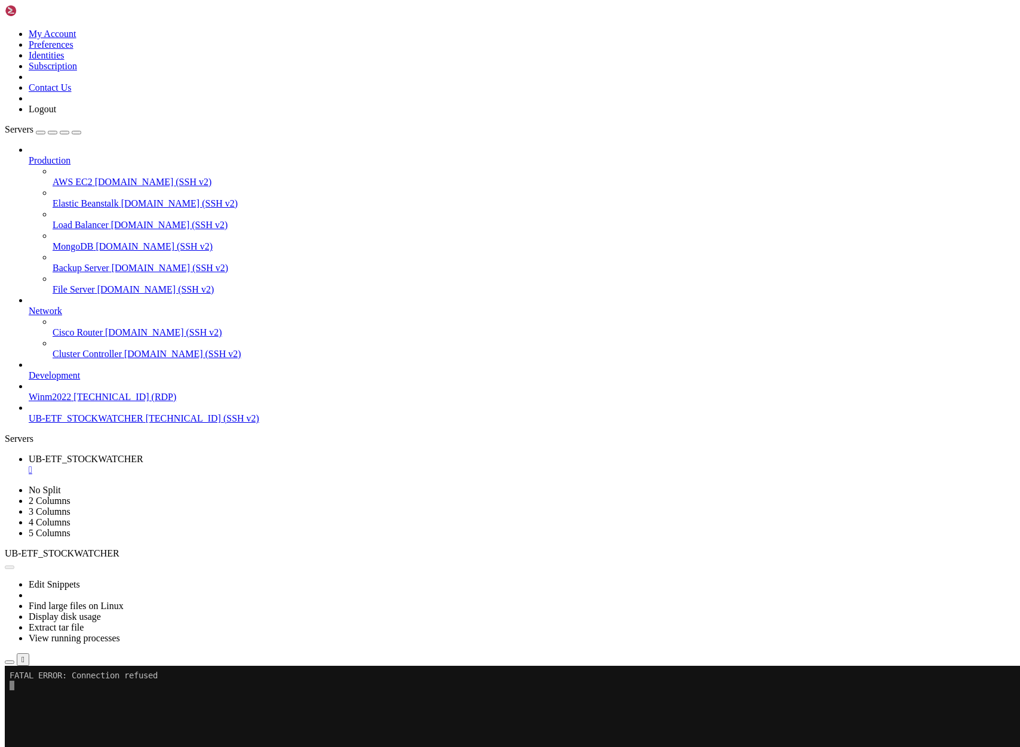
click at [53, 699] on button "Reconnect" at bounding box center [29, 705] width 48 height 13
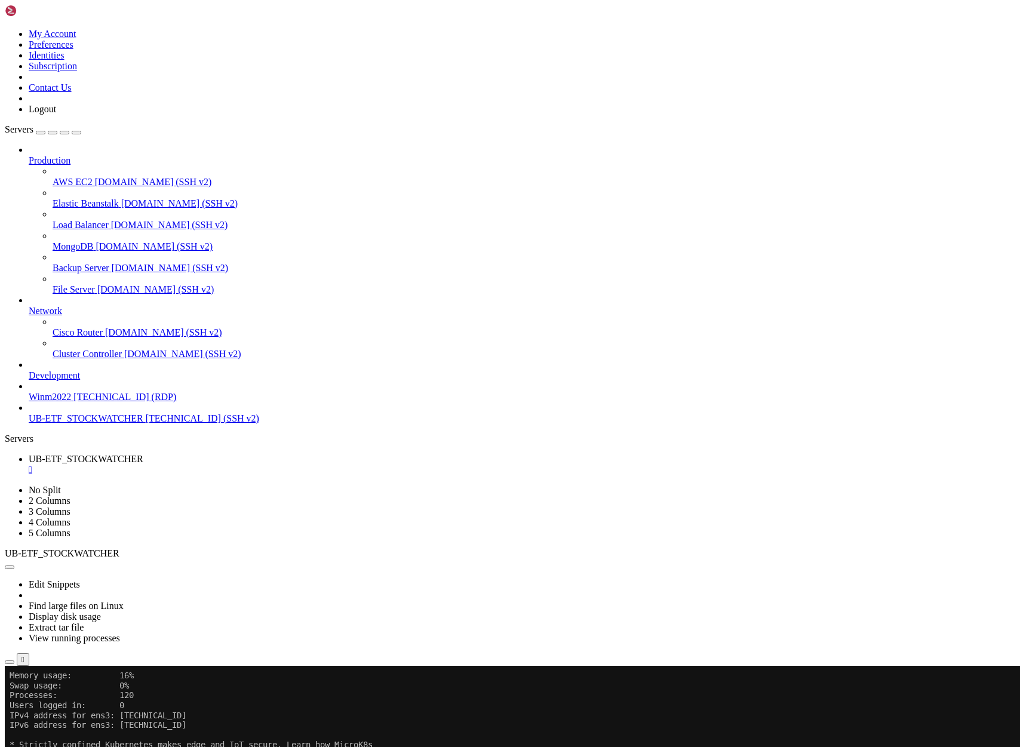
scroll to position [1500, 0]
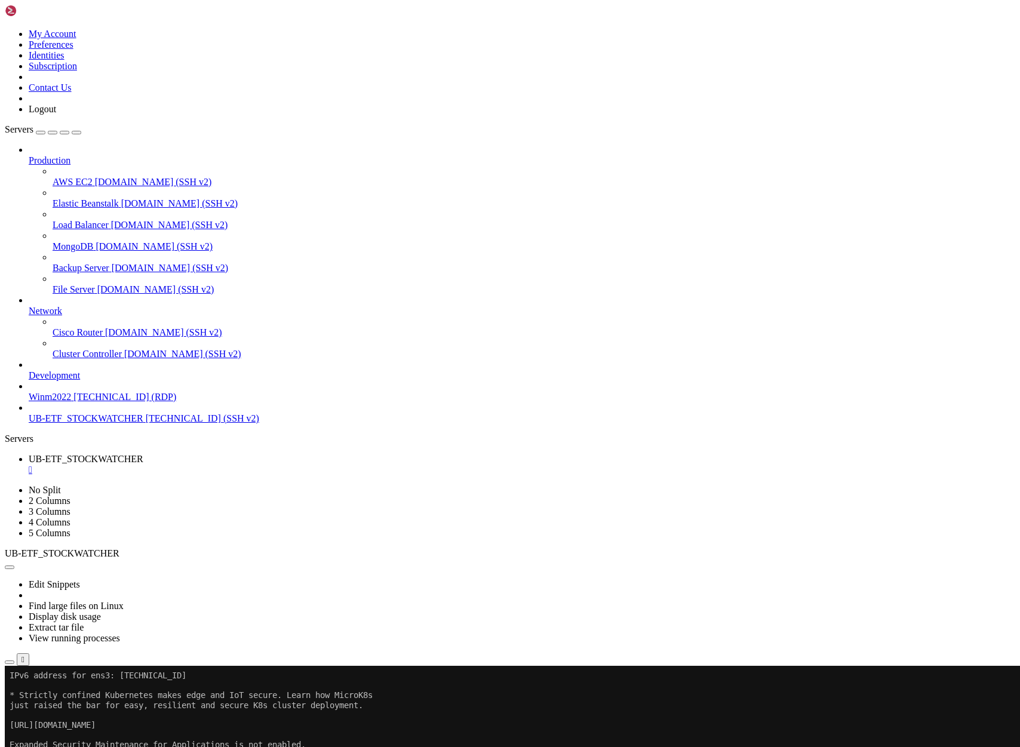
scroll to position [1550, 0]
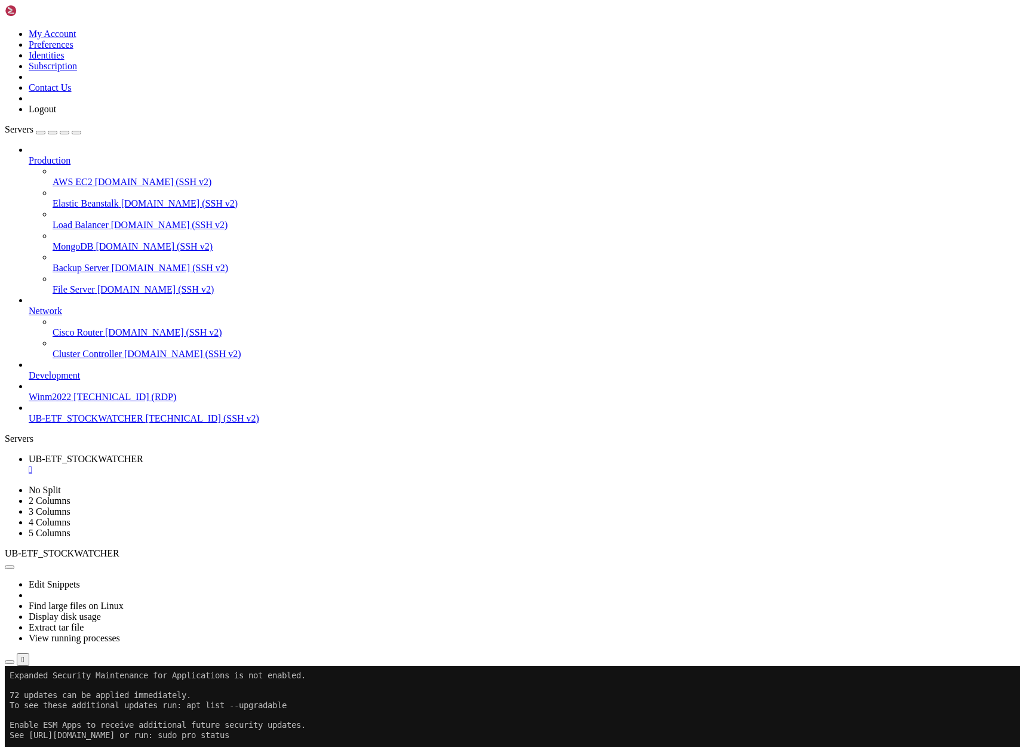
scroll to position [1649, 0]
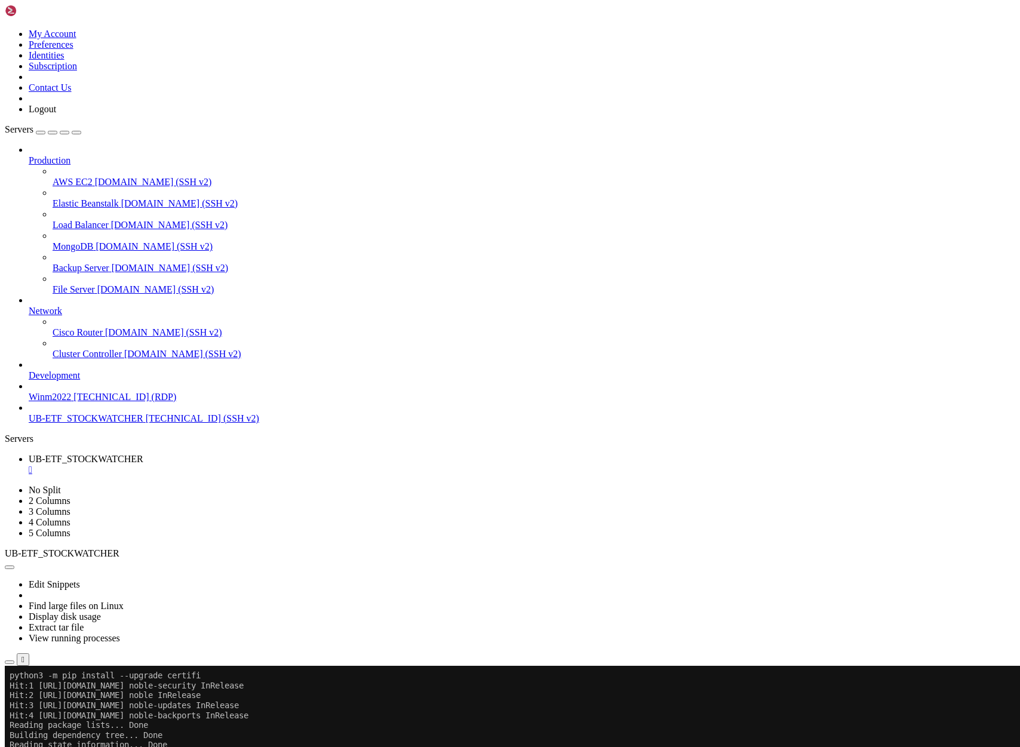
scroll to position [1748, 0]
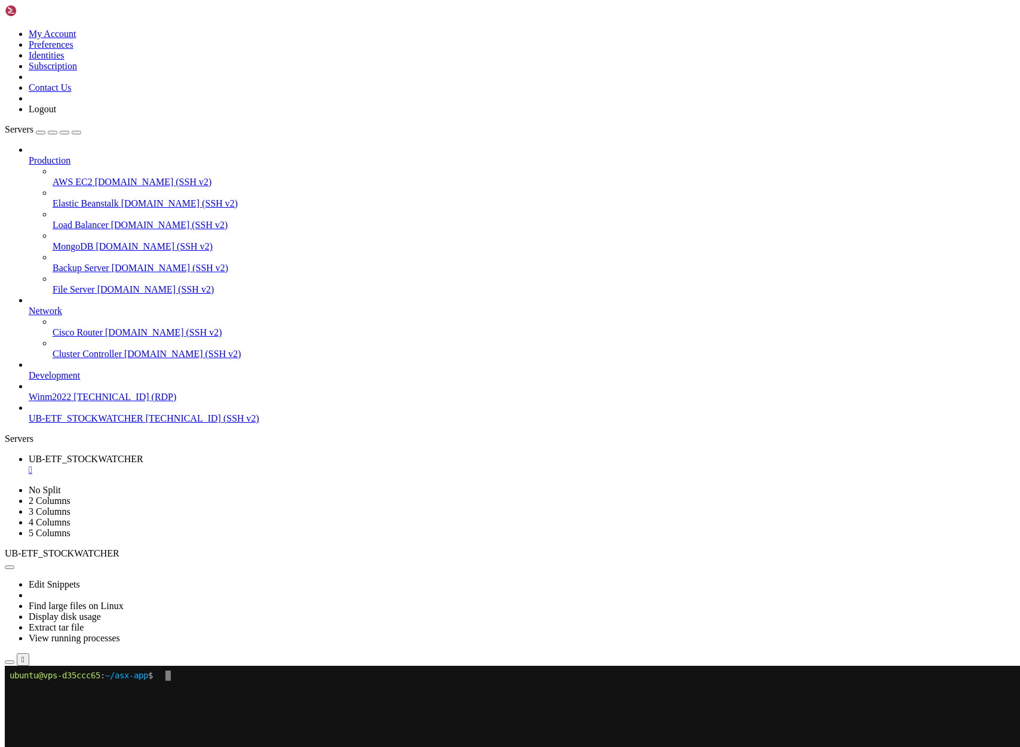
scroll to position [0, 0]
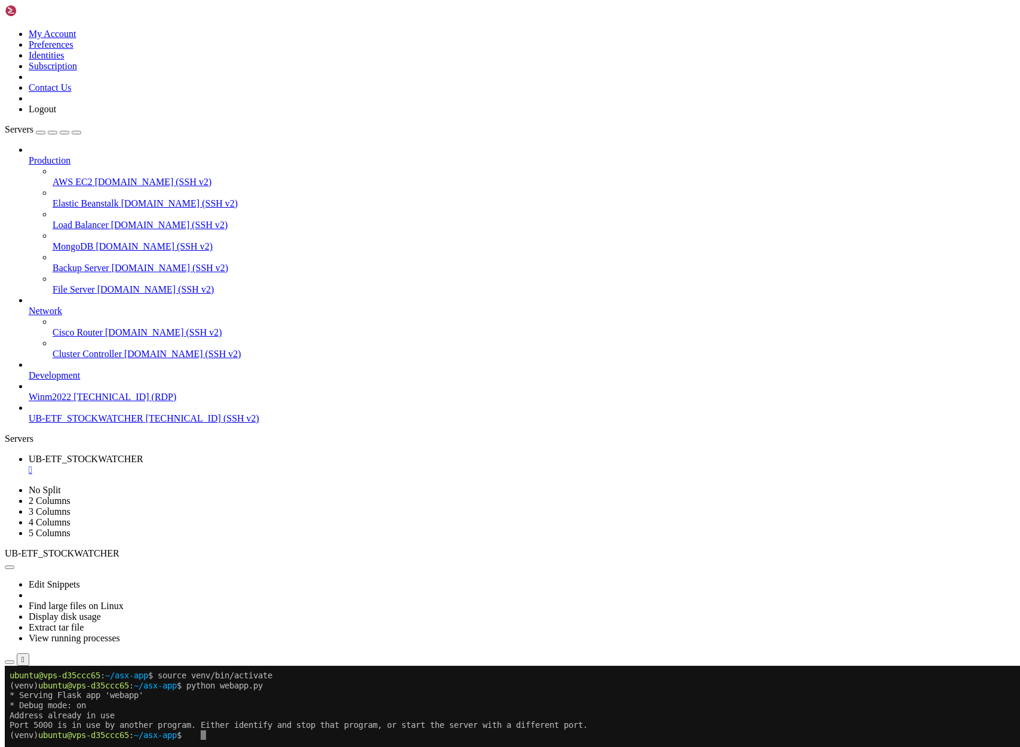
click at [53, 699] on button "Reconnect" at bounding box center [29, 705] width 48 height 13
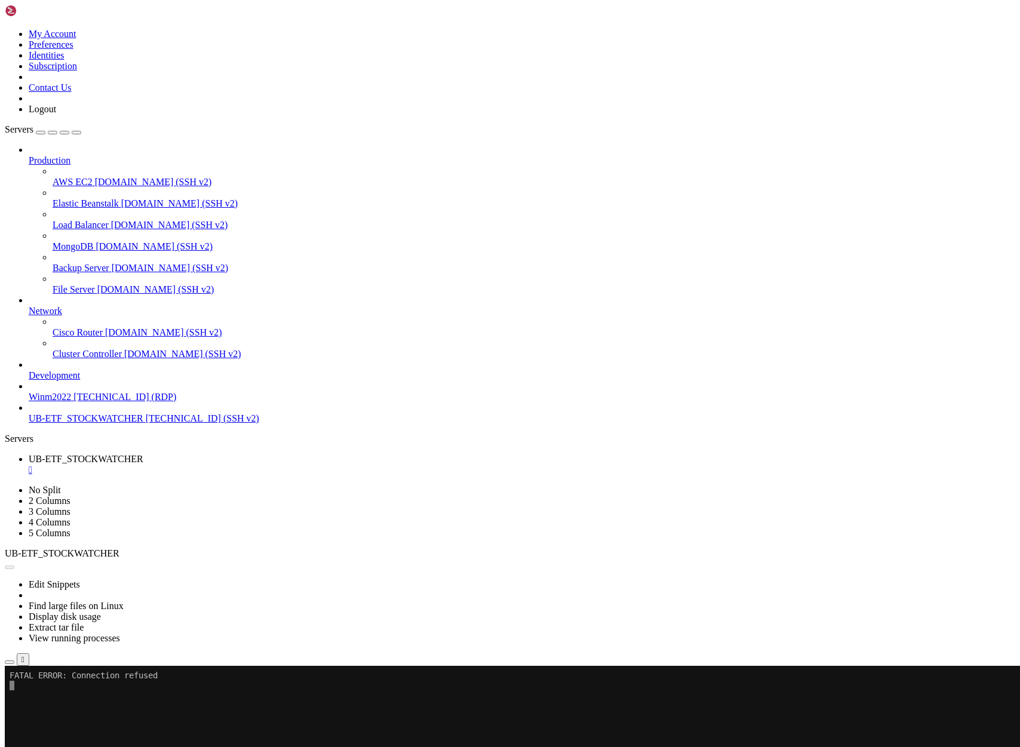
click at [53, 699] on button "Reconnect" at bounding box center [29, 705] width 48 height 13
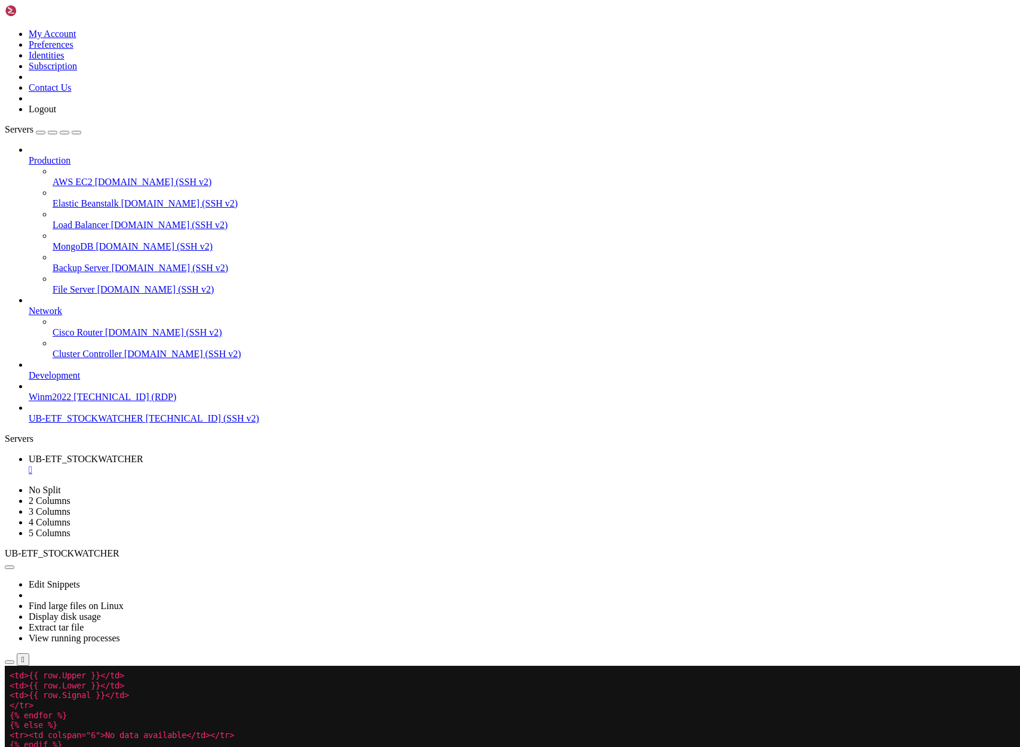
click at [234, 732] on span "<tr><td colspan="6">No data available</td></tr>" at bounding box center [122, 735] width 225 height 10
click at [234, 736] on span "<tr><td colspan="6">No data available</td></tr>" at bounding box center [122, 735] width 225 height 10
click at [234, 738] on span "<tr><td colspan="6">No data available</td></tr>" at bounding box center [122, 735] width 225 height 10
click at [234, 733] on span "<tr><td colspan="6">No data available</td></tr>" at bounding box center [122, 735] width 225 height 10
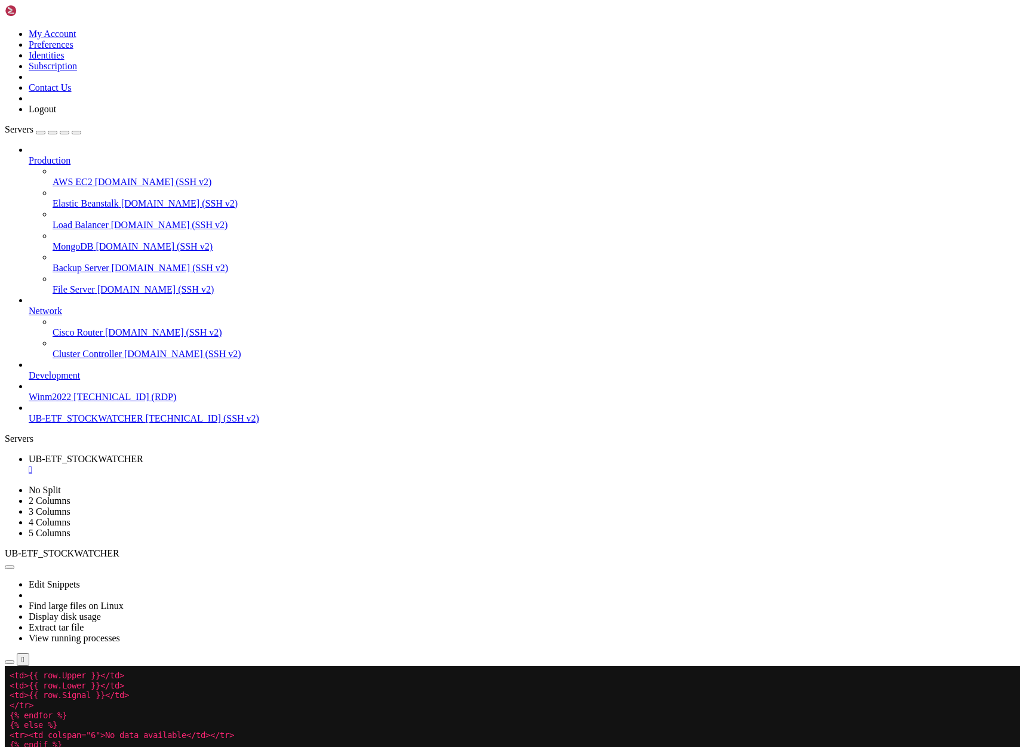
click at [234, 733] on span "<tr><td colspan="6">No data available</td></tr>" at bounding box center [122, 735] width 225 height 10
click at [234, 736] on span "<tr><td colspan="6">No data available</td></tr>" at bounding box center [122, 735] width 225 height 10
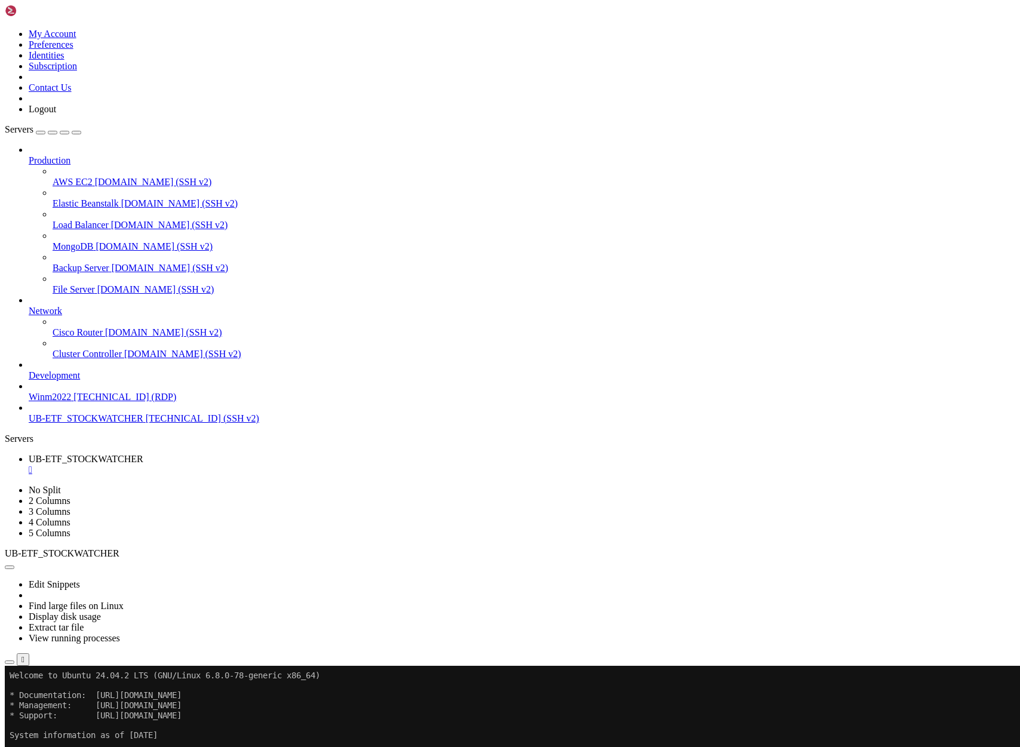
scroll to position [10, 0]
click at [53, 699] on button "Reconnect" at bounding box center [29, 705] width 48 height 13
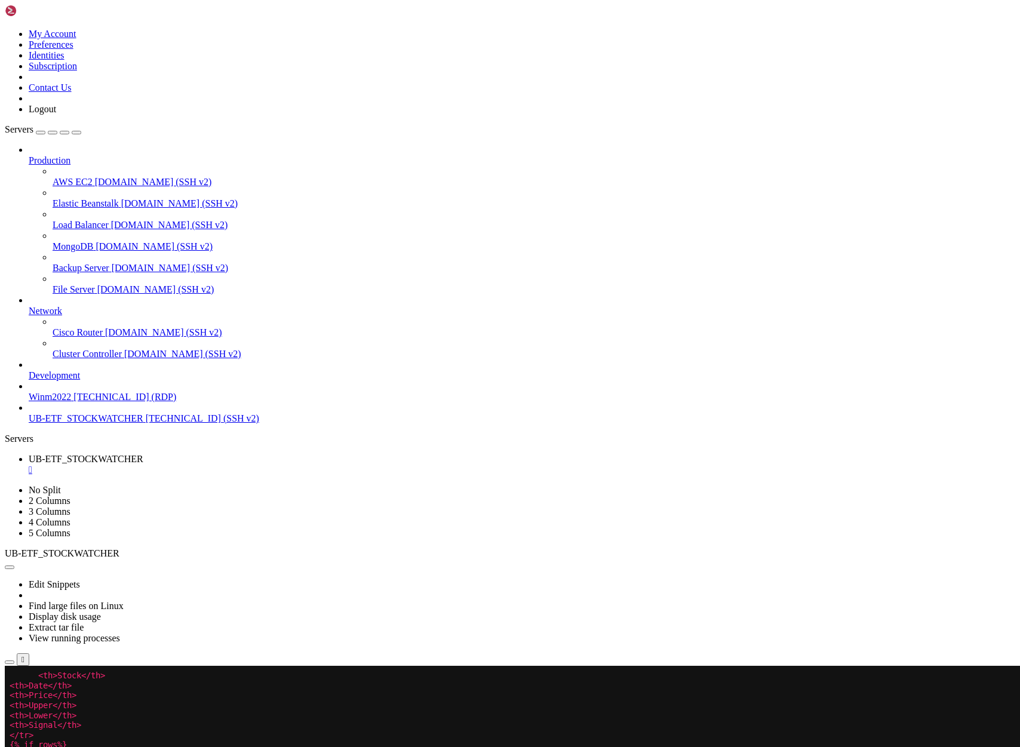
scroll to position [20, 0]
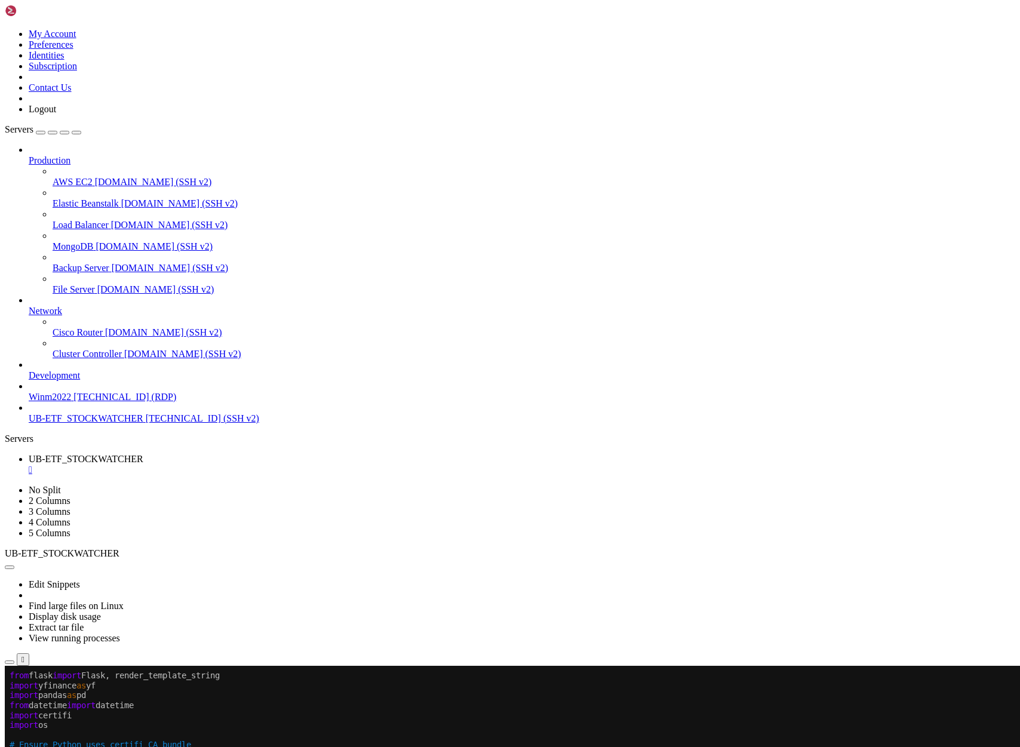
scroll to position [30, 0]
click at [14, 675] on x-row at bounding box center [439, 676] width 859 height 10
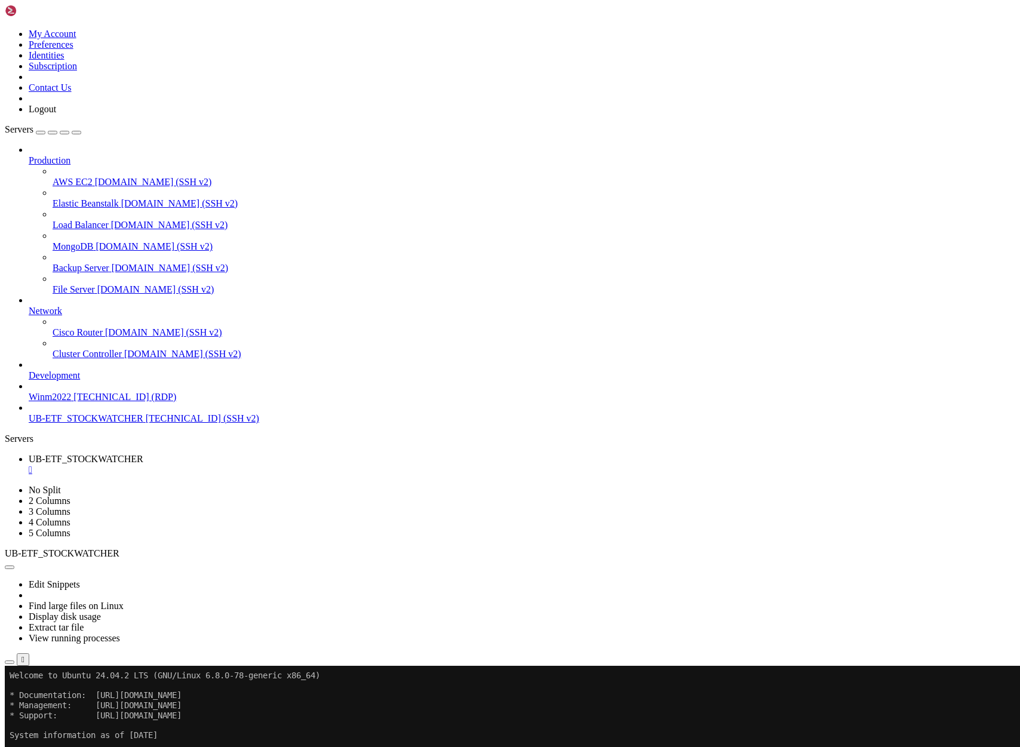
scroll to position [40, 0]
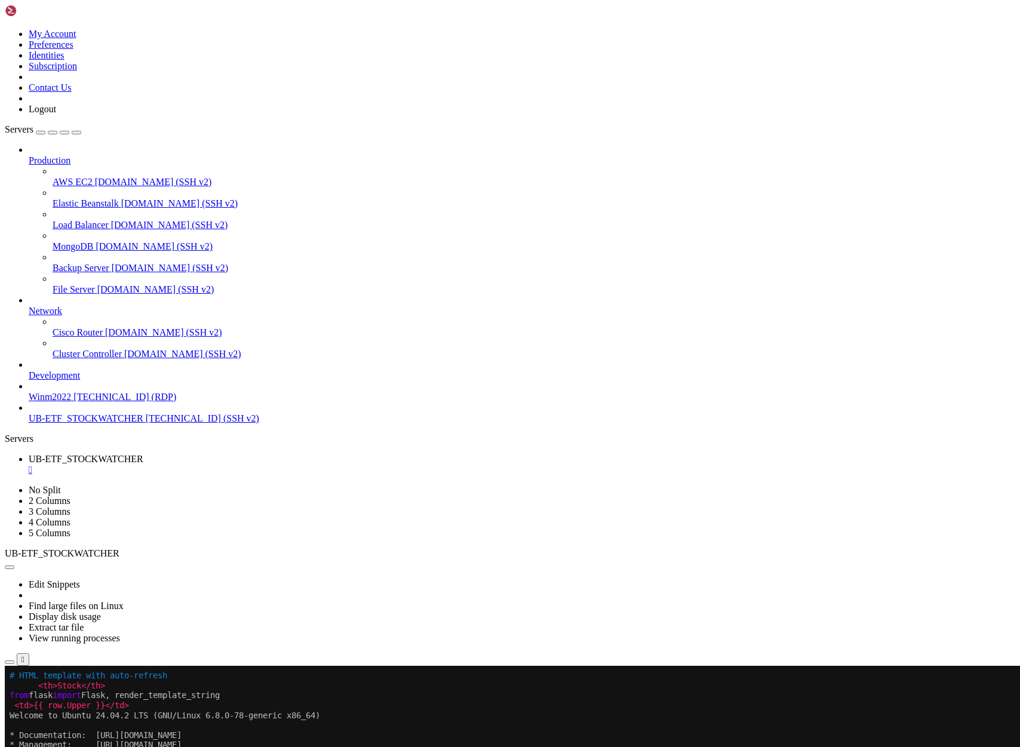
scroll to position [99, 0]
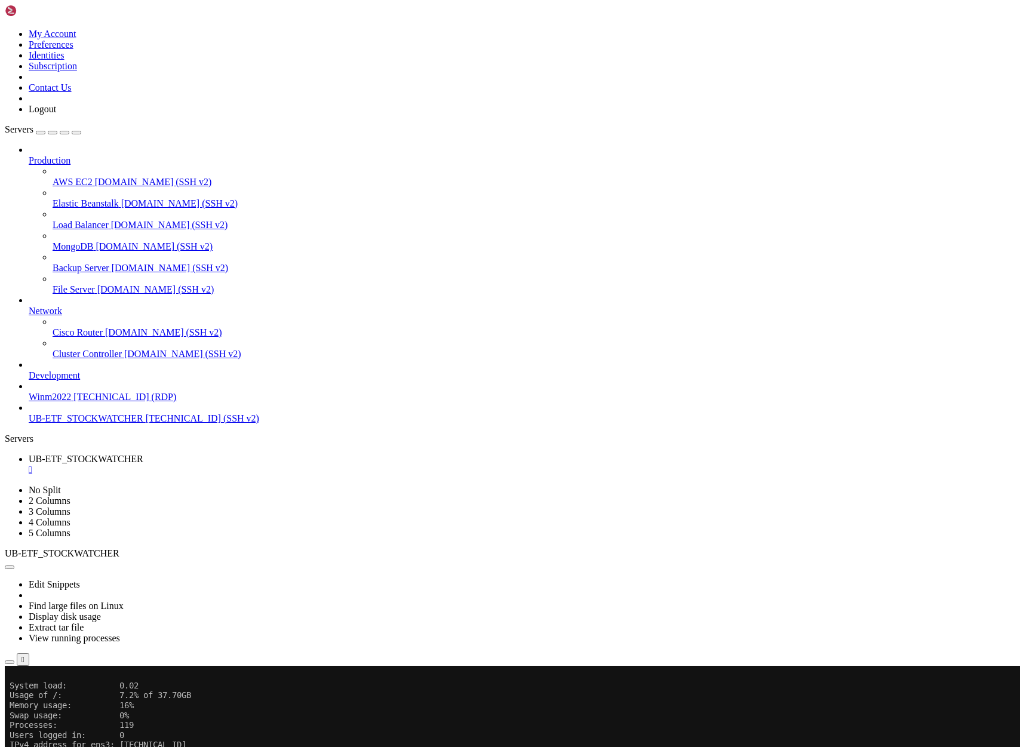
scroll to position [169, 0]
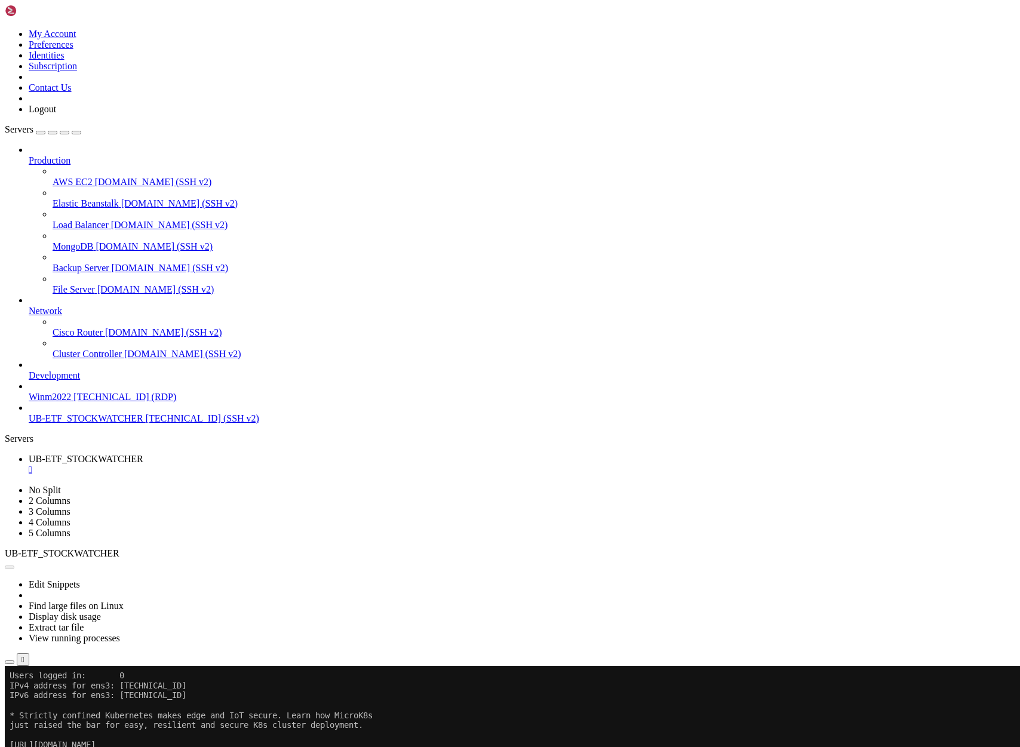
click at [524, 699] on div "Reconnect" at bounding box center [510, 705] width 1010 height 13
click at [53, 699] on button "Reconnect" at bounding box center [29, 705] width 48 height 13
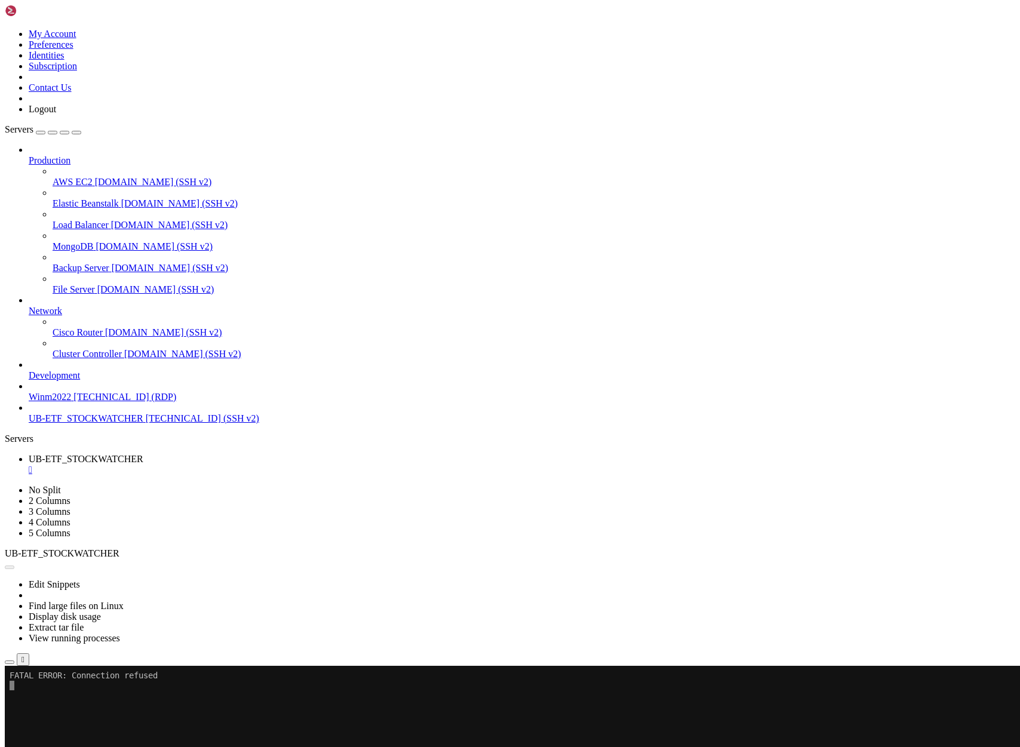
click at [53, 699] on button "Reconnect" at bounding box center [29, 705] width 48 height 13
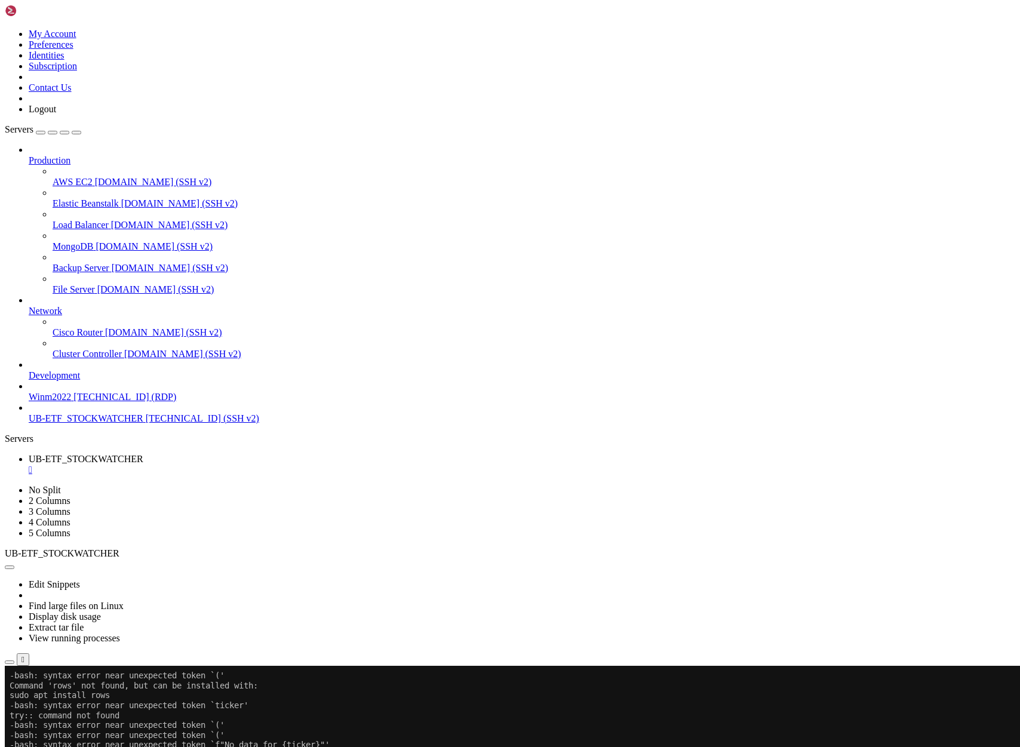
drag, startPoint x: 201, startPoint y: 1133, endPoint x: 339, endPoint y: 1317, distance: 230.4
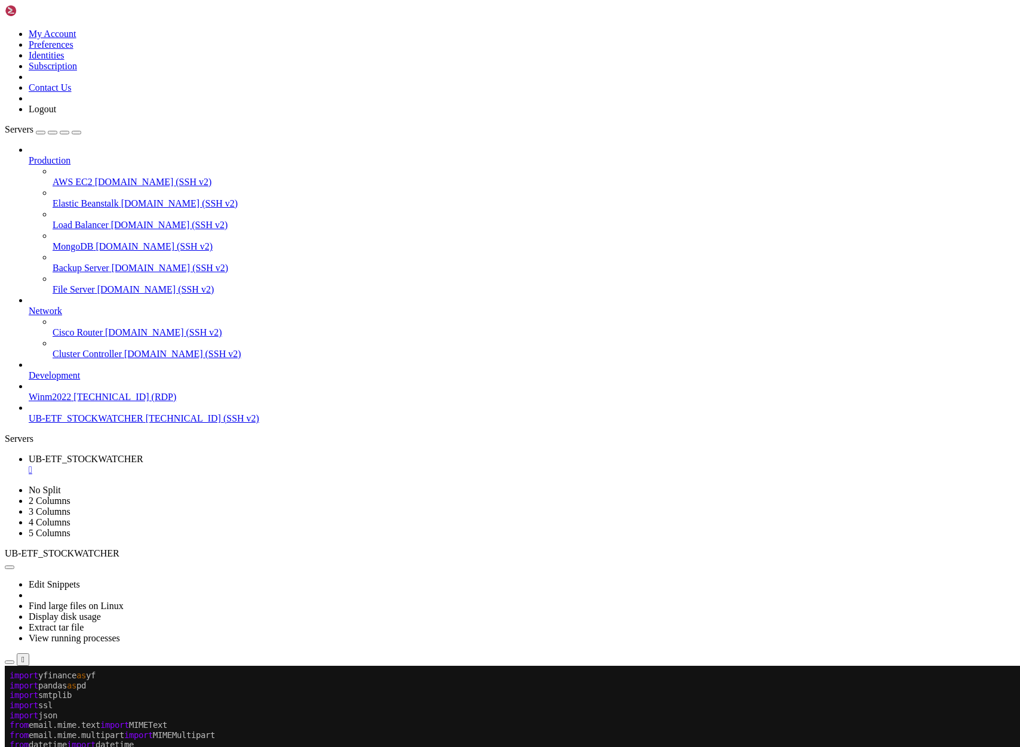
drag, startPoint x: 13, startPoint y: 776, endPoint x: 236, endPoint y: 1287, distance: 557.3
drag, startPoint x: 294, startPoint y: 1208, endPoint x: 283, endPoint y: 1200, distance: 12.9
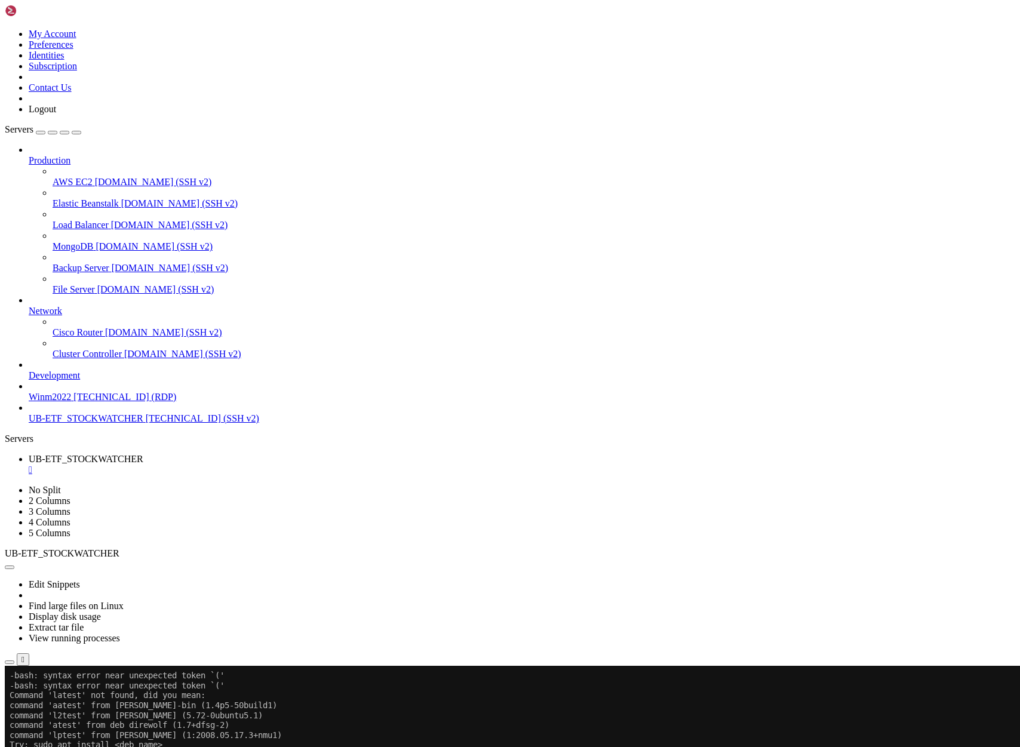
scroll to position [1867, 0]
drag, startPoint x: 20, startPoint y: 1294, endPoint x: 176, endPoint y: 1325, distance: 159.5
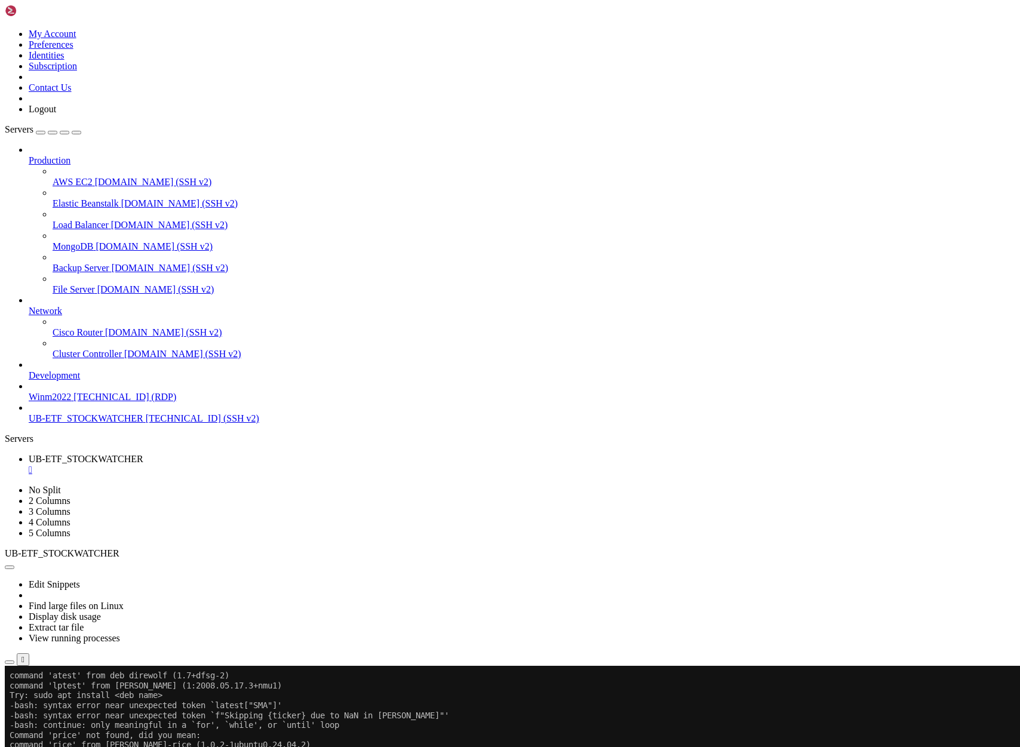
scroll to position [1927, 0]
drag, startPoint x: 19, startPoint y: 1305, endPoint x: 208, endPoint y: 1308, distance: 188.7
drag, startPoint x: 20, startPoint y: 1301, endPoint x: 267, endPoint y: 1322, distance: 248.1
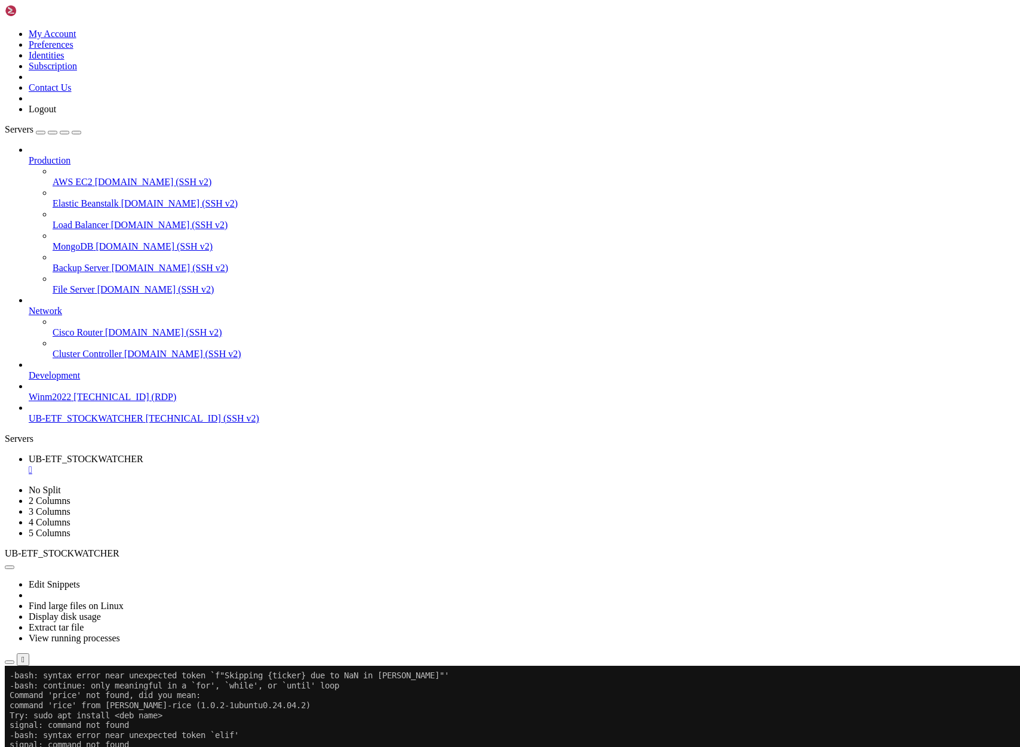
scroll to position [1996, 0]
click at [10, 666] on div at bounding box center [7, 666] width 5 height 0
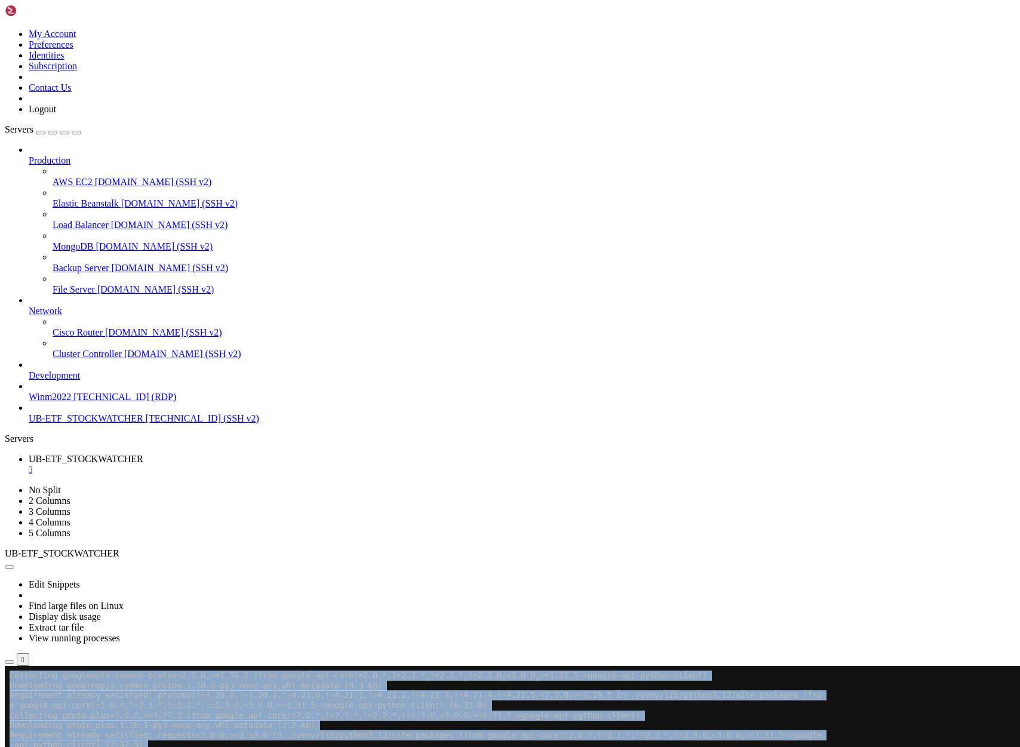
scroll to position [2831, 0]
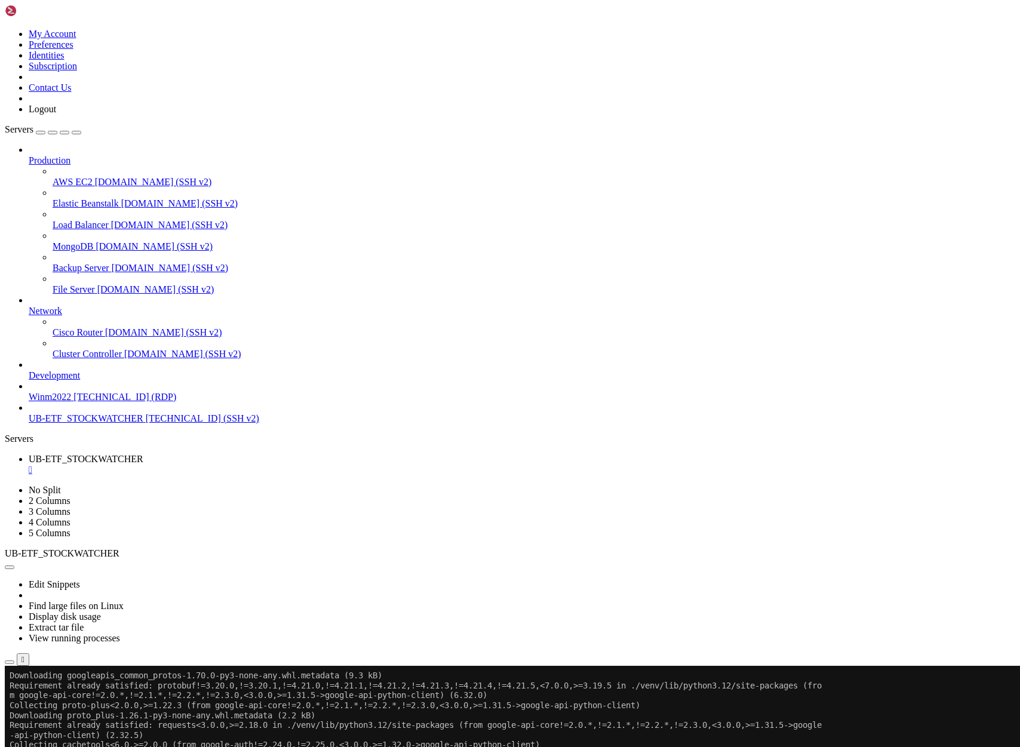
scroll to position [2850, 0]
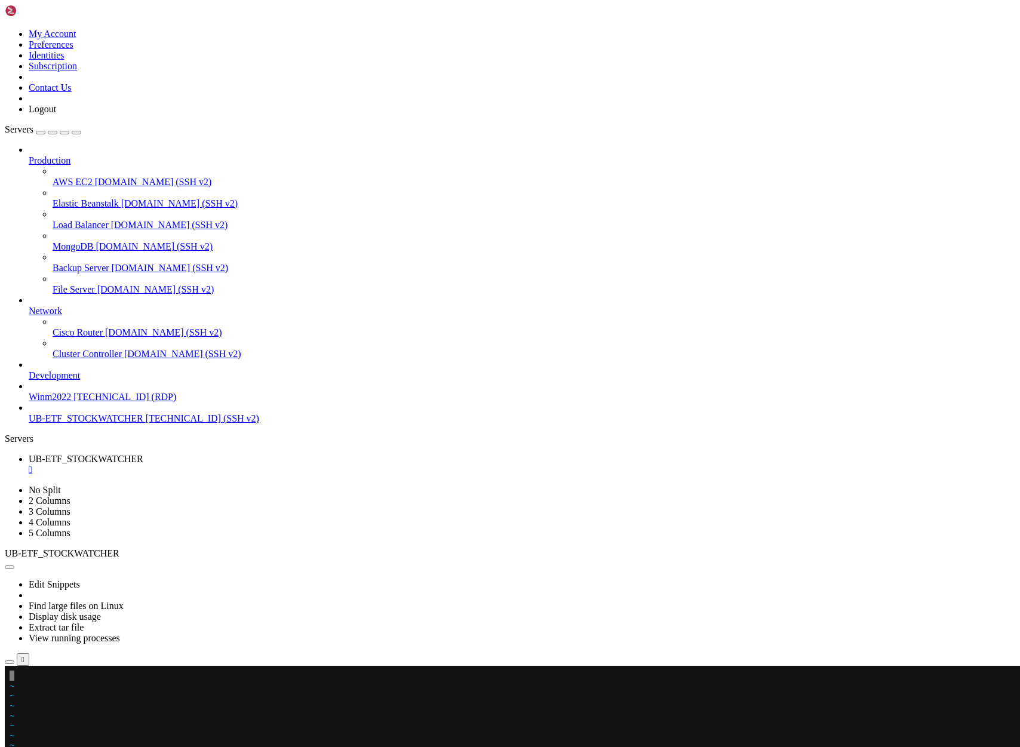
click at [16, 675] on x-row at bounding box center [439, 676] width 859 height 10
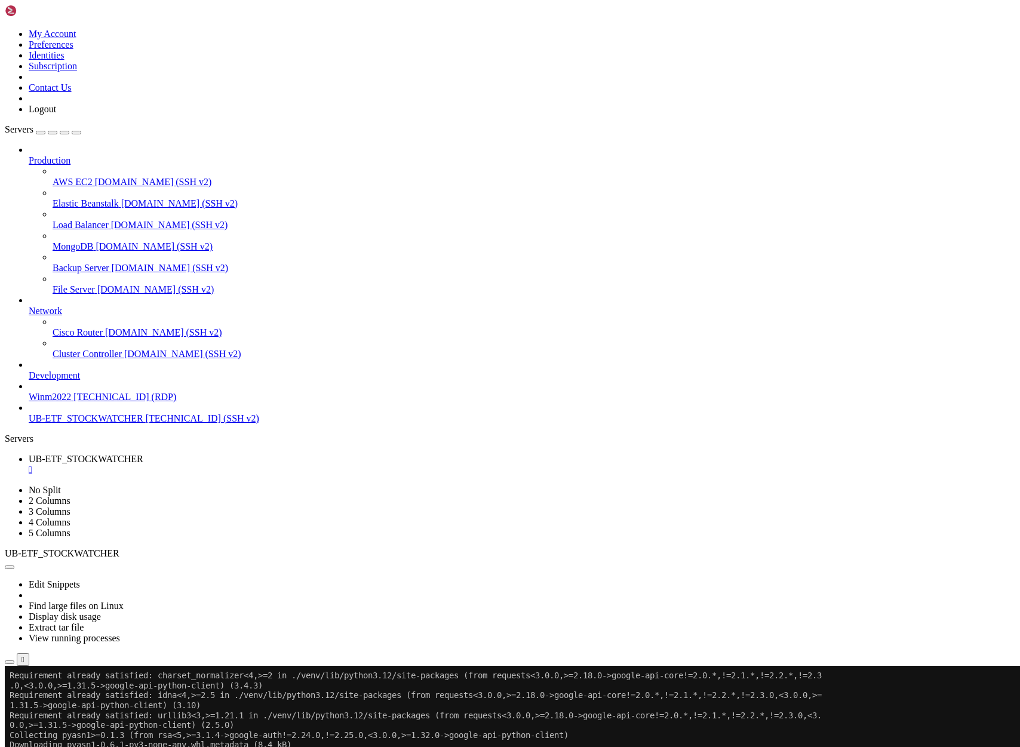
scroll to position [3000, 0]
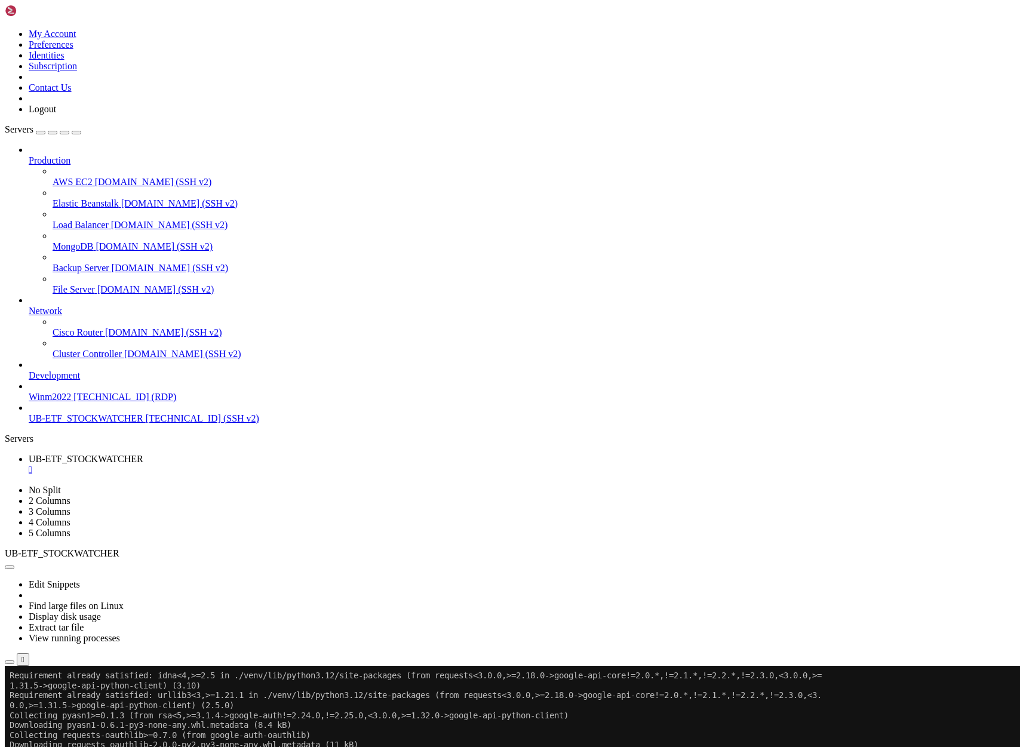
scroll to position [3019, 0]
drag, startPoint x: 9, startPoint y: 1182, endPoint x: 142, endPoint y: 1271, distance: 159.3
drag, startPoint x: 11, startPoint y: 1182, endPoint x: 393, endPoint y: 1298, distance: 399.5
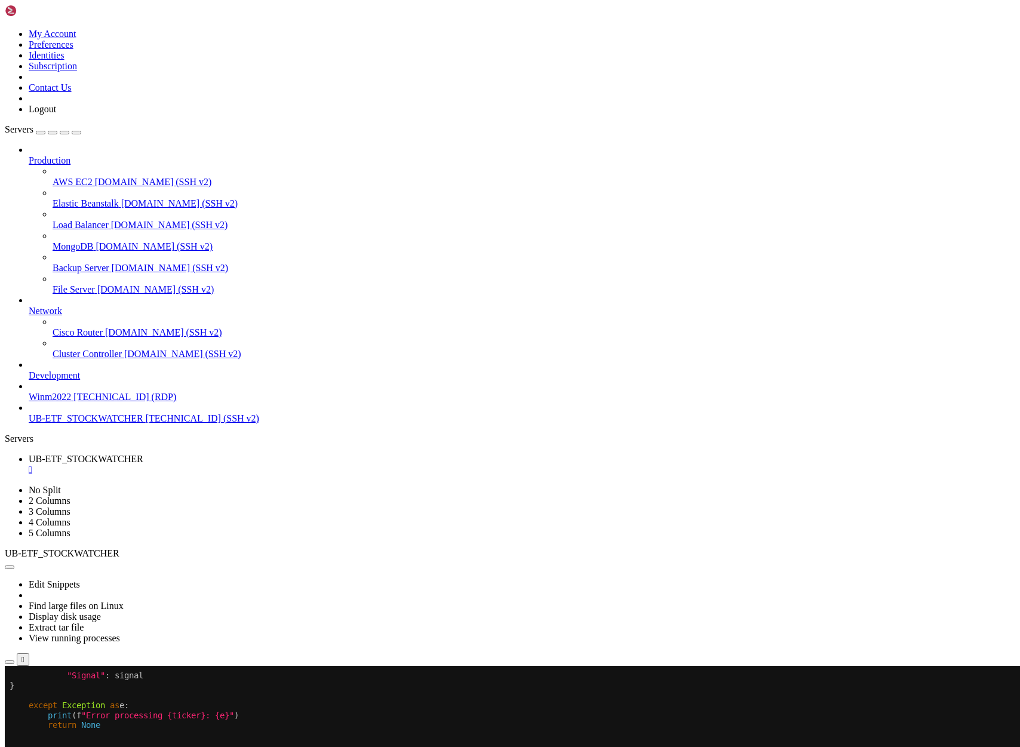
scroll to position [3049, 0]
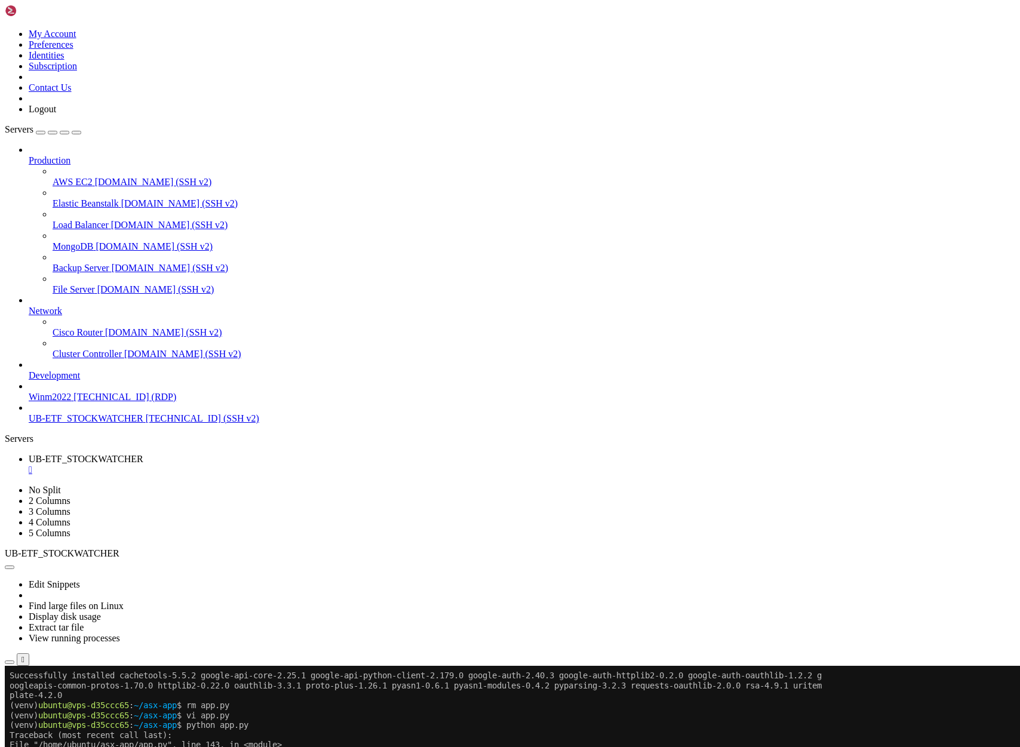
scroll to position [3486, 0]
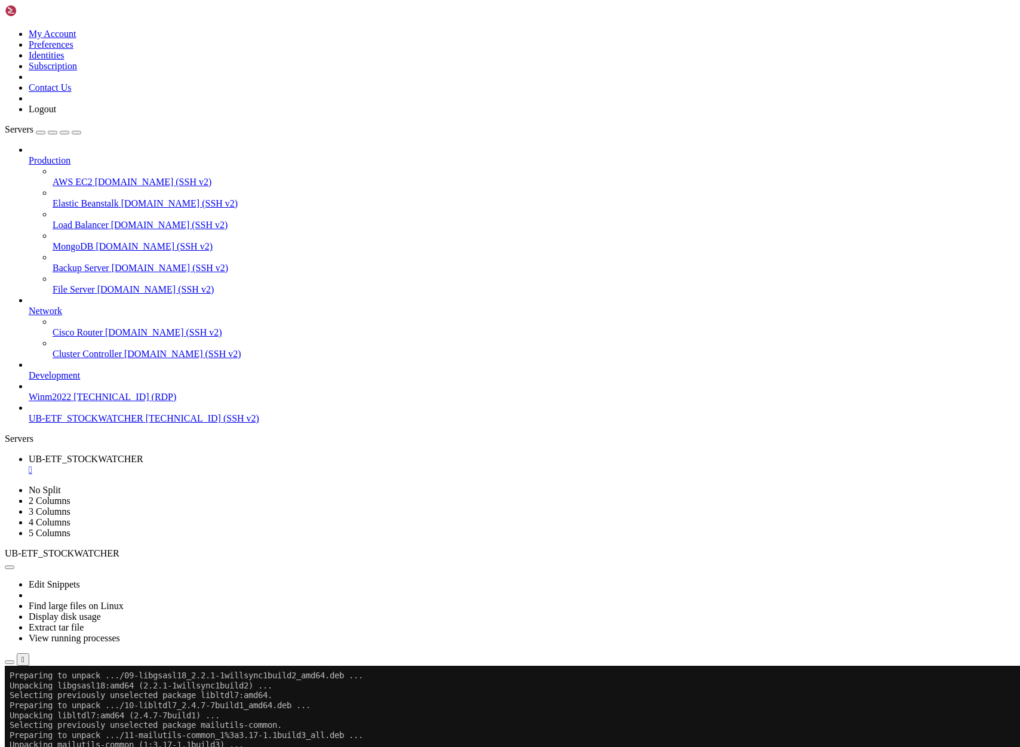
scroll to position [4767, 0]
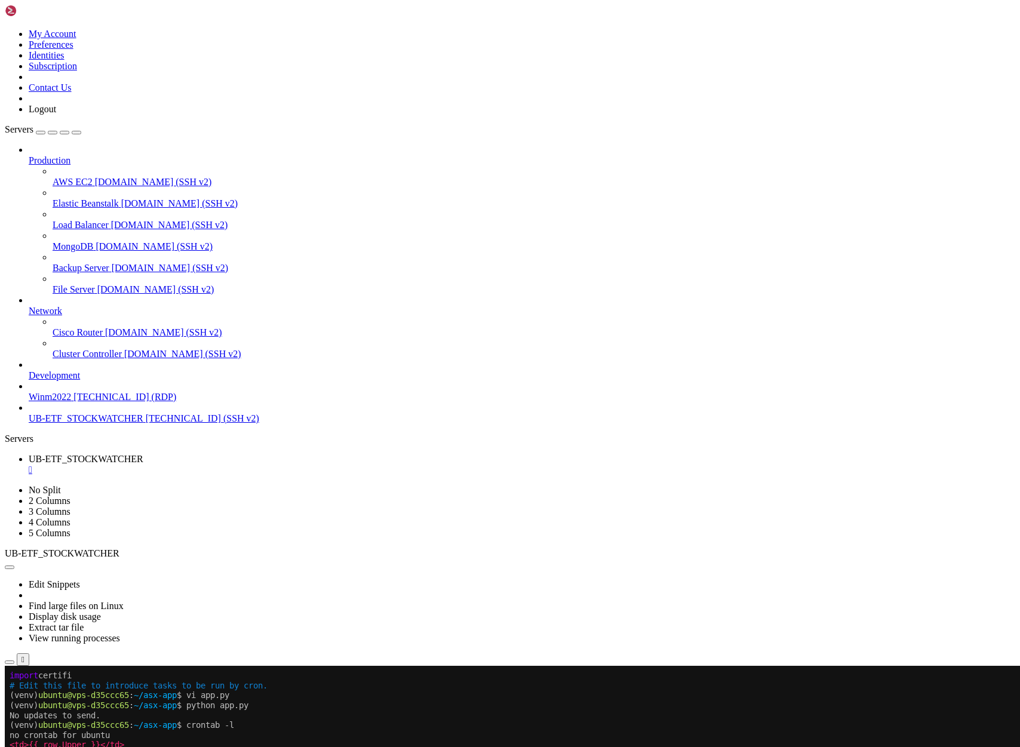
scroll to position [69, 0]
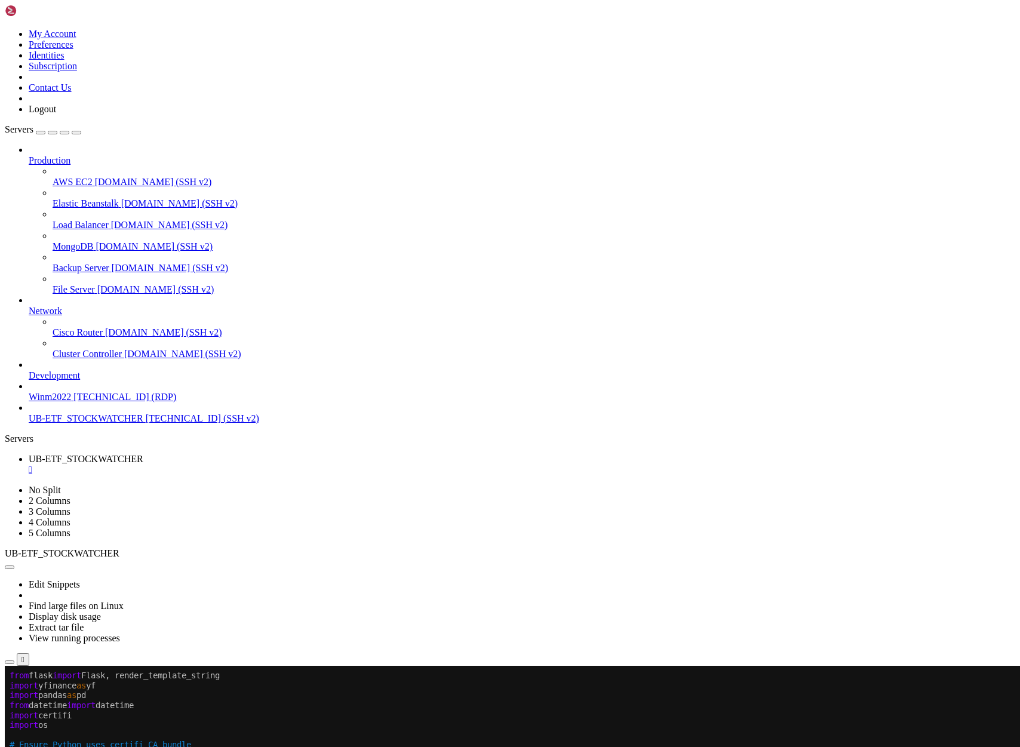
drag, startPoint x: 12, startPoint y: 804, endPoint x: 161, endPoint y: 802, distance: 149.3
copy x-row "STOCKS = [ "CBA" , "BHP""
drag, startPoint x: 325, startPoint y: 811, endPoint x: 12, endPoint y: 807, distance: 313.6
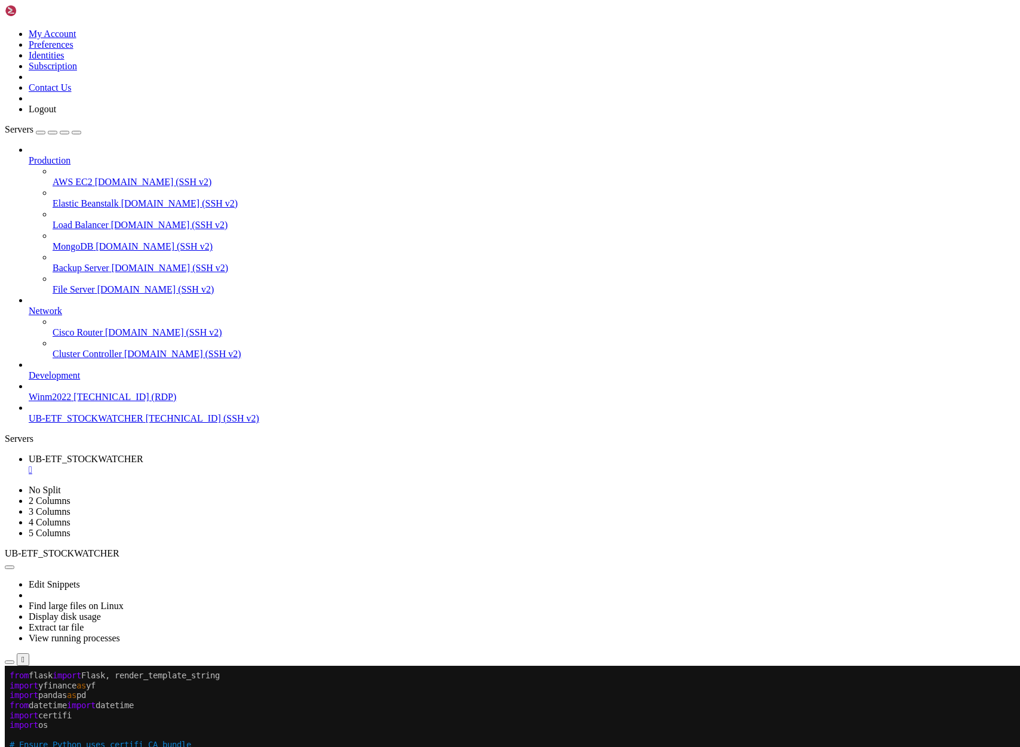
drag, startPoint x: 12, startPoint y: 804, endPoint x: 311, endPoint y: 806, distance: 298.6
copy x-row "TOCKS = [ "CBA" , "BHP" , "TLS" ] STOCKS = [ "CBA" , "BHP" , "TLS" ]"
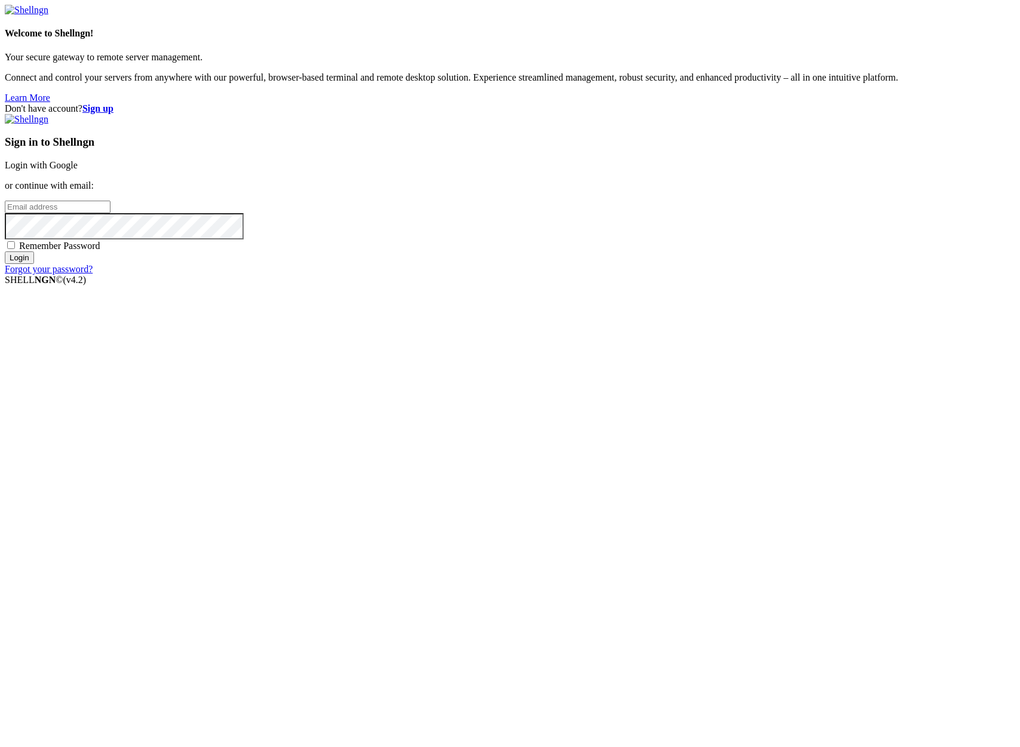
click at [110, 213] on input "email" at bounding box center [58, 207] width 106 height 13
type input "claude.berlouis@gmail.com"
click at [5, 251] on input "Login" at bounding box center [19, 257] width 29 height 13
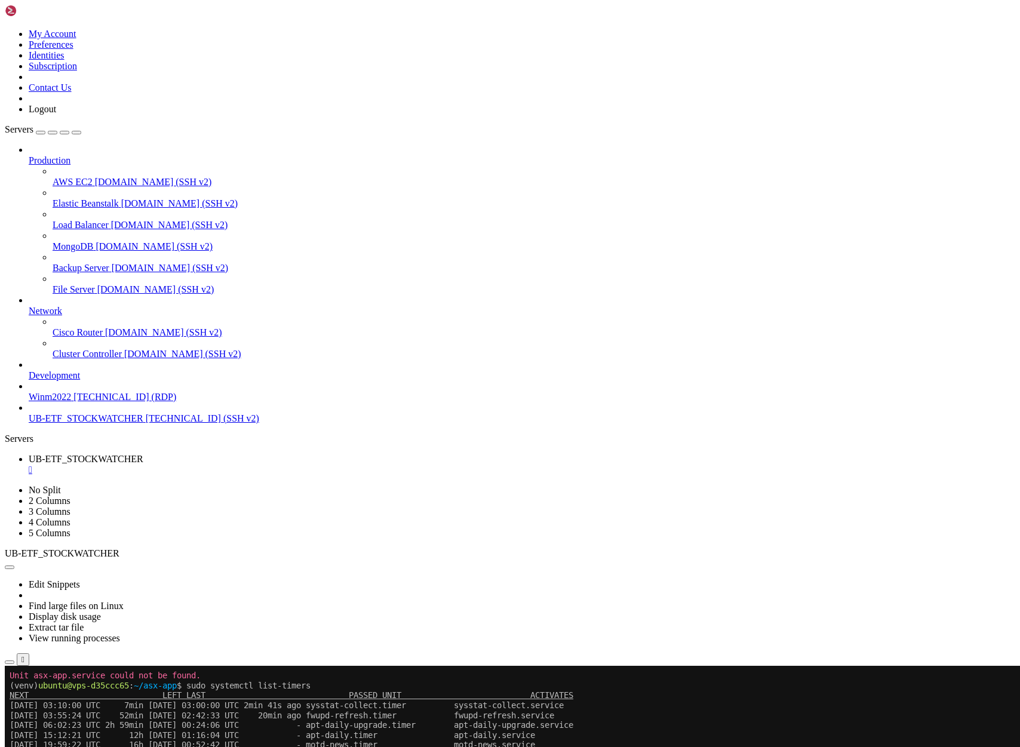
scroll to position [79, 0]
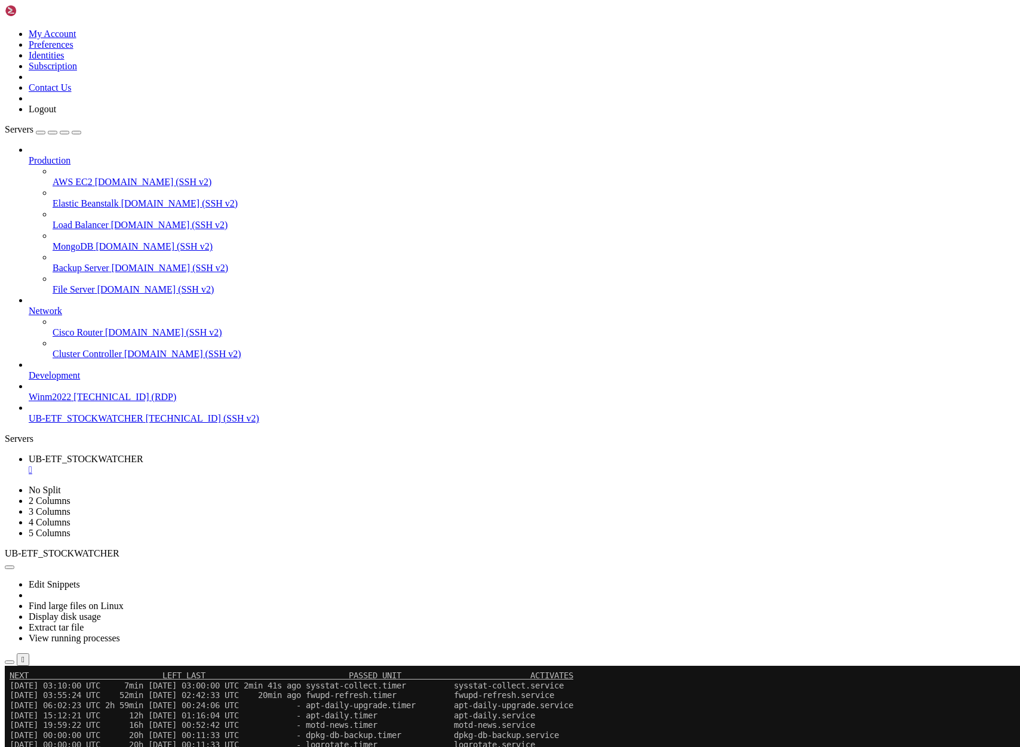
scroll to position [149, 0]
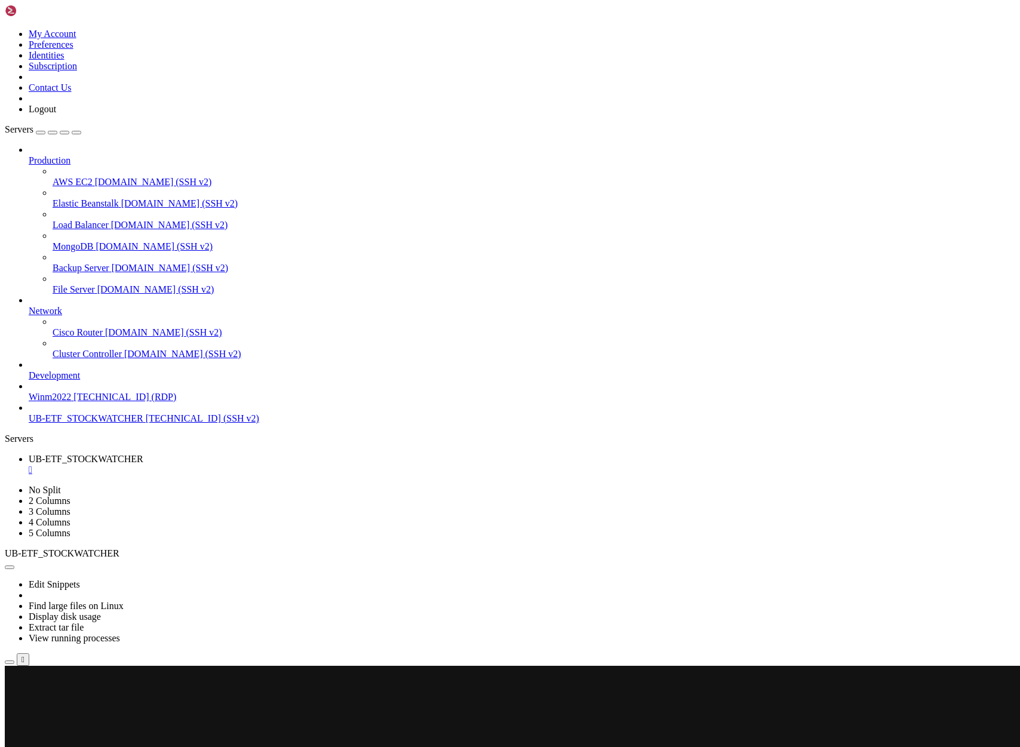
scroll to position [159, 0]
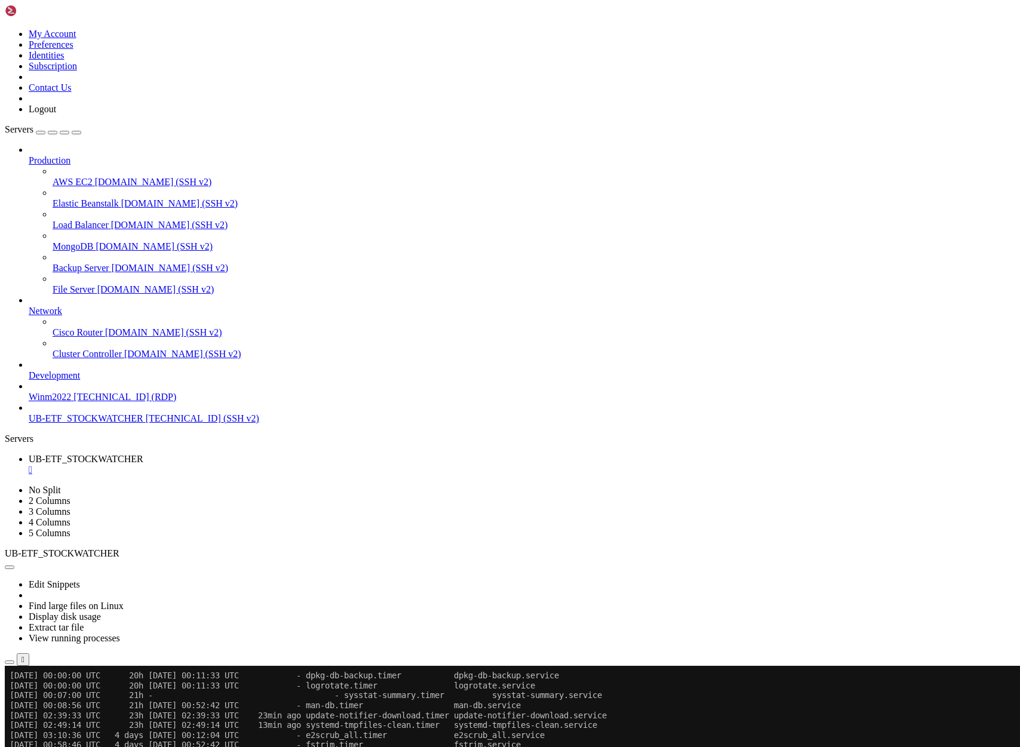
scroll to position [219, 0]
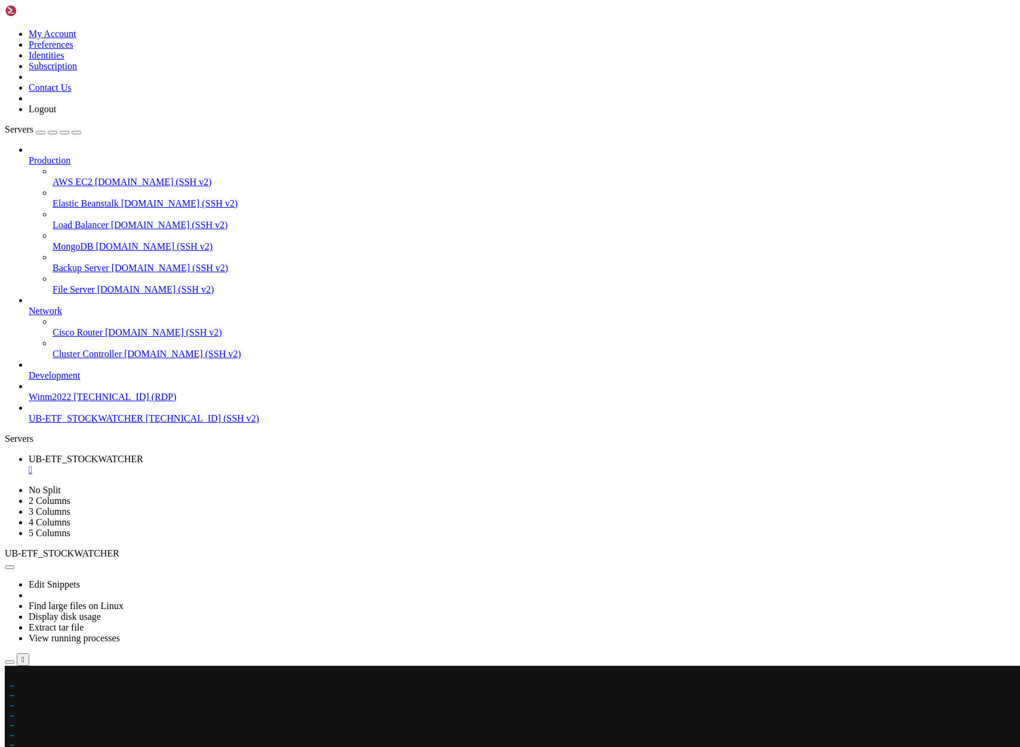
scroll to position [308, 0]
click at [10, 666] on div at bounding box center [7, 666] width 5 height 0
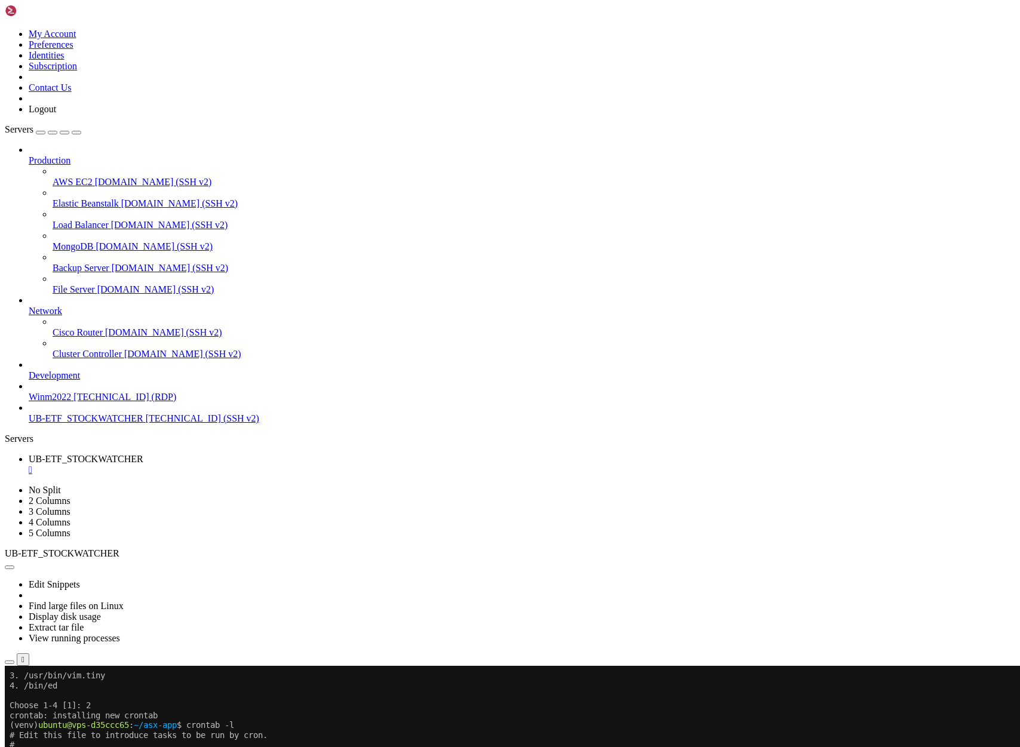
scroll to position [377, 0]
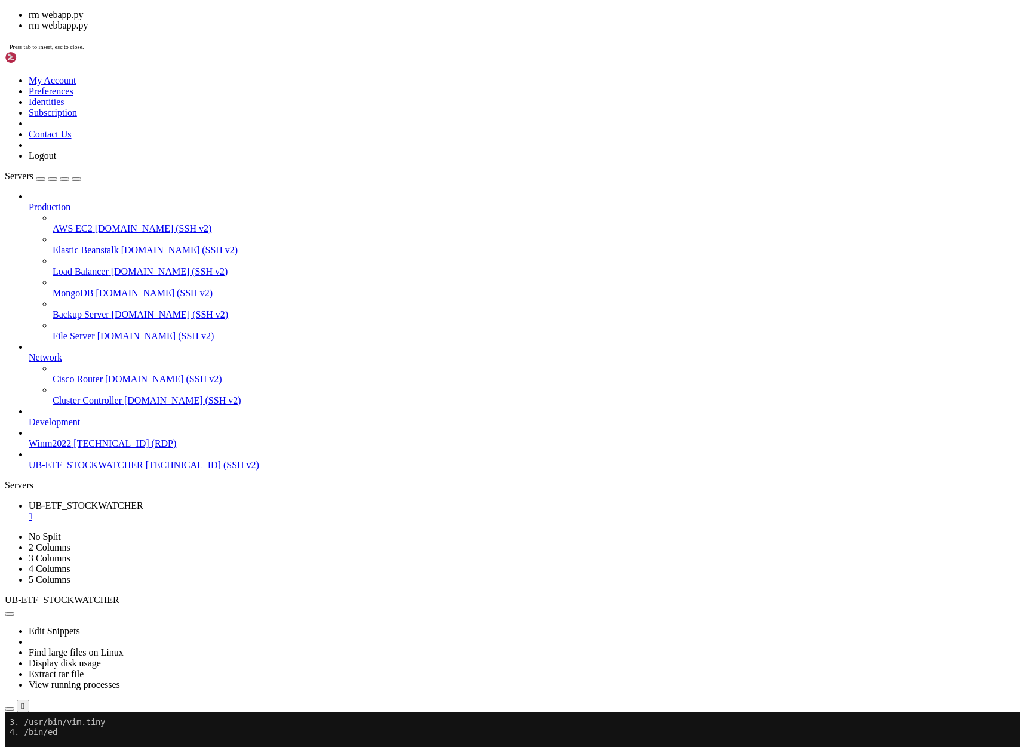
drag, startPoint x: 429, startPoint y: 680, endPoint x: 279, endPoint y: 625, distance: 159.1
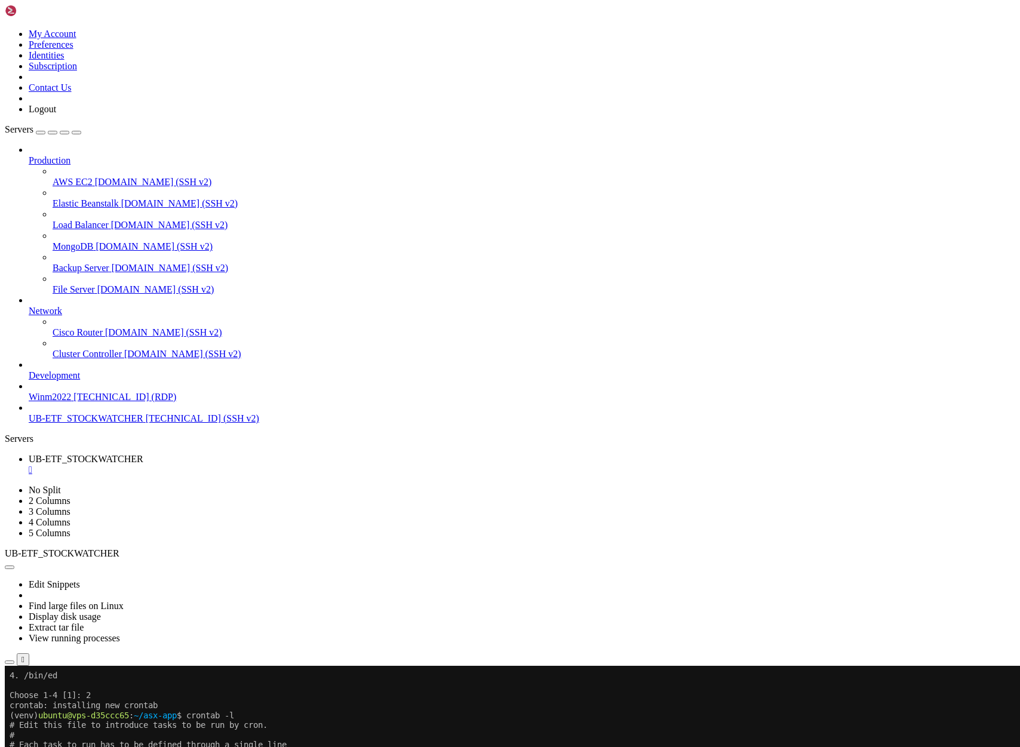
scroll to position [397, 0]
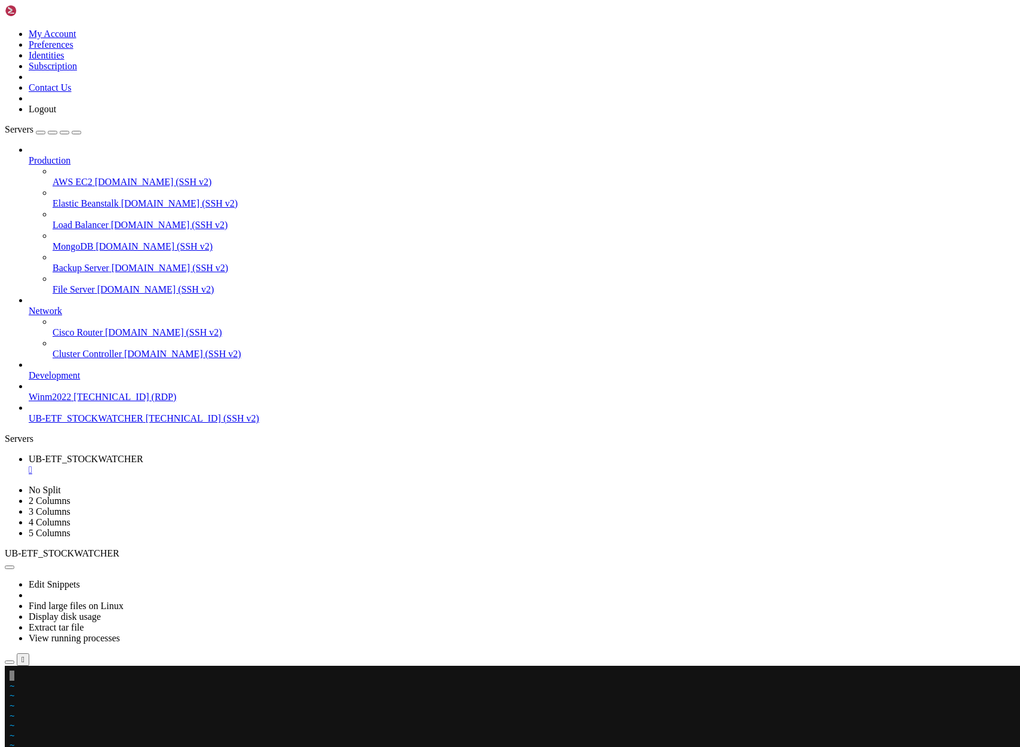
click at [10, 666] on div at bounding box center [7, 666] width 5 height 0
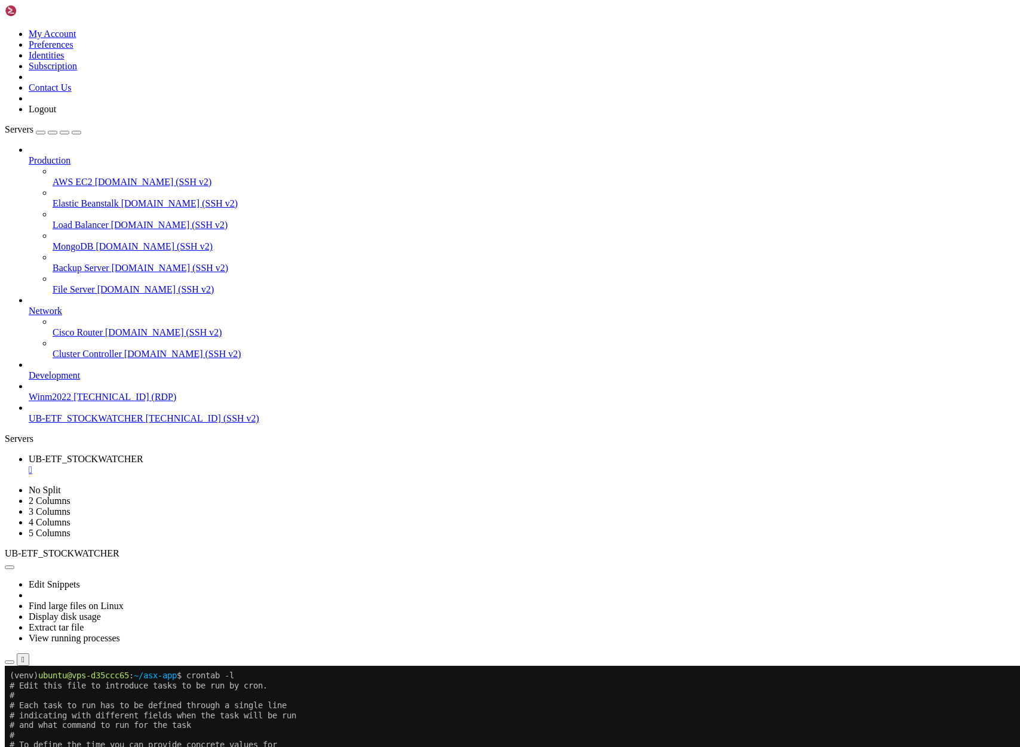
scroll to position [447, 0]
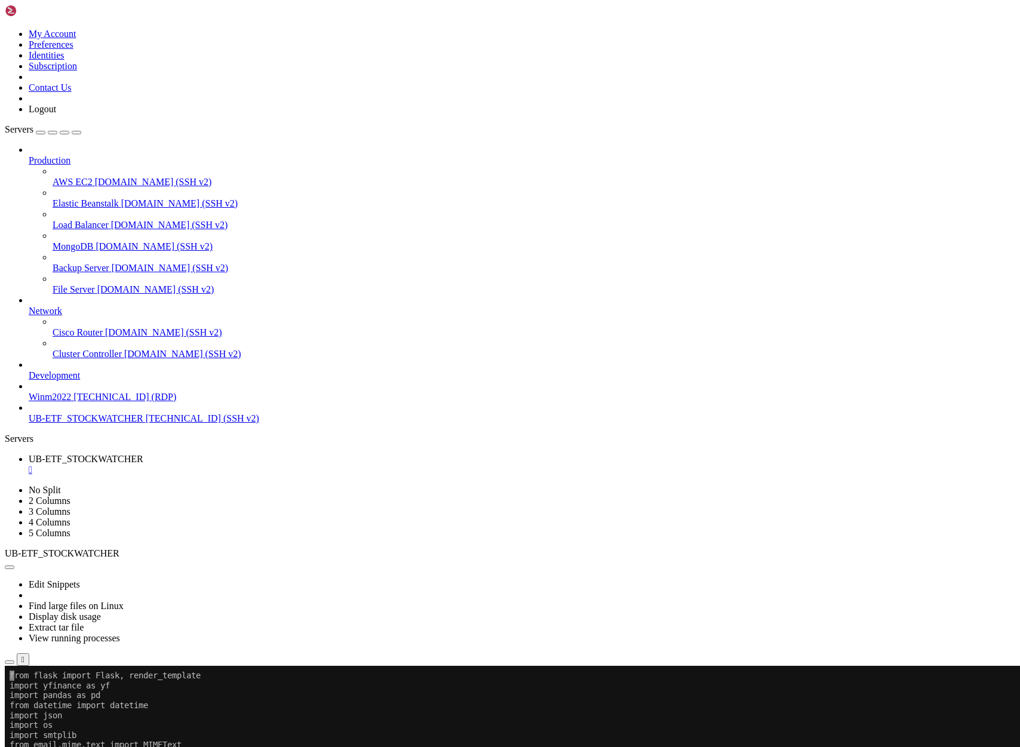
drag, startPoint x: 20, startPoint y: 1051, endPoint x: 10, endPoint y: 844, distance: 207.5
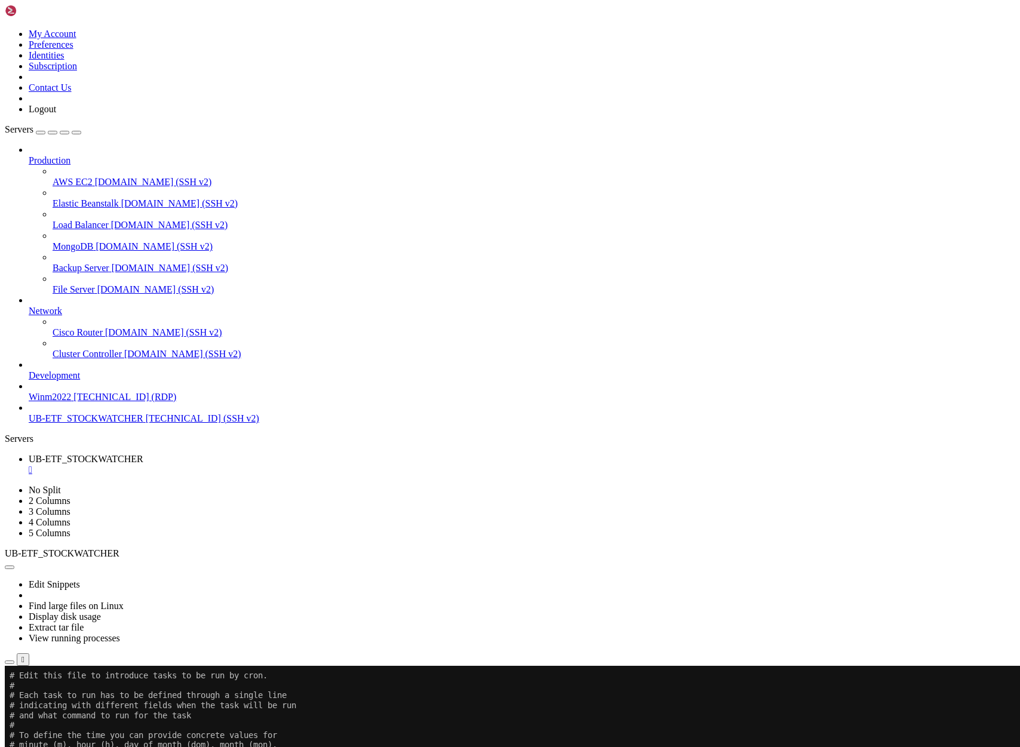
scroll to position [457, 0]
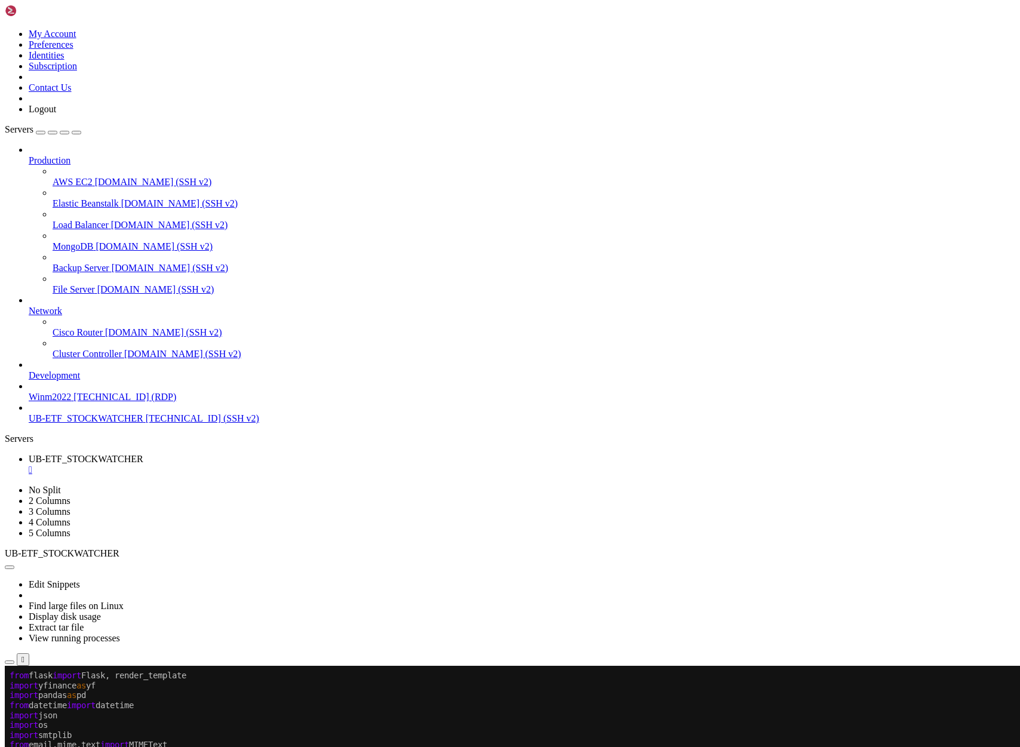
drag, startPoint x: 161, startPoint y: 225, endPoint x: 21, endPoint y: 169, distance: 150.4
click at [10, 666] on div at bounding box center [7, 666] width 5 height 0
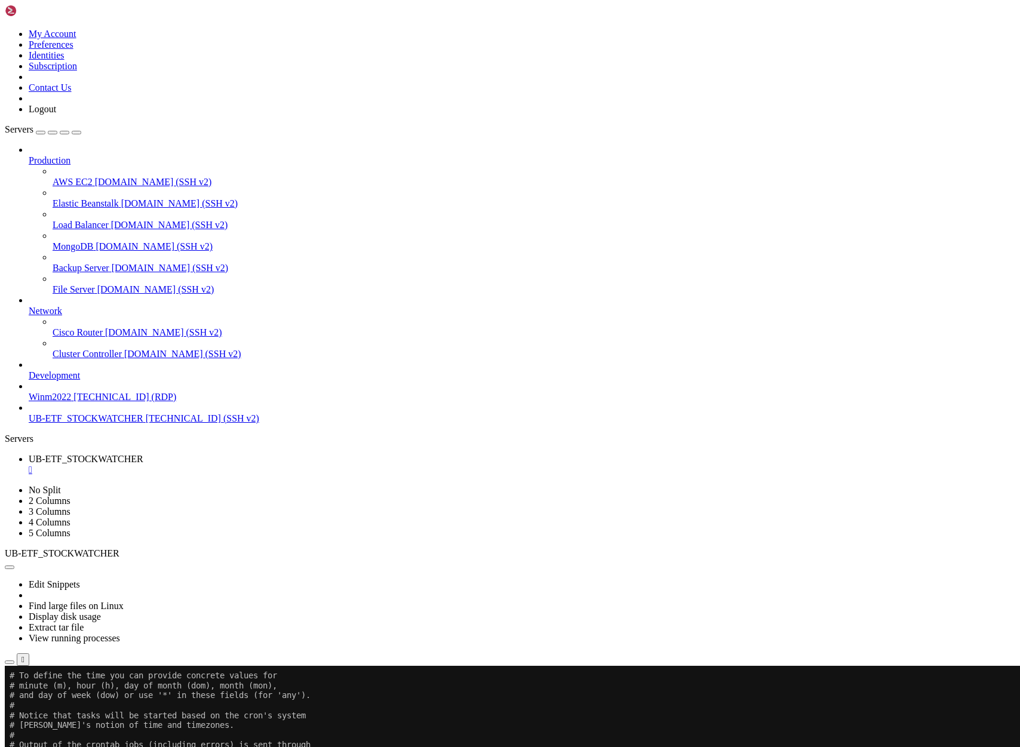
scroll to position [526, 0]
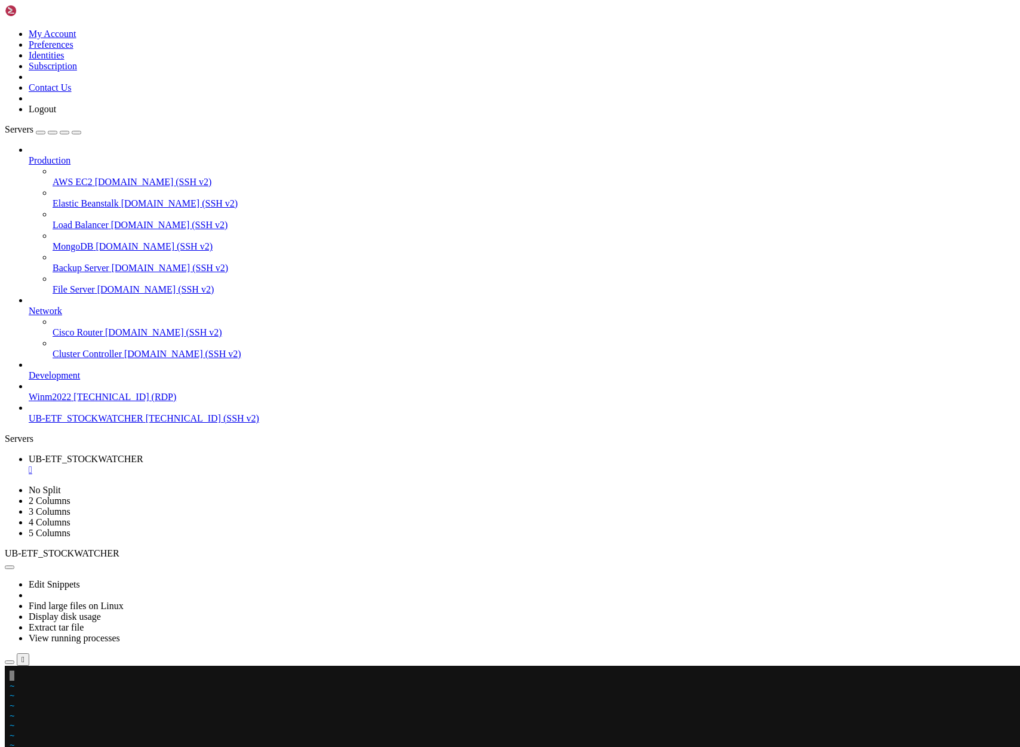
click at [10, 666] on div at bounding box center [7, 666] width 5 height 0
click at [17, 675] on x-row at bounding box center [439, 676] width 859 height 10
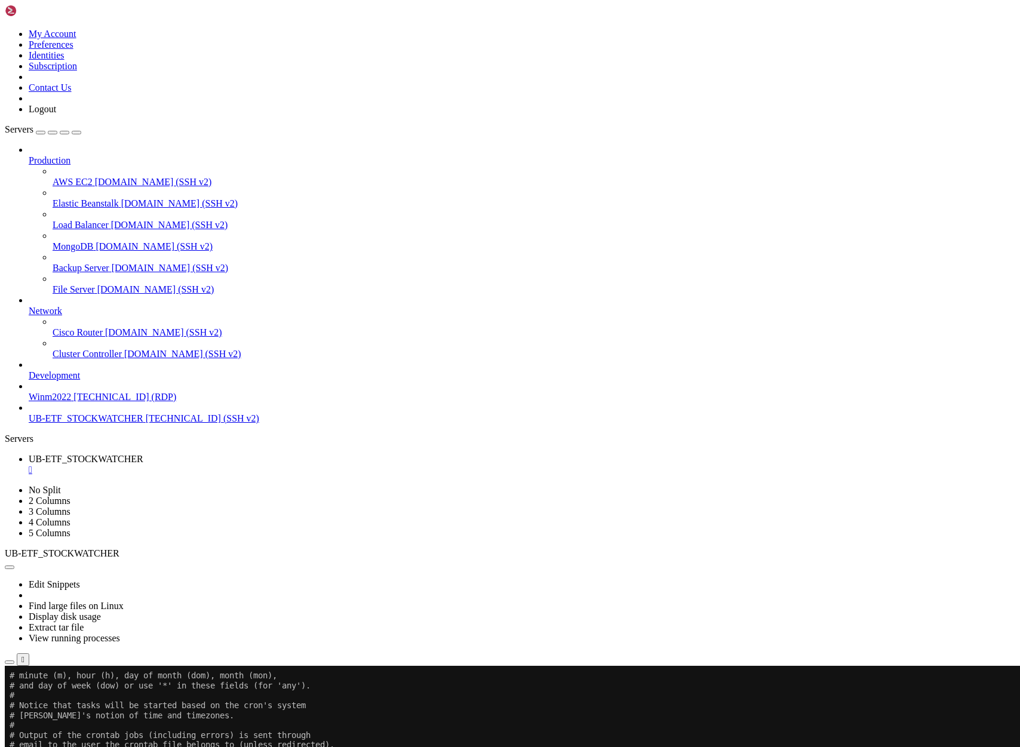
scroll to position [536, 0]
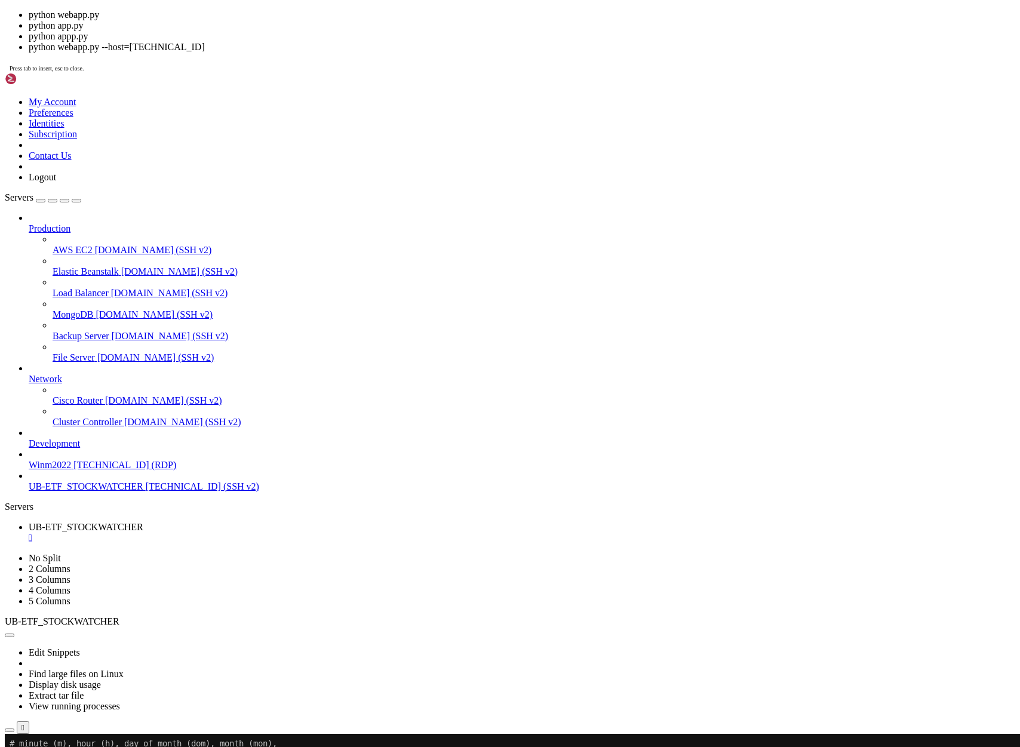
drag, startPoint x: 506, startPoint y: 643, endPoint x: 357, endPoint y: 588, distance: 159.3
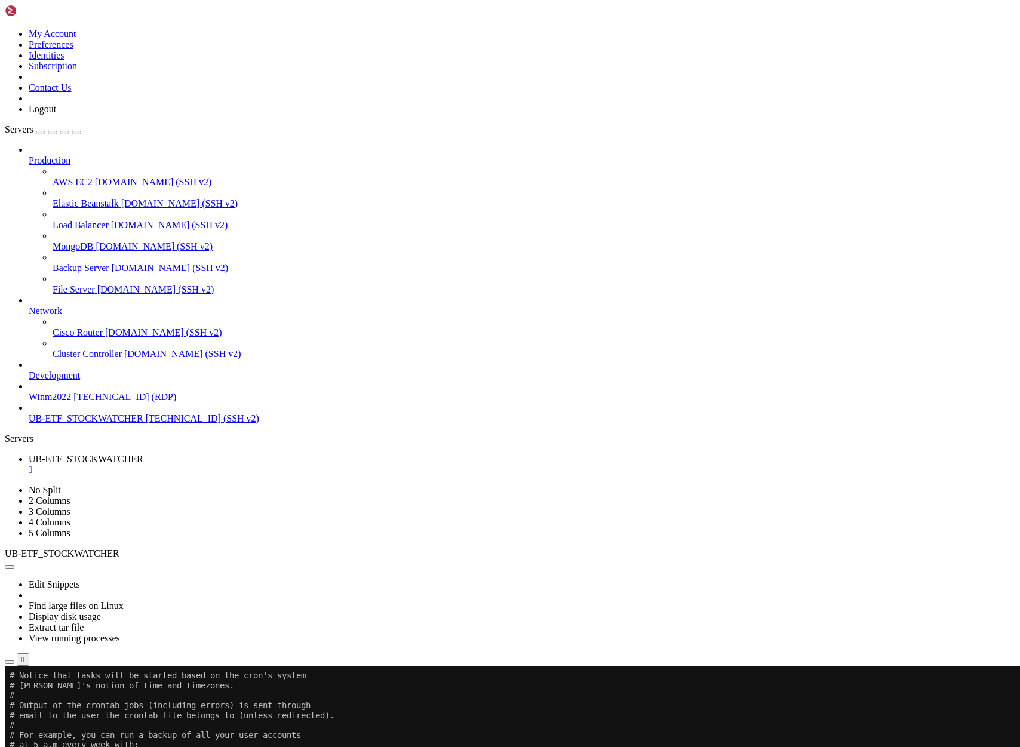
scroll to position [606, 0]
drag, startPoint x: 13, startPoint y: 1301, endPoint x: 418, endPoint y: 1325, distance: 405.6
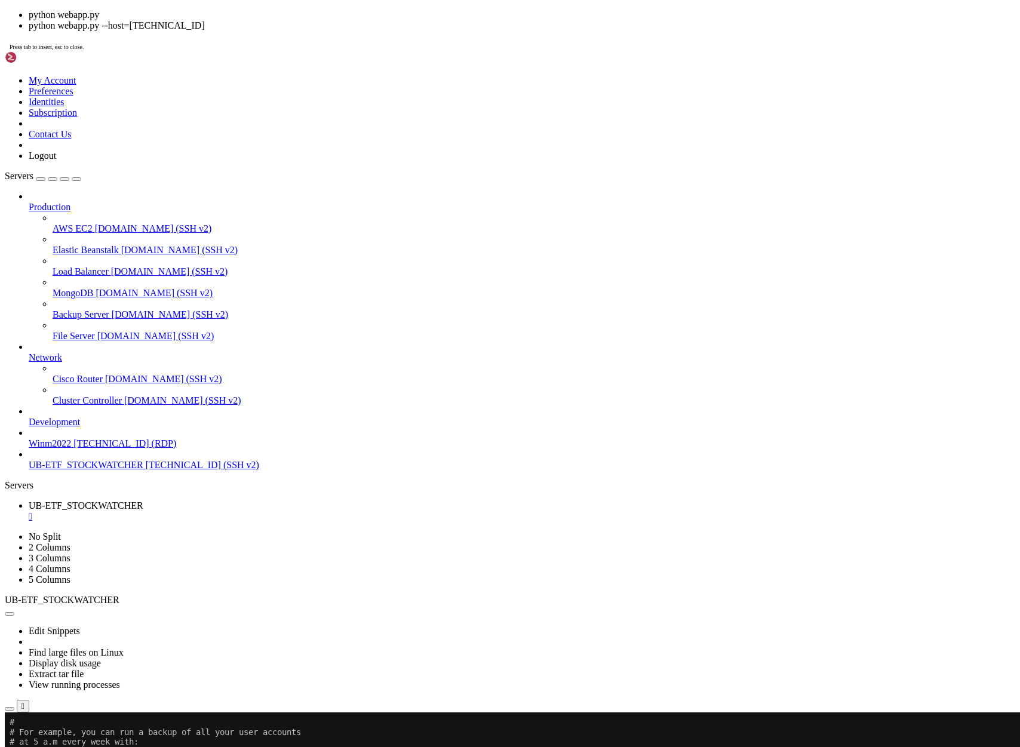
scroll to position [675, 0]
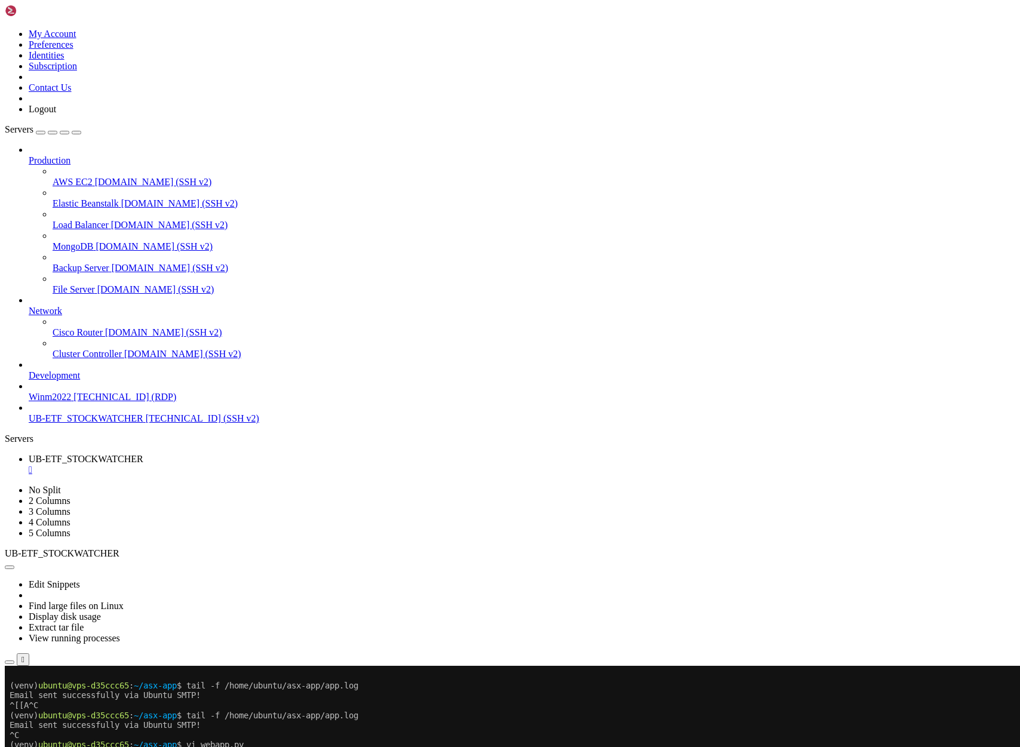
scroll to position [725, 0]
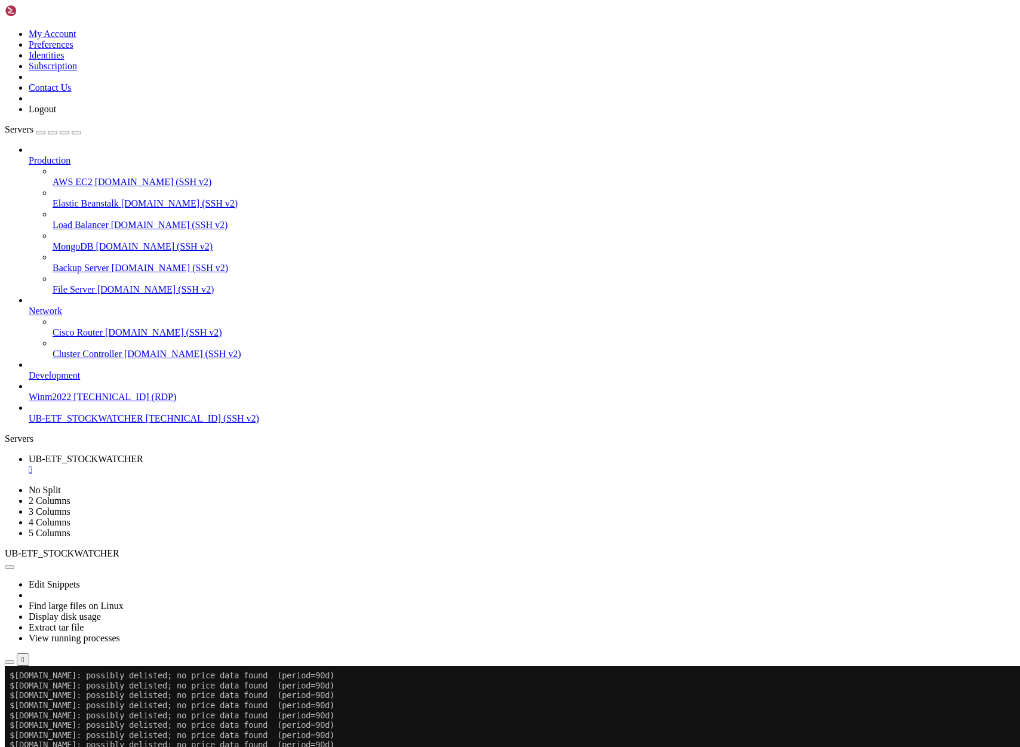
scroll to position [3546, 0]
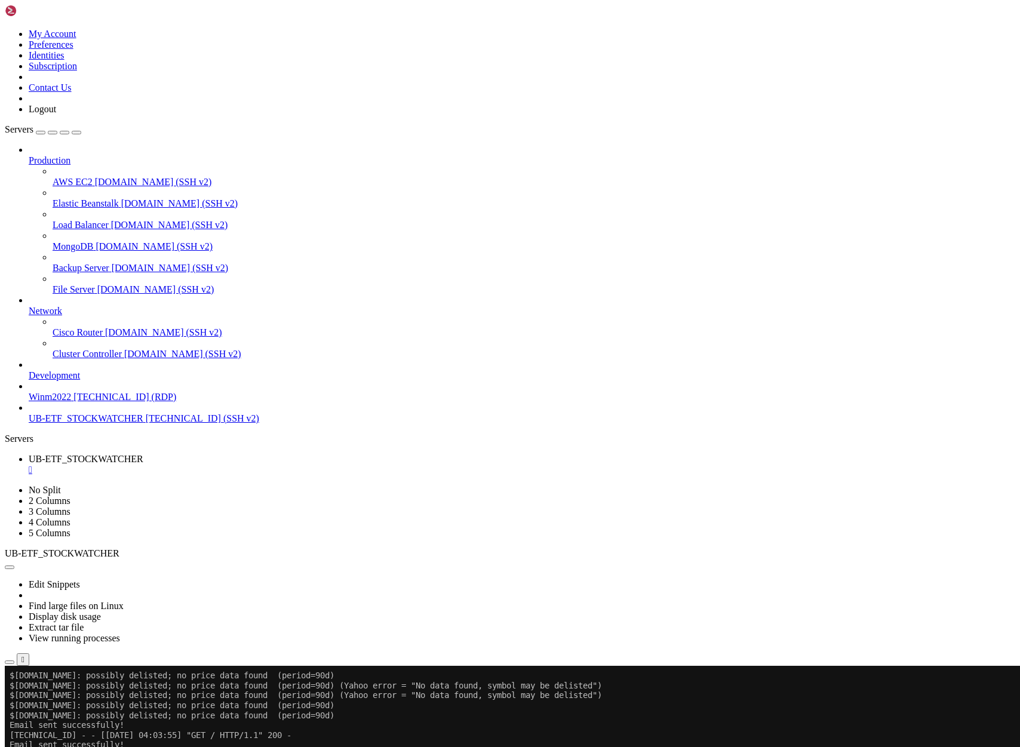
scroll to position [3655, 0]
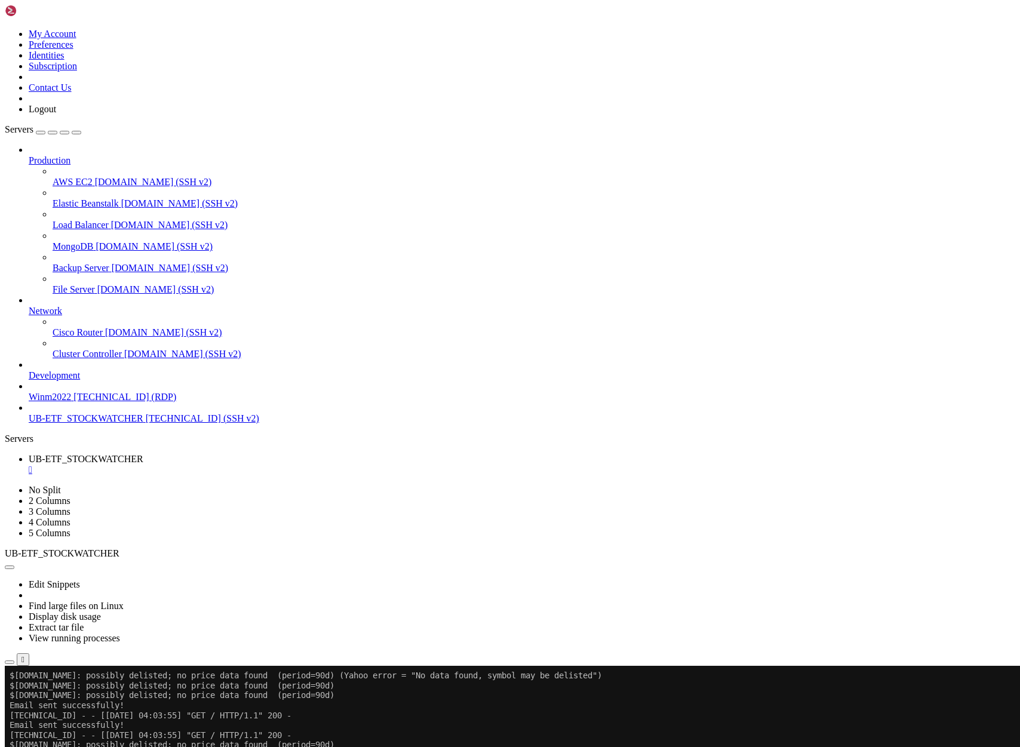
click at [84, 423] on span "UB-ETF_STOCKWATCHER" at bounding box center [86, 418] width 115 height 10
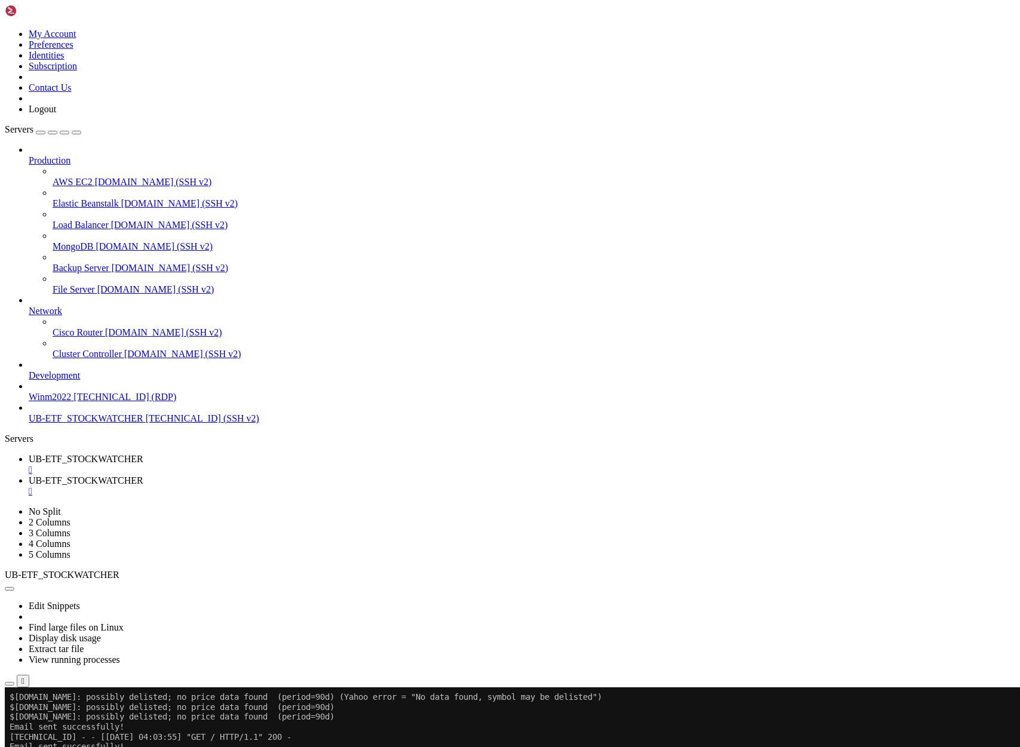
scroll to position [0, 0]
click at [251, 465] on div "" at bounding box center [522, 470] width 987 height 11
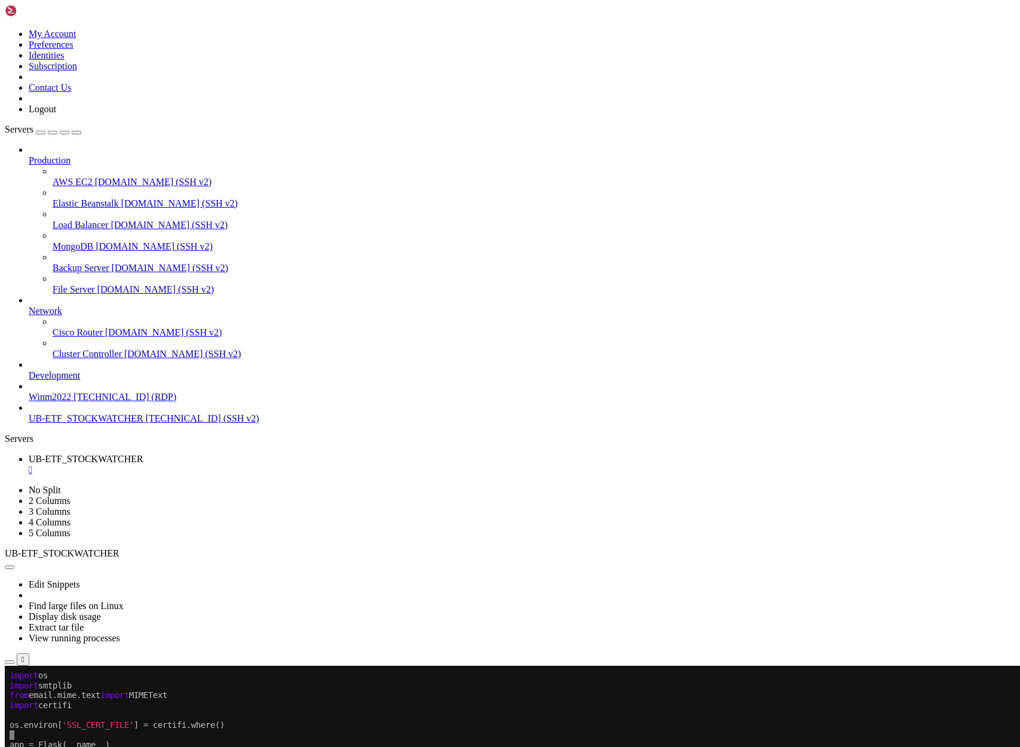
drag, startPoint x: 11, startPoint y: 785, endPoint x: 24, endPoint y: 992, distance: 207.0
copy div "STOCKS = [ "A200" , "AAA" , "ACDC" , "AGVT" , "ASIA" , "AUST" , "AUDS" , "AUMF"…"
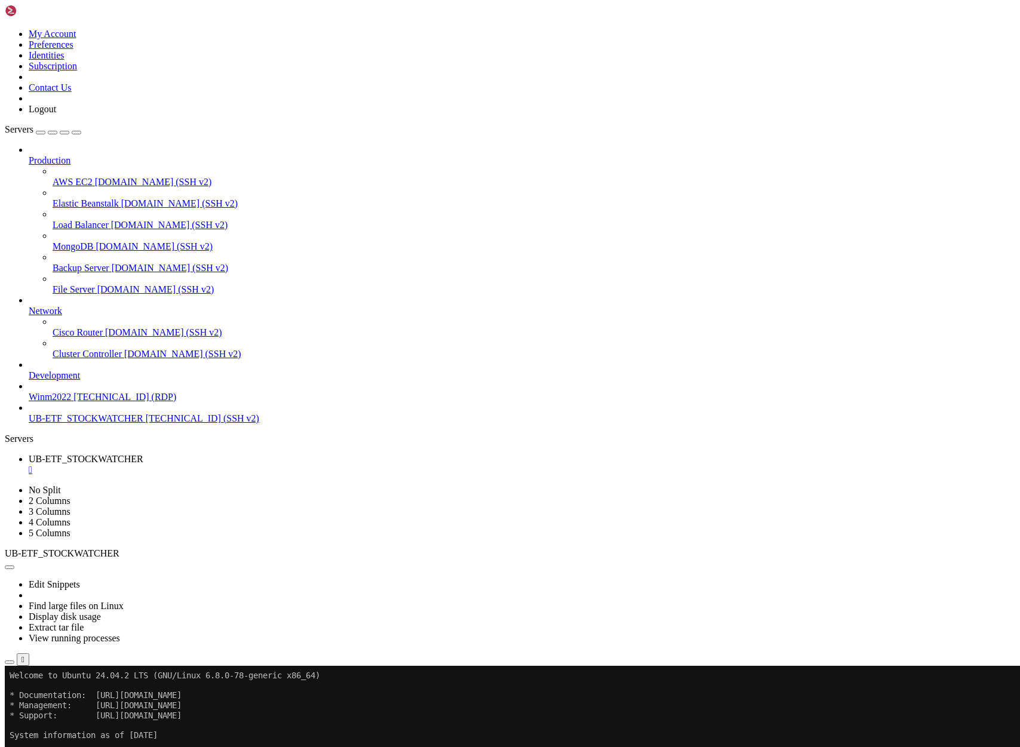
scroll to position [10, 0]
click at [146, 423] on span "[TECHNICAL_ID] (SSH v2)" at bounding box center [202, 418] width 113 height 10
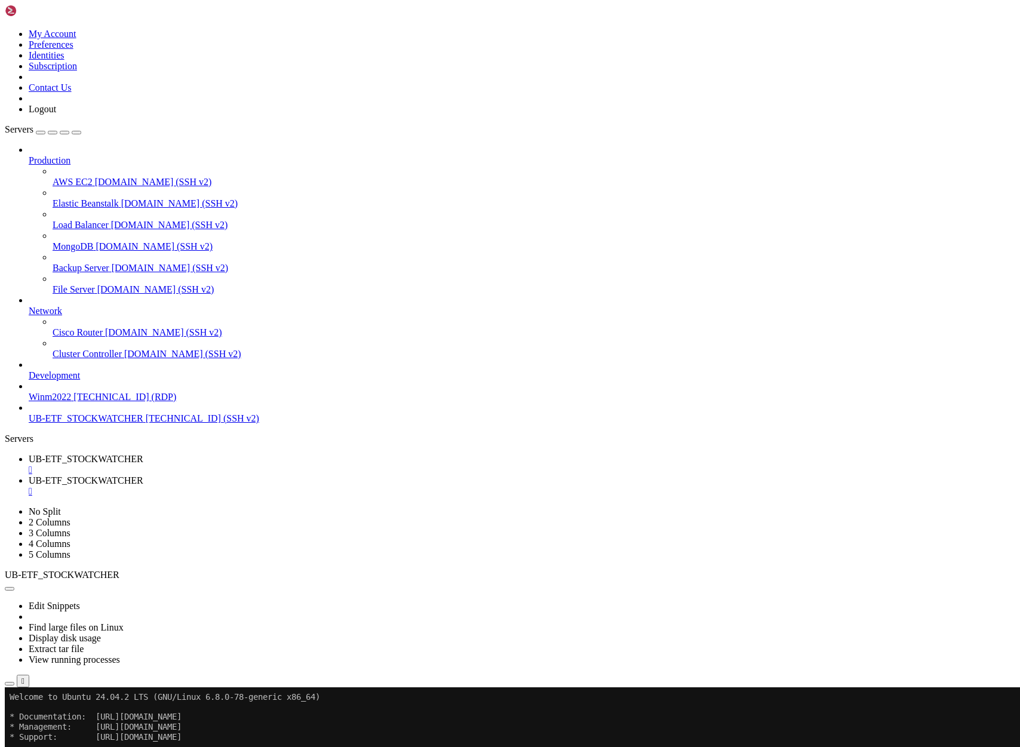
scroll to position [0, 0]
click at [250, 465] on div "" at bounding box center [522, 470] width 987 height 11
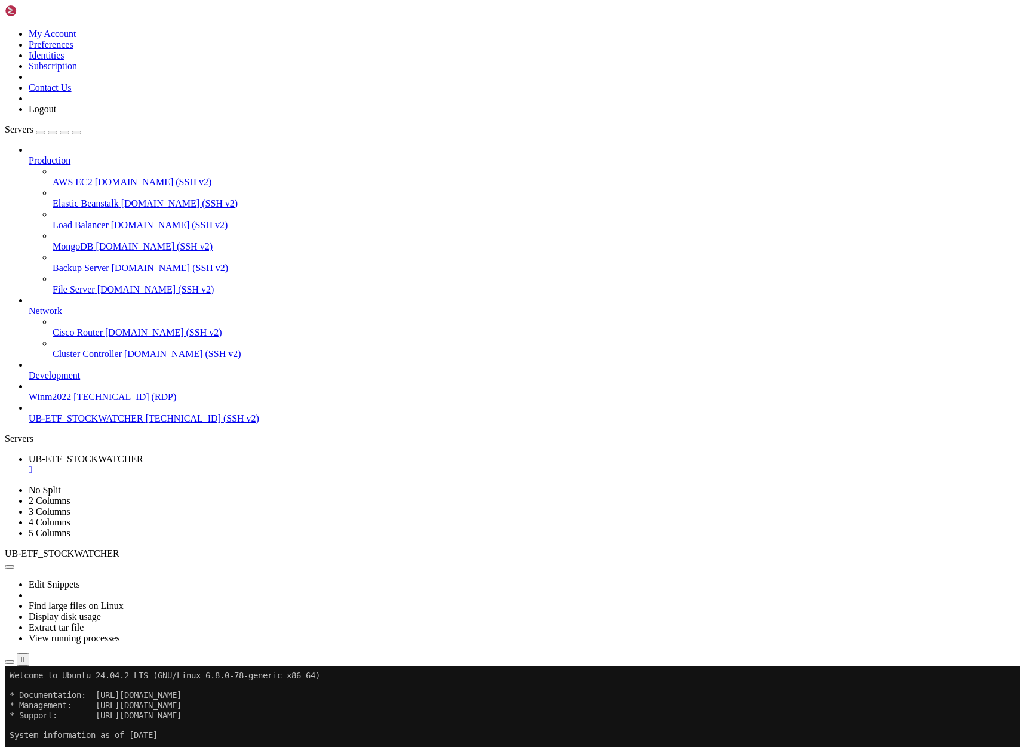
click at [53, 699] on button "Reconnect" at bounding box center [29, 705] width 48 height 13
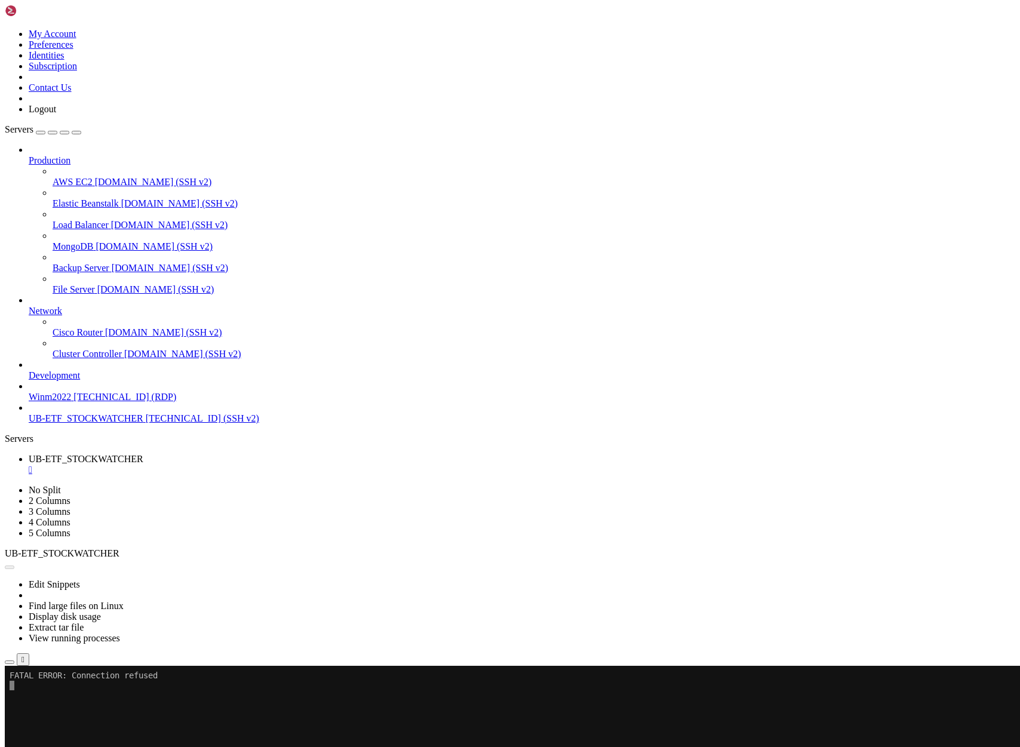
click at [53, 699] on button "Reconnect" at bounding box center [29, 705] width 48 height 13
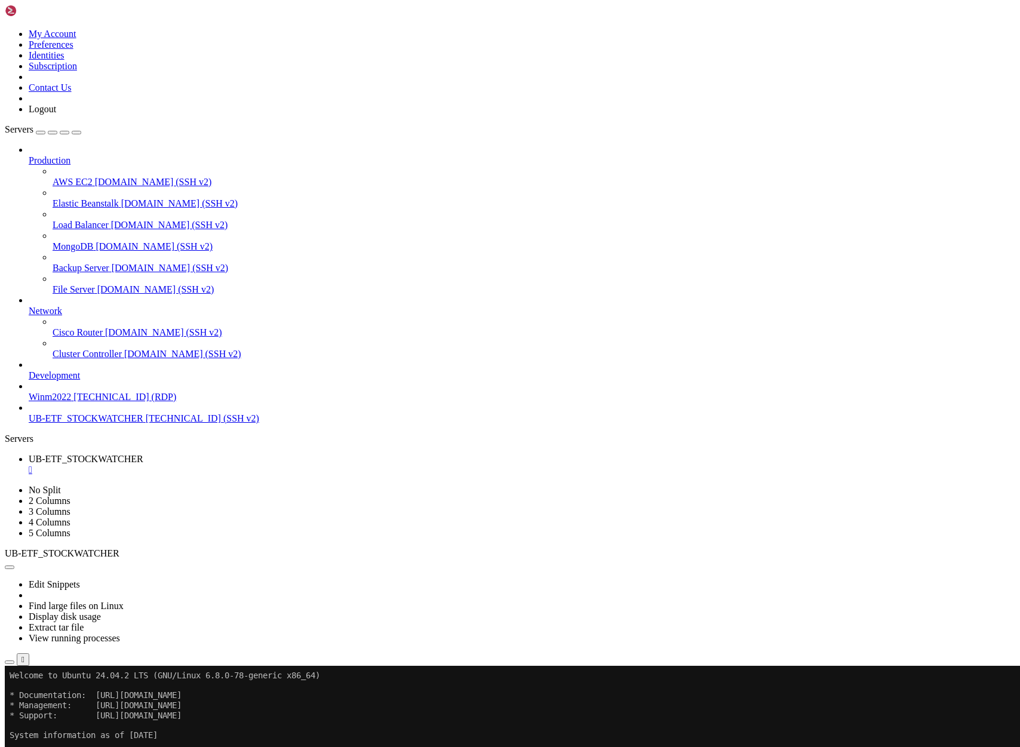
scroll to position [20, 0]
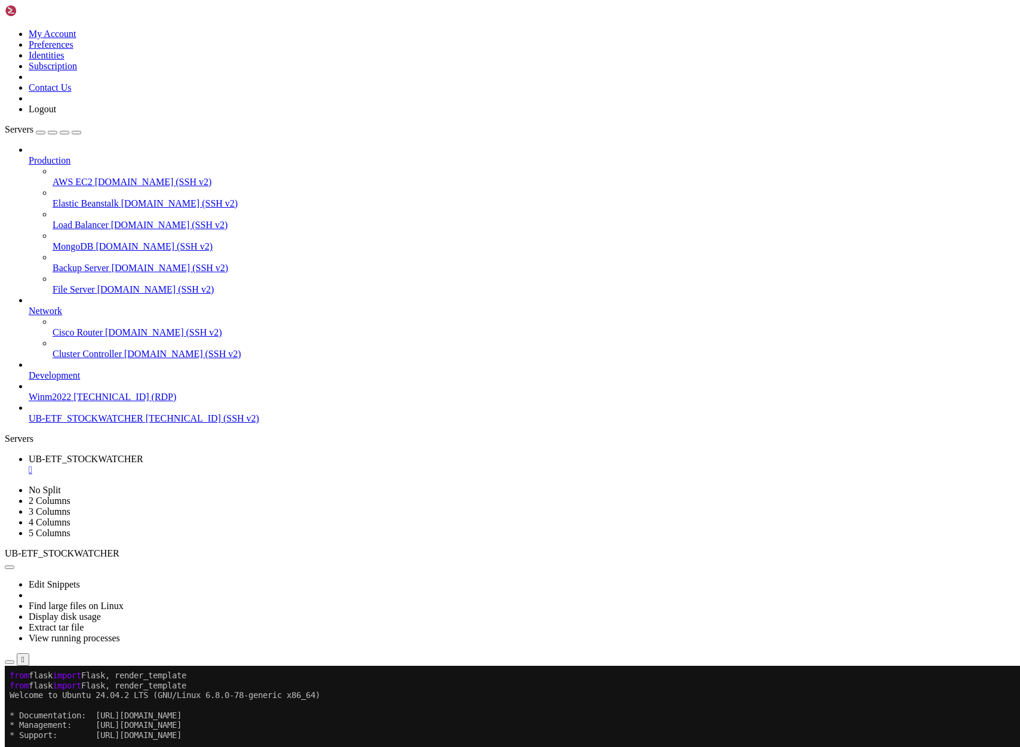
scroll to position [60, 0]
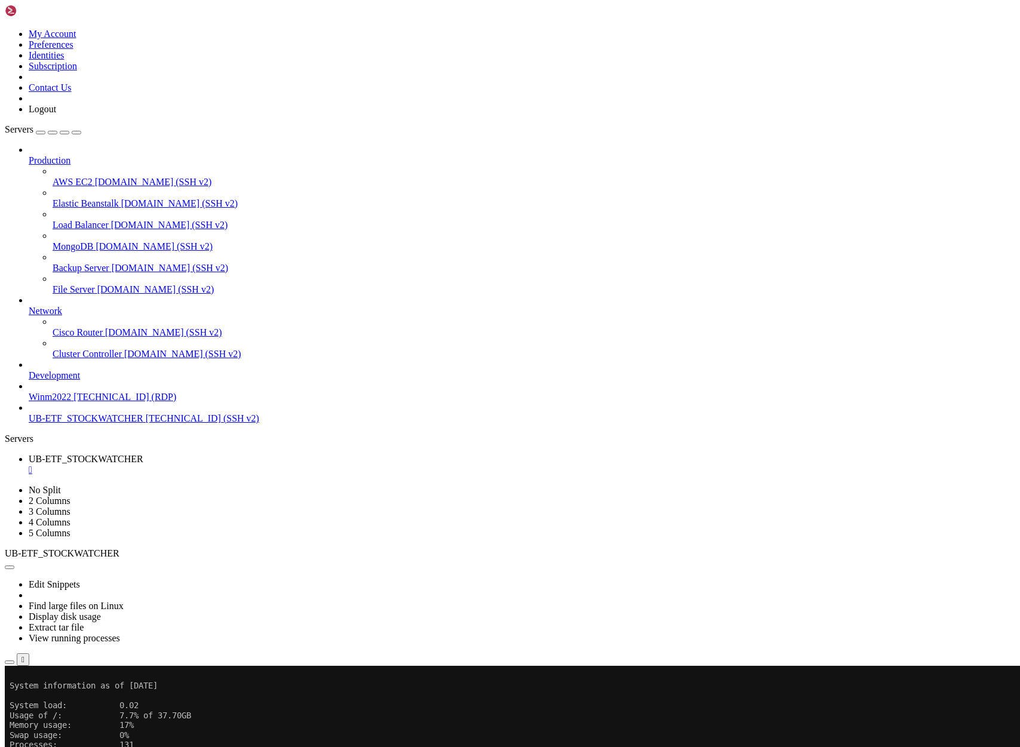
scroll to position [69, 0]
click at [21, 678] on x-row at bounding box center [439, 676] width 859 height 10
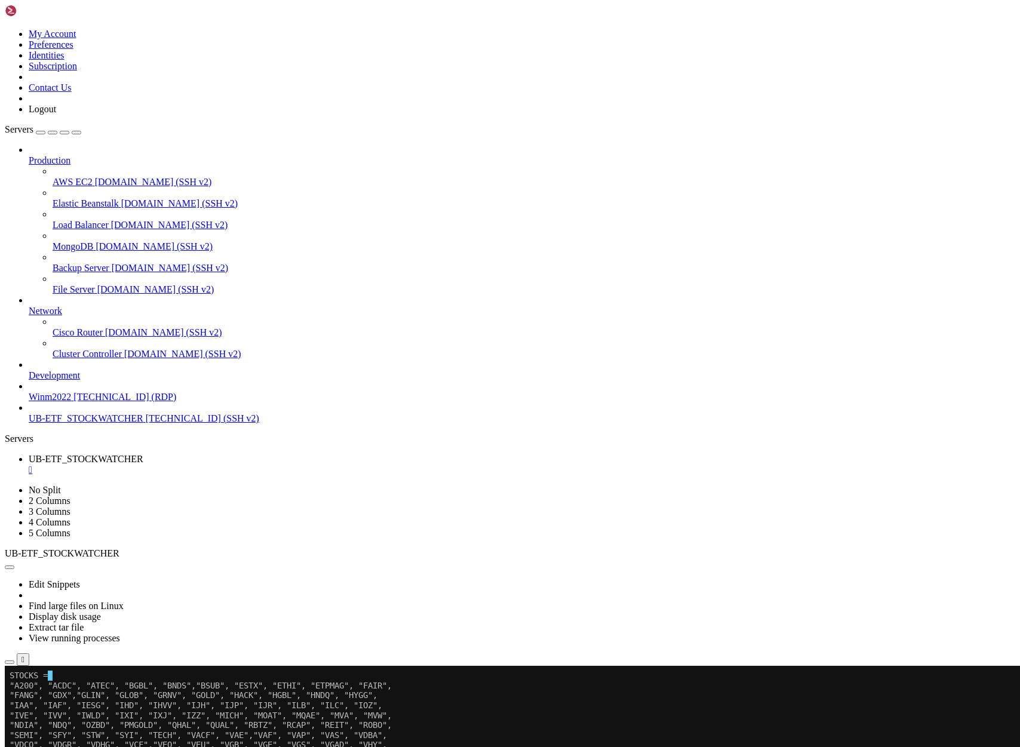
scroll to position [90, 0]
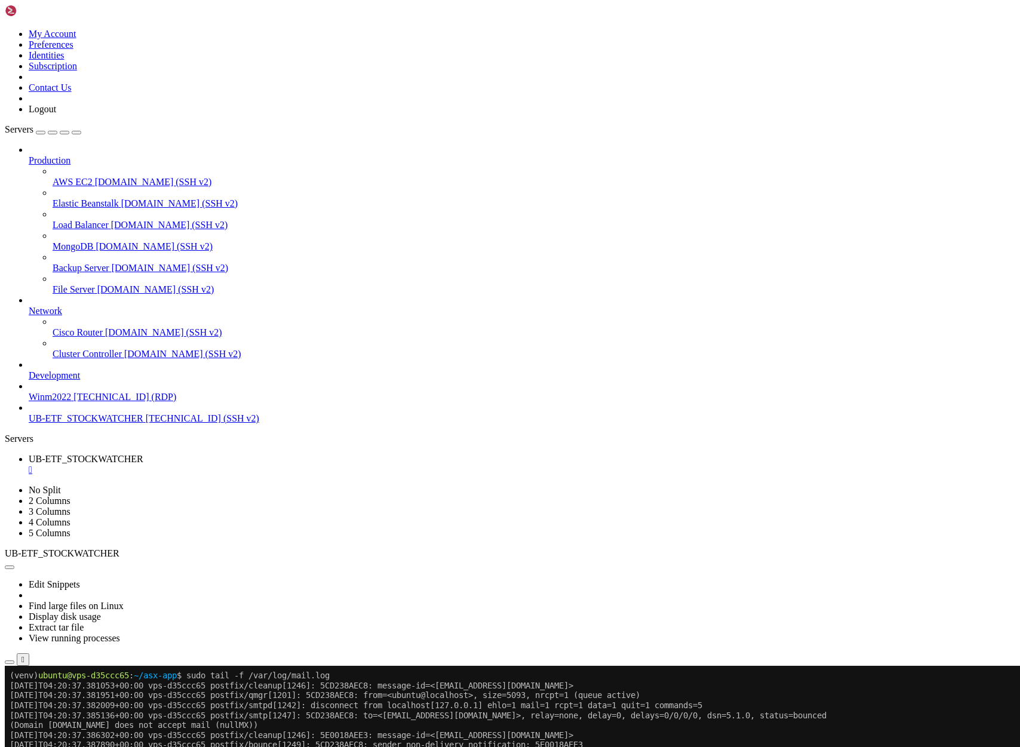
scroll to position [11, 2]
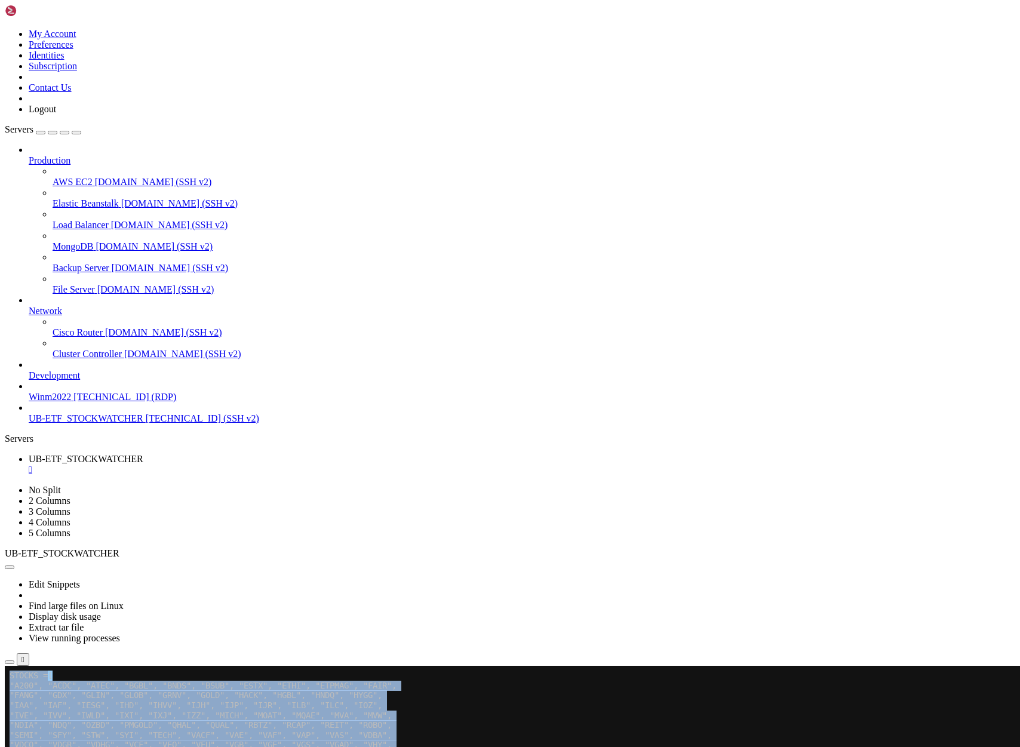
drag, startPoint x: 52, startPoint y: 777, endPoint x: -5, endPoint y: 685, distance: 108.4
click html "Page up STOCKS = [ "A200", "ACDC", "ATEC", "BGBL", "BNDS", "BSUB", "ESTX", "ETH…"
copy div "STOCKS = [ "A200", "ACDC", "ATEC", "BGBL", "BNDS", "BSUB", "ESTX", "ETHI", "ETP…"
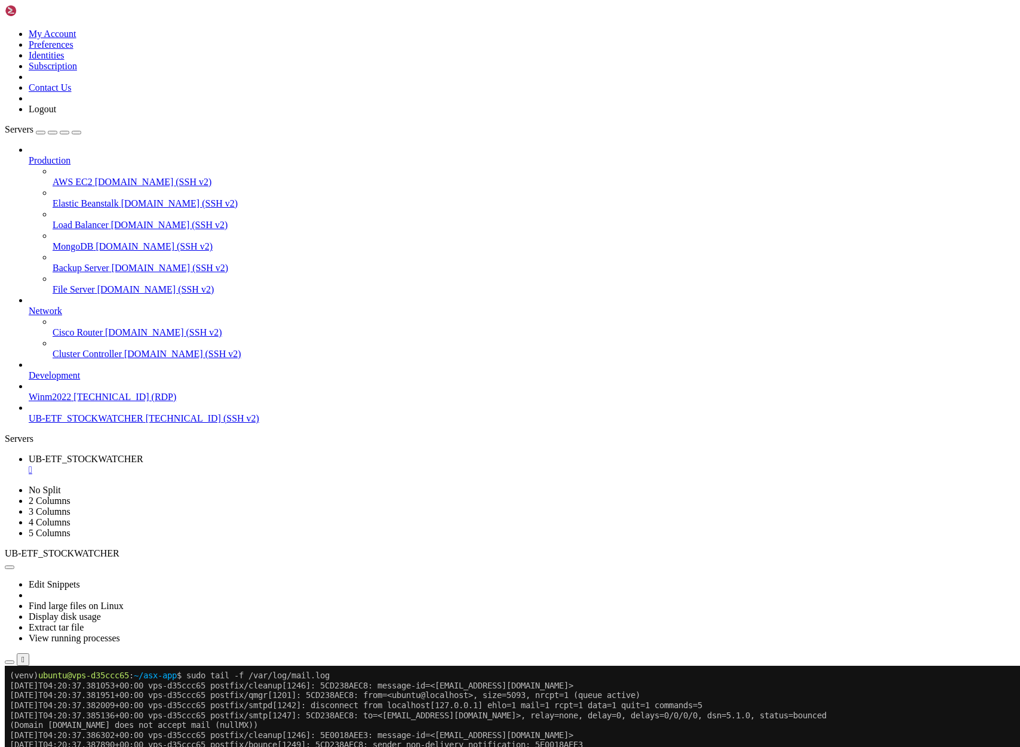
scroll to position [10, 0]
click at [146, 423] on span "[TECHNICAL_ID] (SSH v2)" at bounding box center [202, 418] width 113 height 10
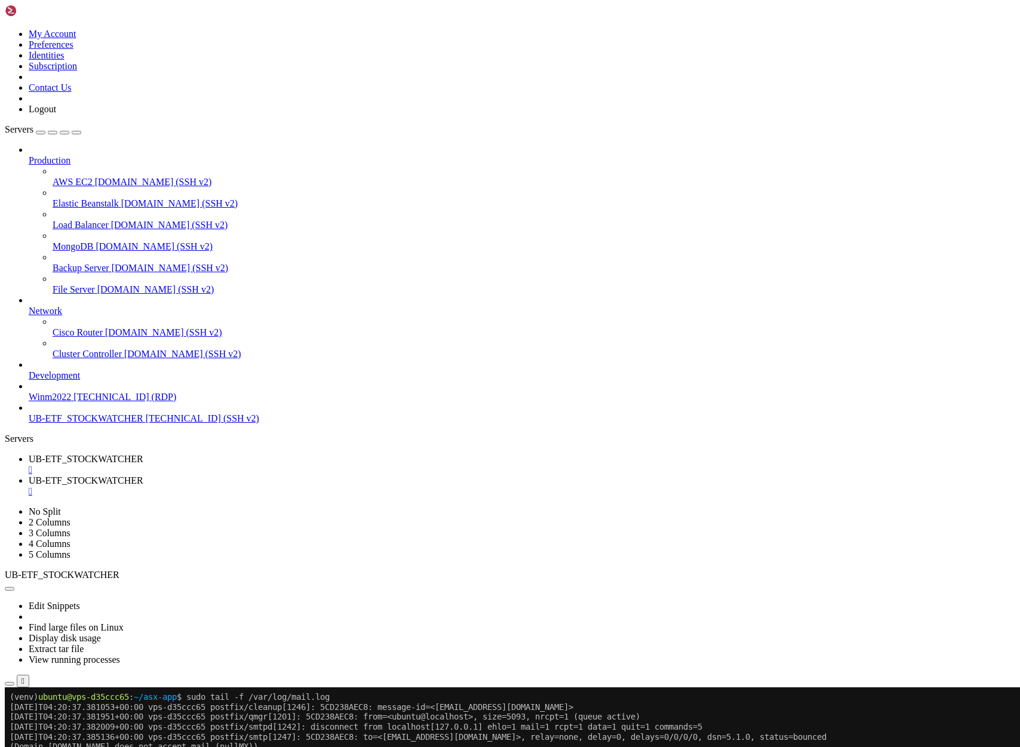
scroll to position [0, 0]
click at [143, 454] on span "UB-ETF_STOCKWATCHER" at bounding box center [86, 459] width 115 height 10
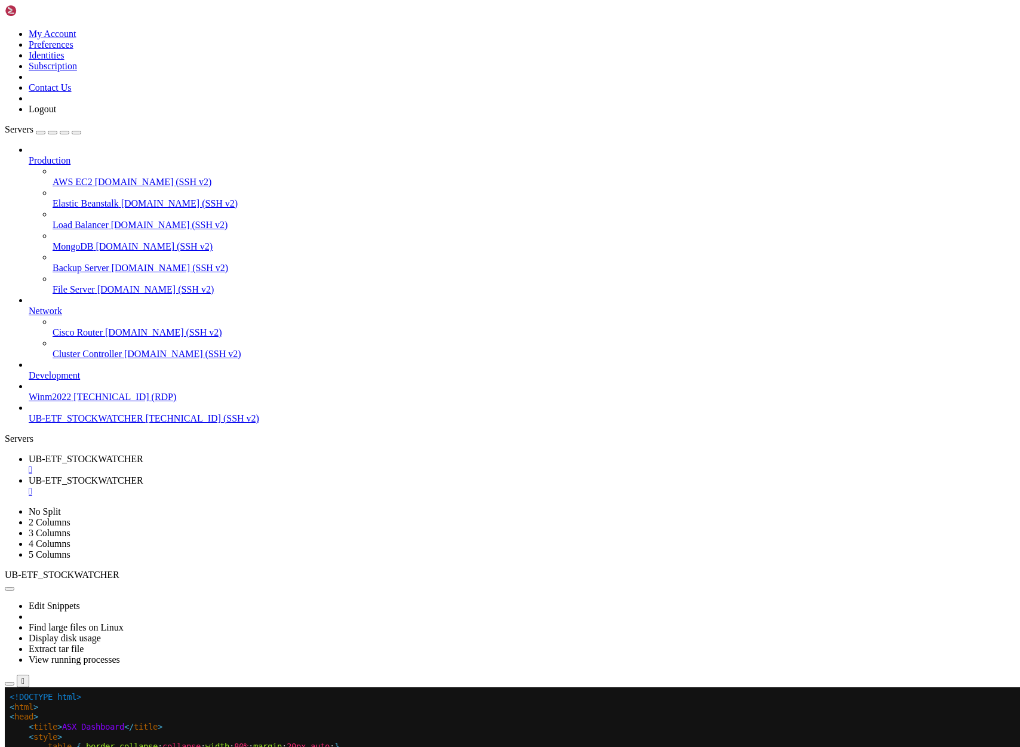
scroll to position [20, 0]
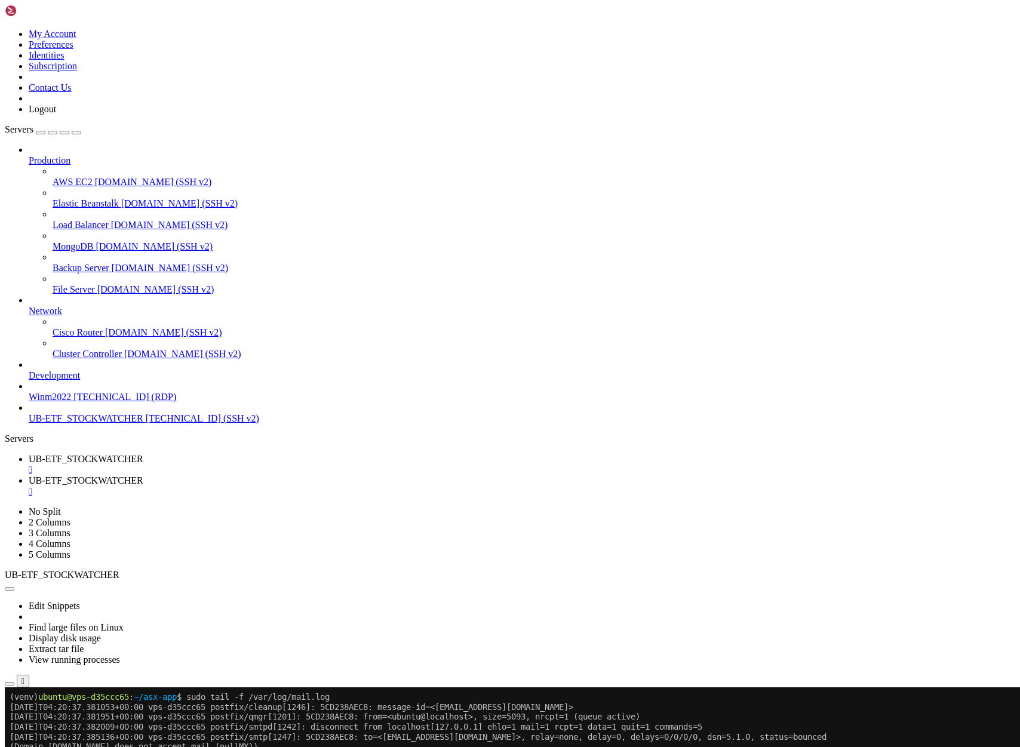
click at [143, 475] on span "UB-ETF_STOCKWATCHER" at bounding box center [86, 480] width 115 height 10
click at [143, 454] on span "UB-ETF_STOCKWATCHER" at bounding box center [86, 459] width 115 height 10
click at [143, 475] on span "UB-ETF_STOCKWATCHER" at bounding box center [86, 480] width 115 height 10
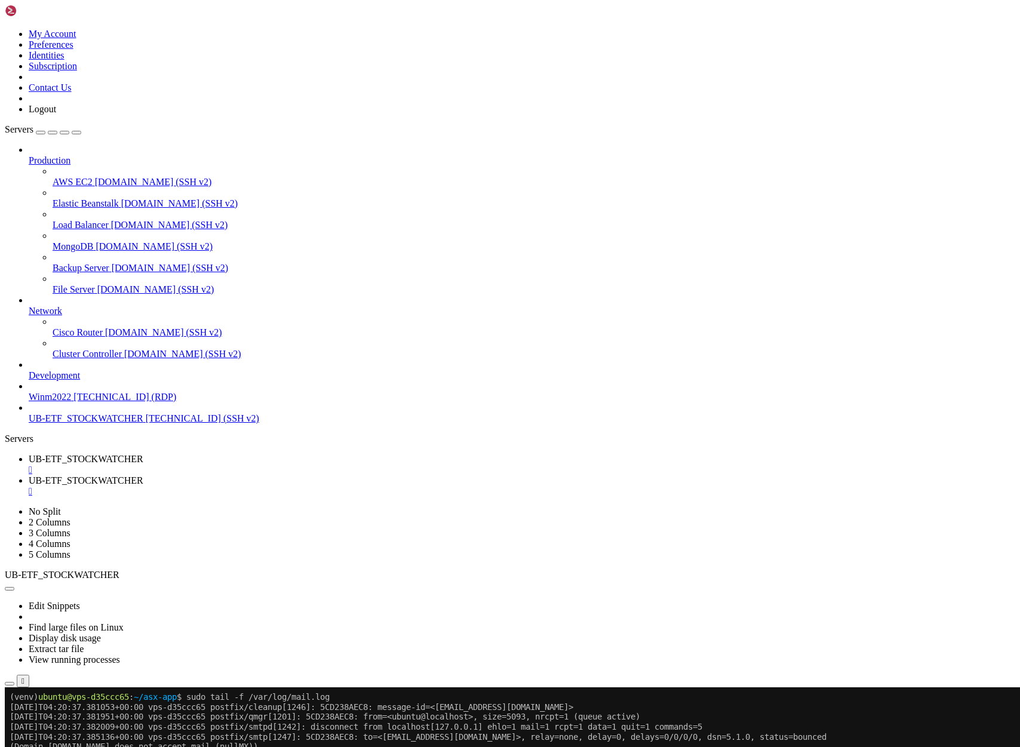
scroll to position [1490, 0]
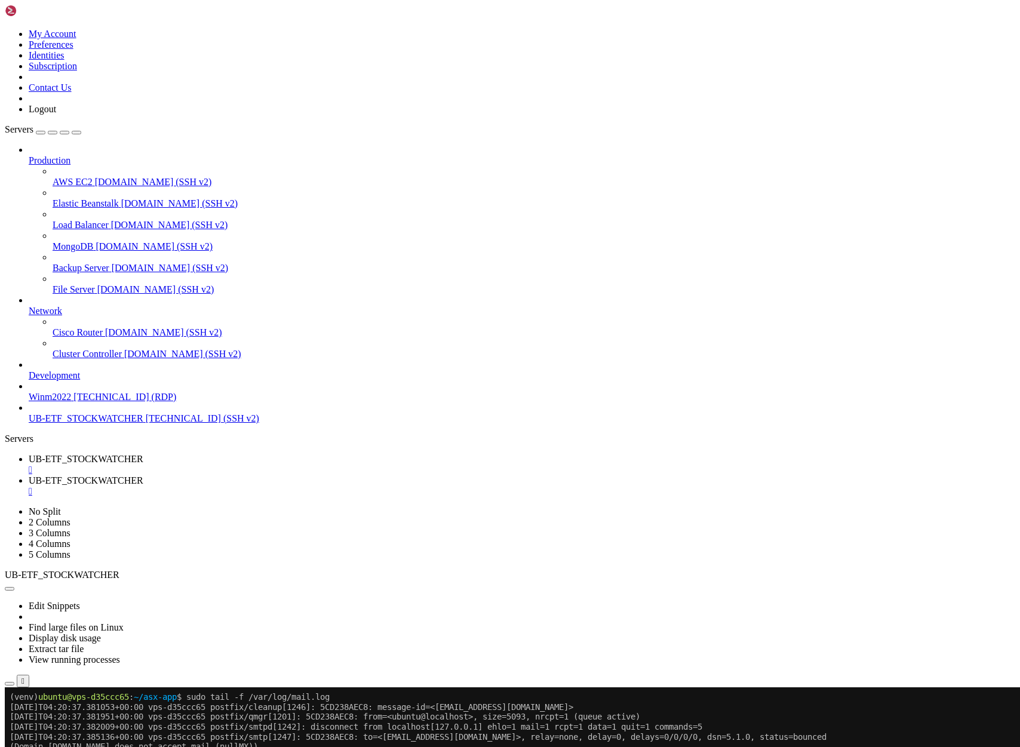
click at [143, 454] on span "UB-ETF_STOCKWATCHER" at bounding box center [86, 459] width 115 height 10
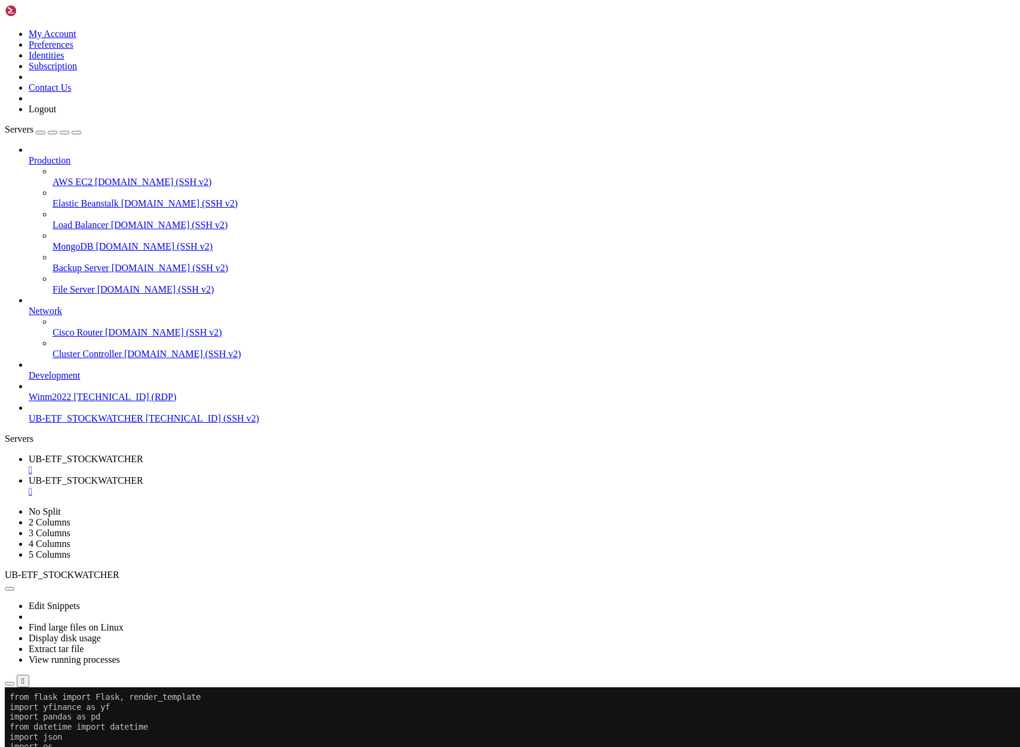
drag, startPoint x: 23, startPoint y: 953, endPoint x: 10, endPoint y: 857, distance: 97.1
click at [143, 475] on span "UB-ETF_STOCKWATCHER" at bounding box center [86, 480] width 115 height 10
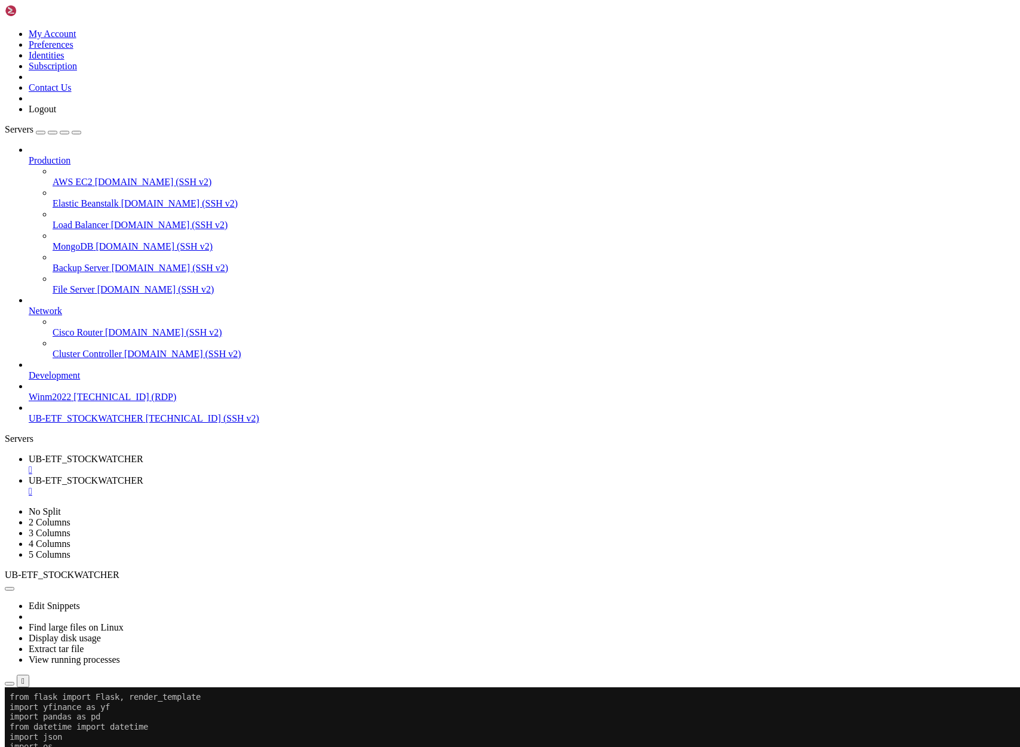
drag, startPoint x: 18, startPoint y: 1242, endPoint x: 10, endPoint y: 938, distance: 304.7
